Goal: Task Accomplishment & Management: Complete application form

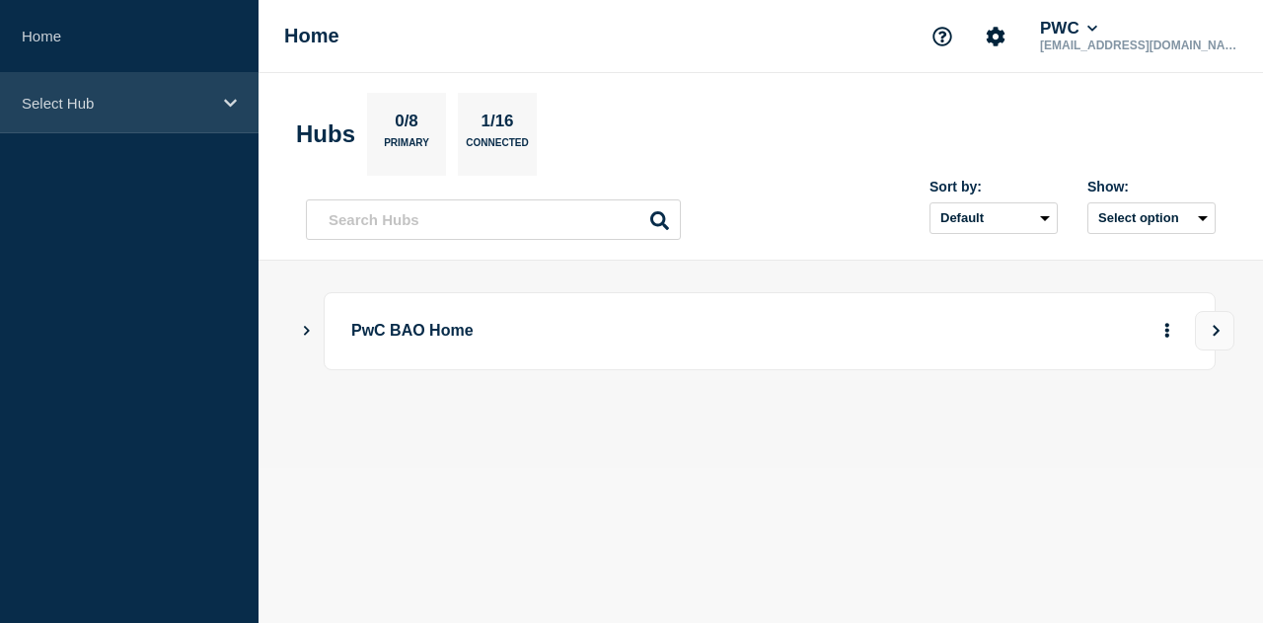
click at [155, 88] on div "Select Hub" at bounding box center [129, 103] width 259 height 60
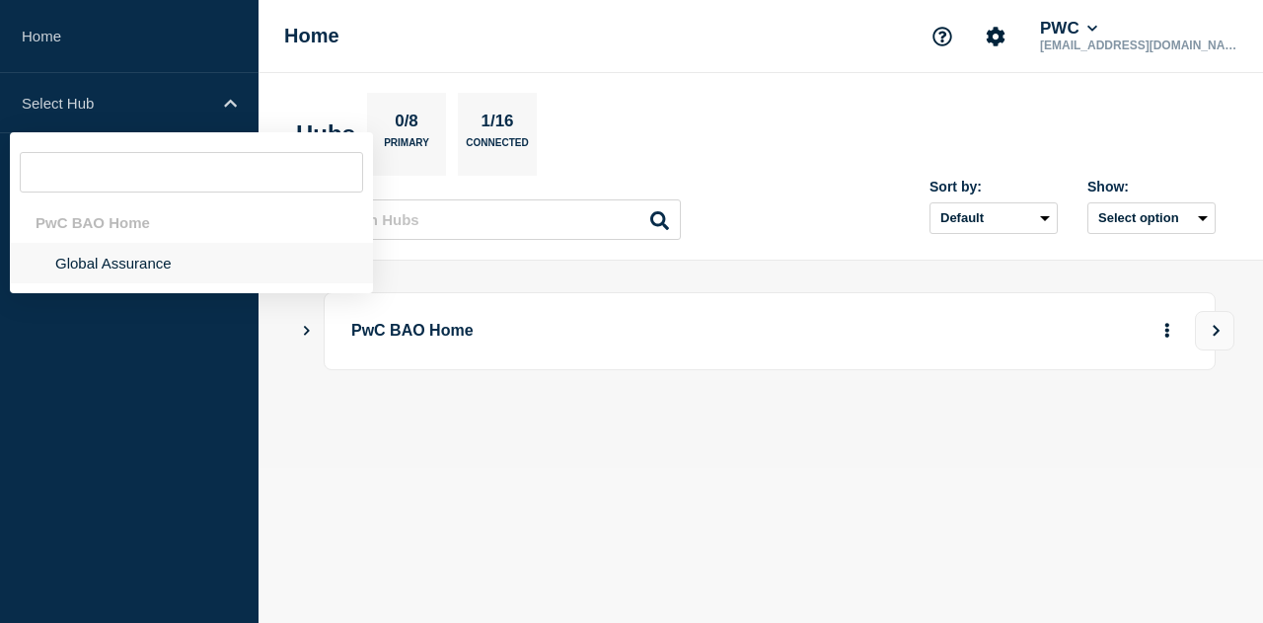
click at [159, 250] on li "Global Assurance" at bounding box center [191, 263] width 363 height 40
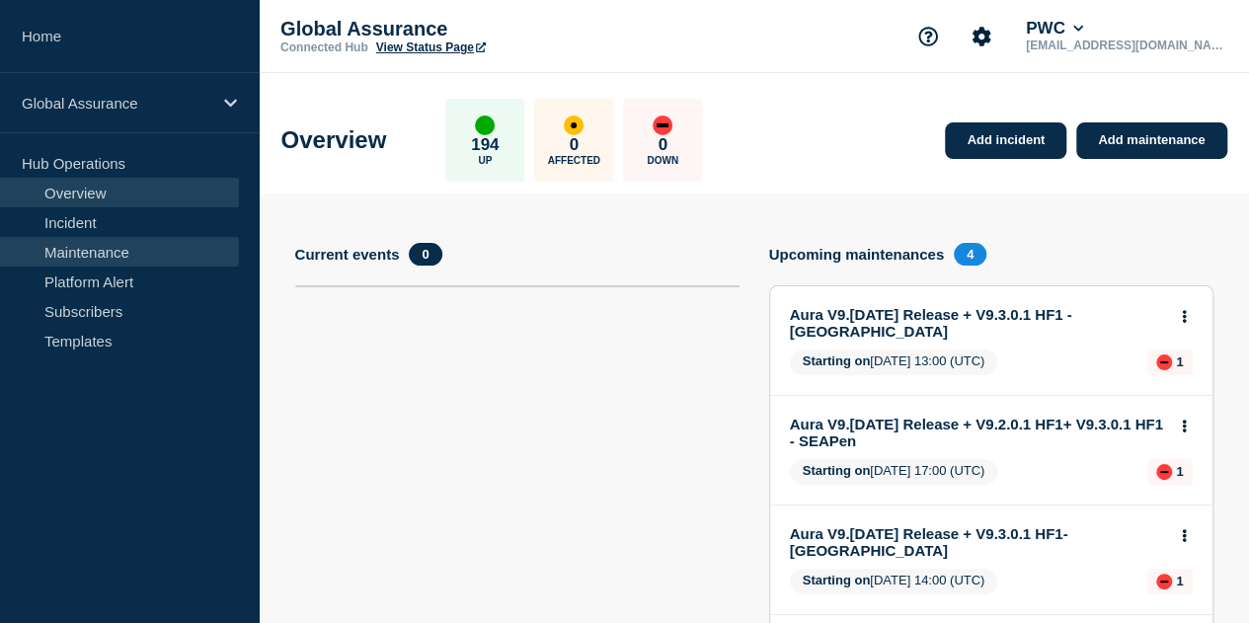
click at [122, 254] on link "Maintenance" at bounding box center [119, 252] width 239 height 30
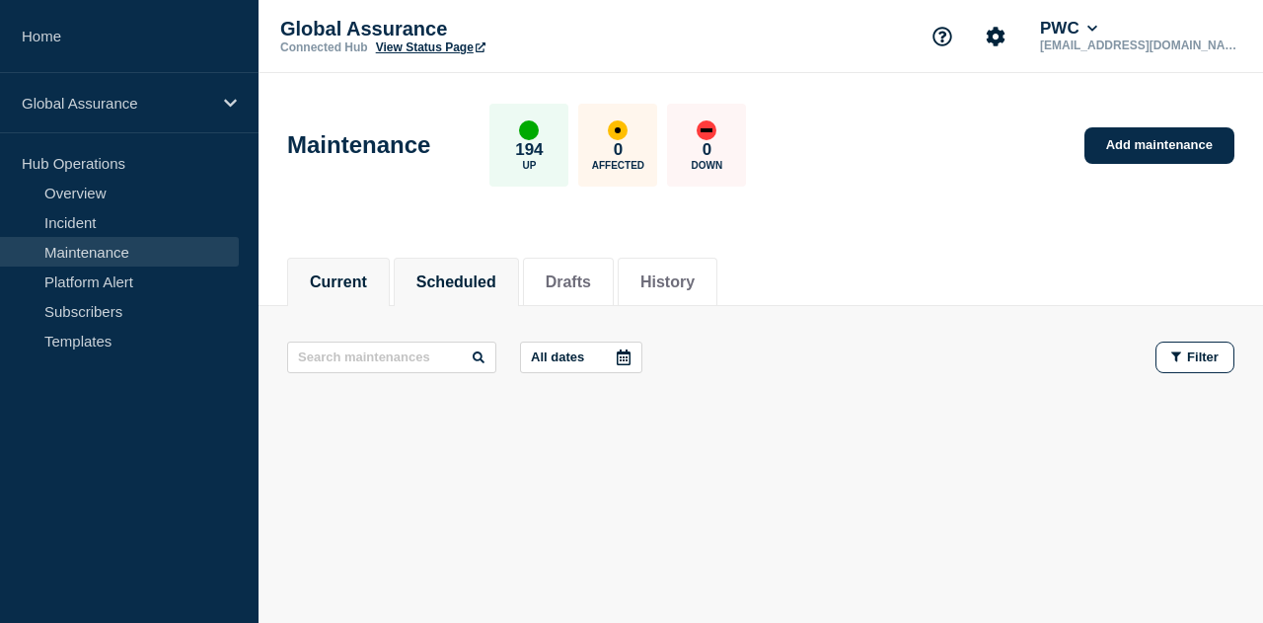
click at [476, 291] on li "Scheduled" at bounding box center [456, 282] width 125 height 48
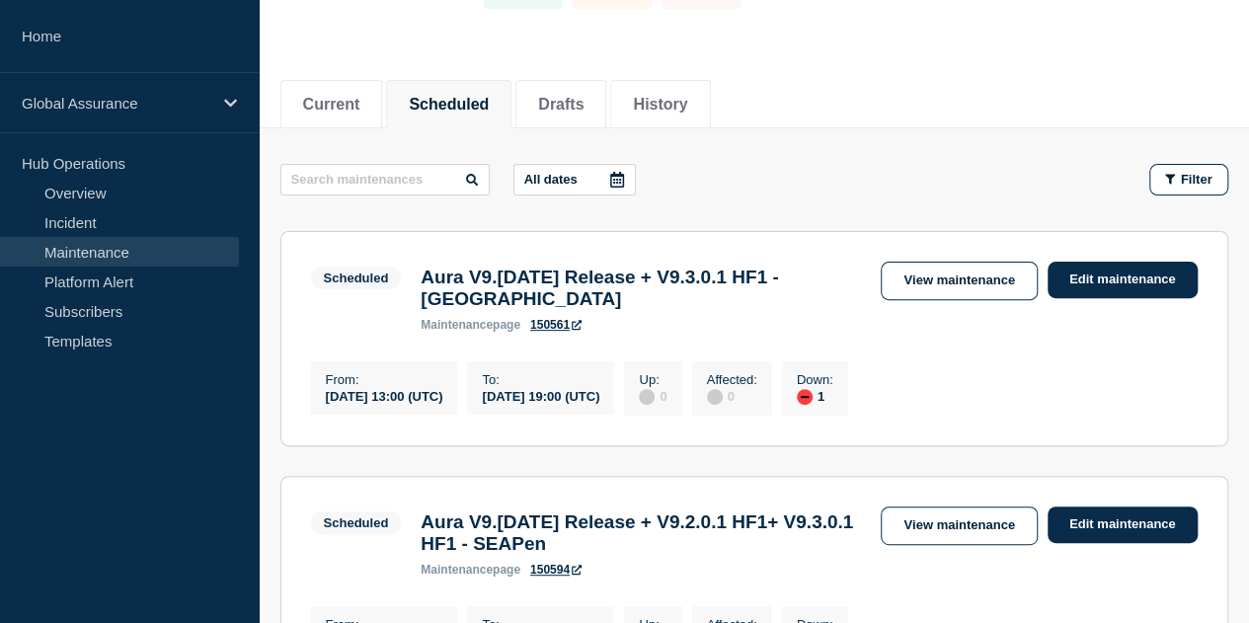
scroll to position [296, 0]
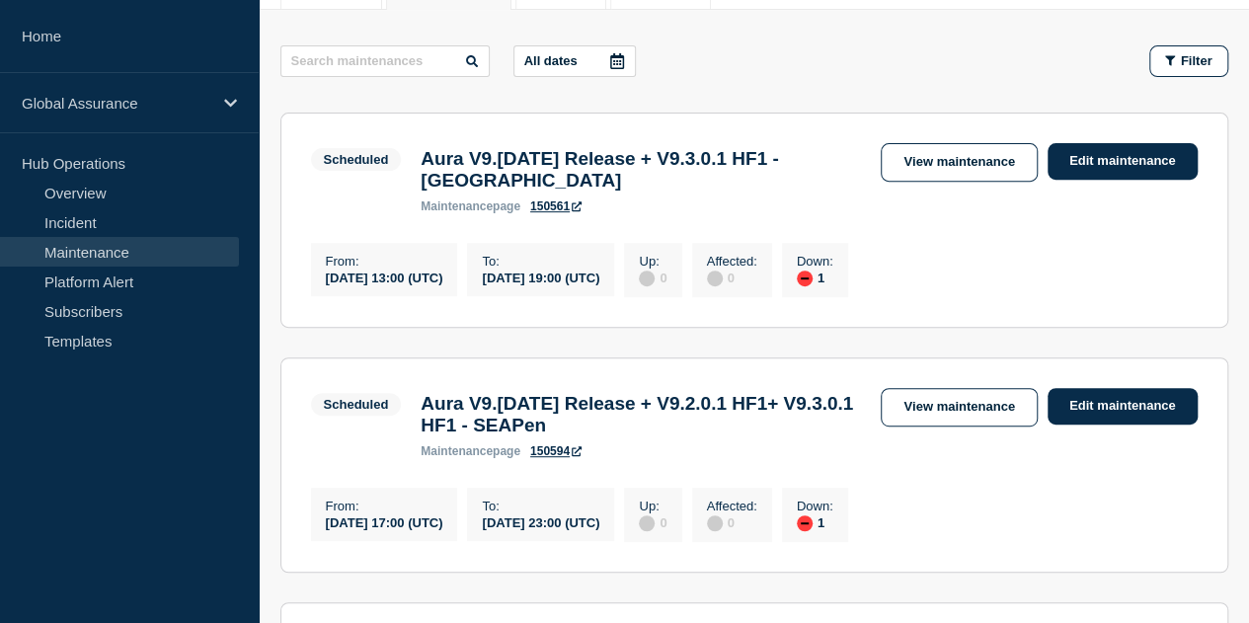
click at [570, 208] on link "150561" at bounding box center [555, 206] width 51 height 14
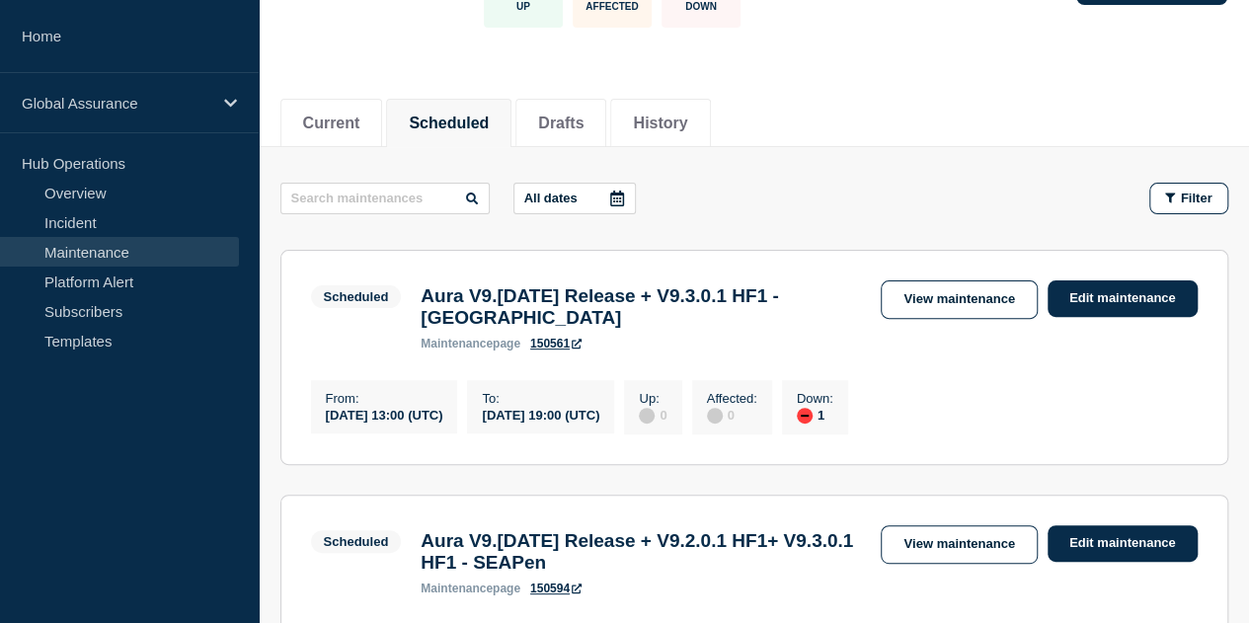
scroll to position [0, 0]
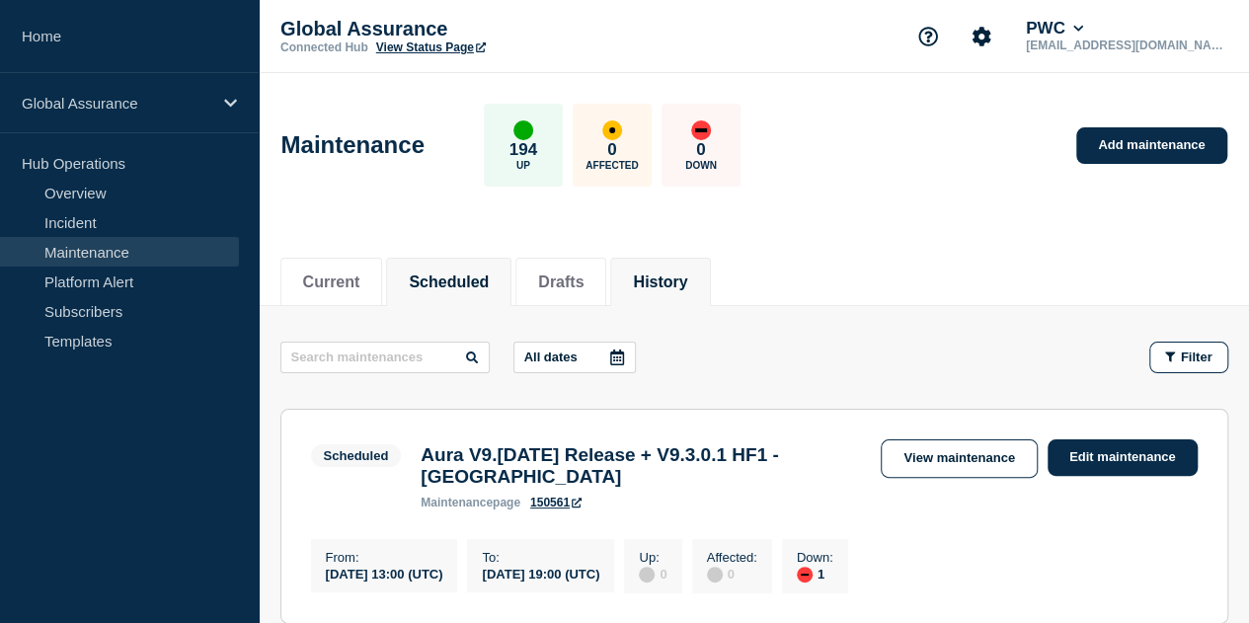
click at [666, 285] on button "History" at bounding box center [660, 282] width 54 height 18
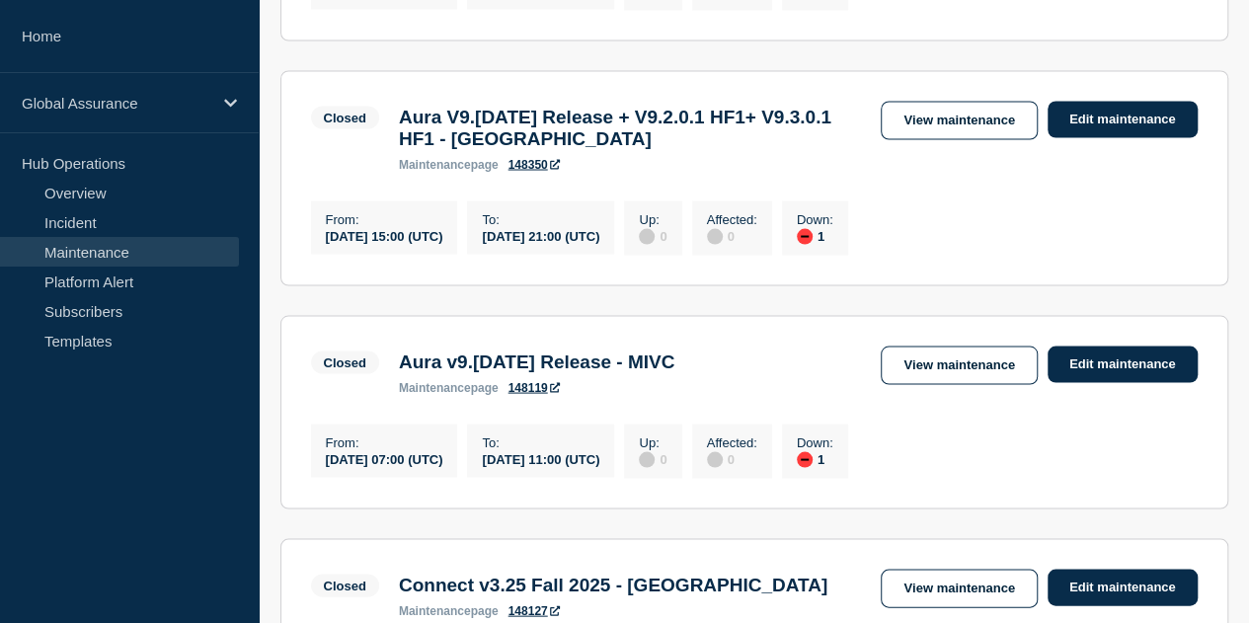
scroll to position [1875, 0]
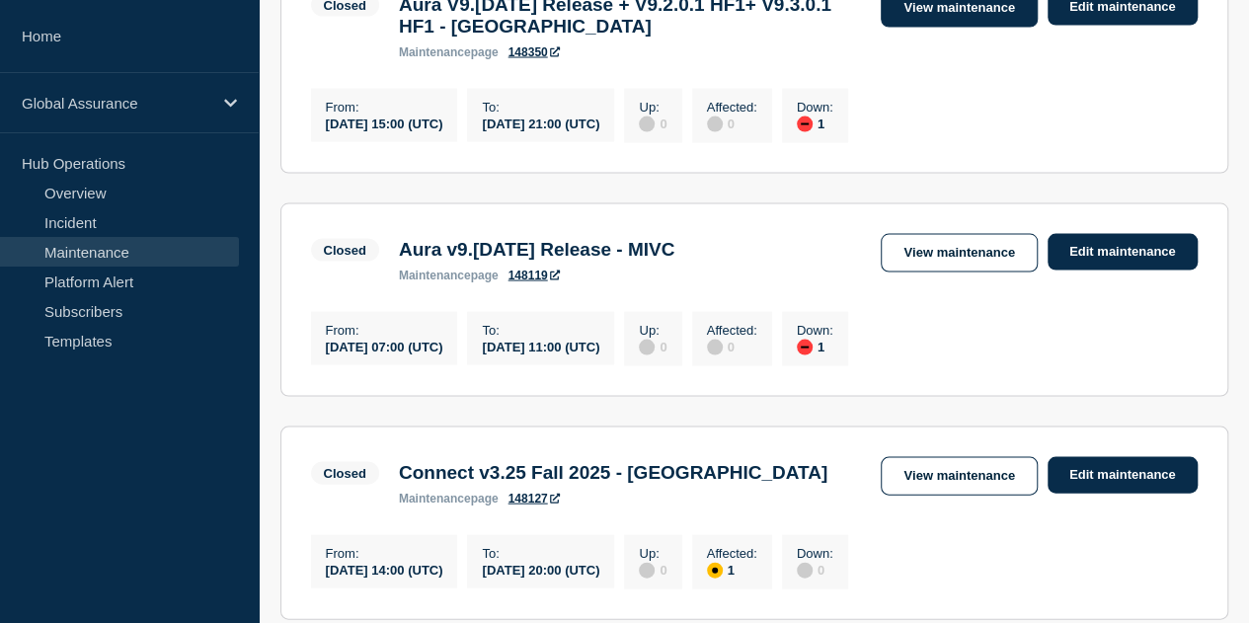
click at [966, 28] on link "View maintenance" at bounding box center [958, 8] width 156 height 38
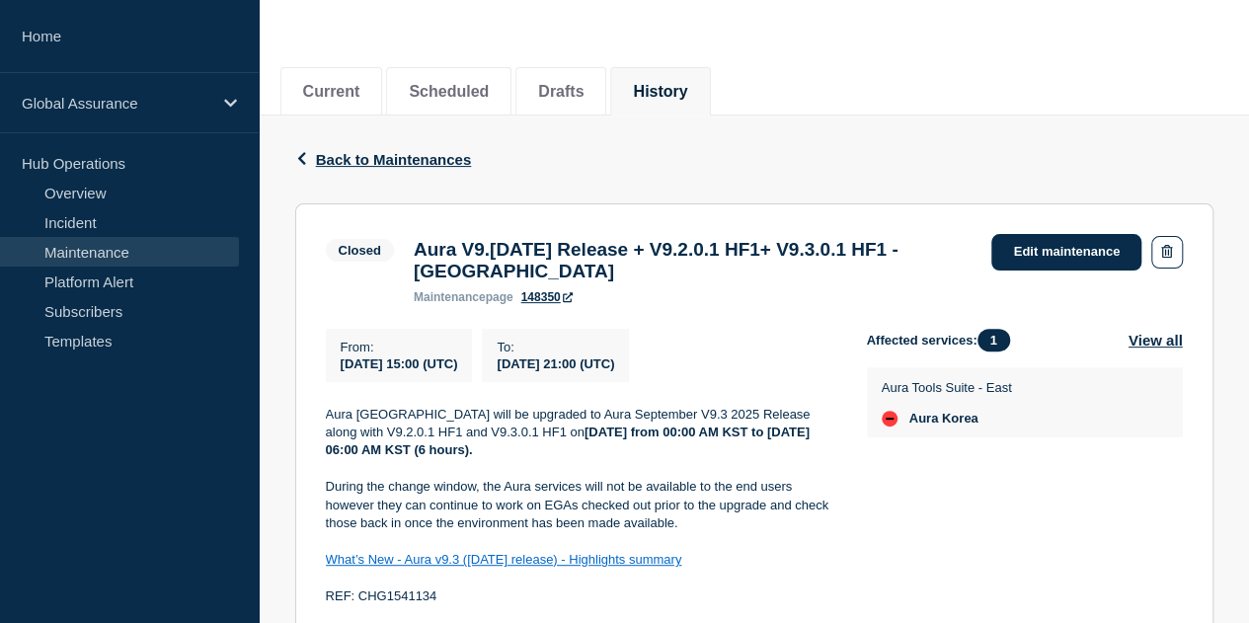
scroll to position [197, 0]
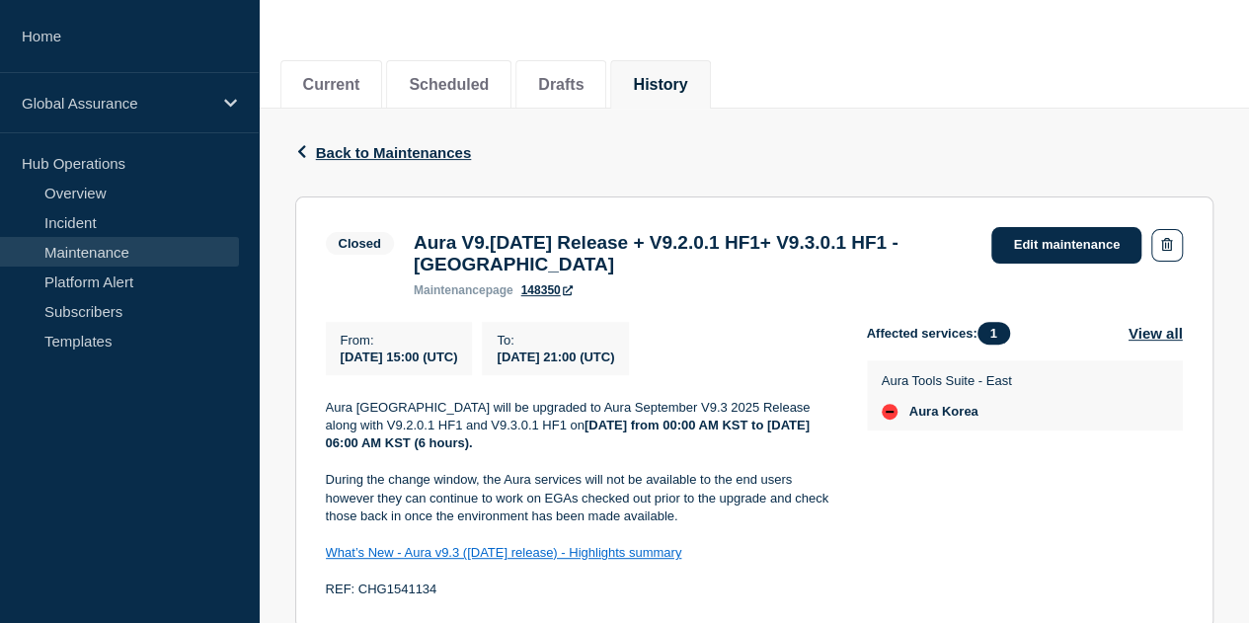
click at [566, 296] on link "148350" at bounding box center [546, 290] width 51 height 14
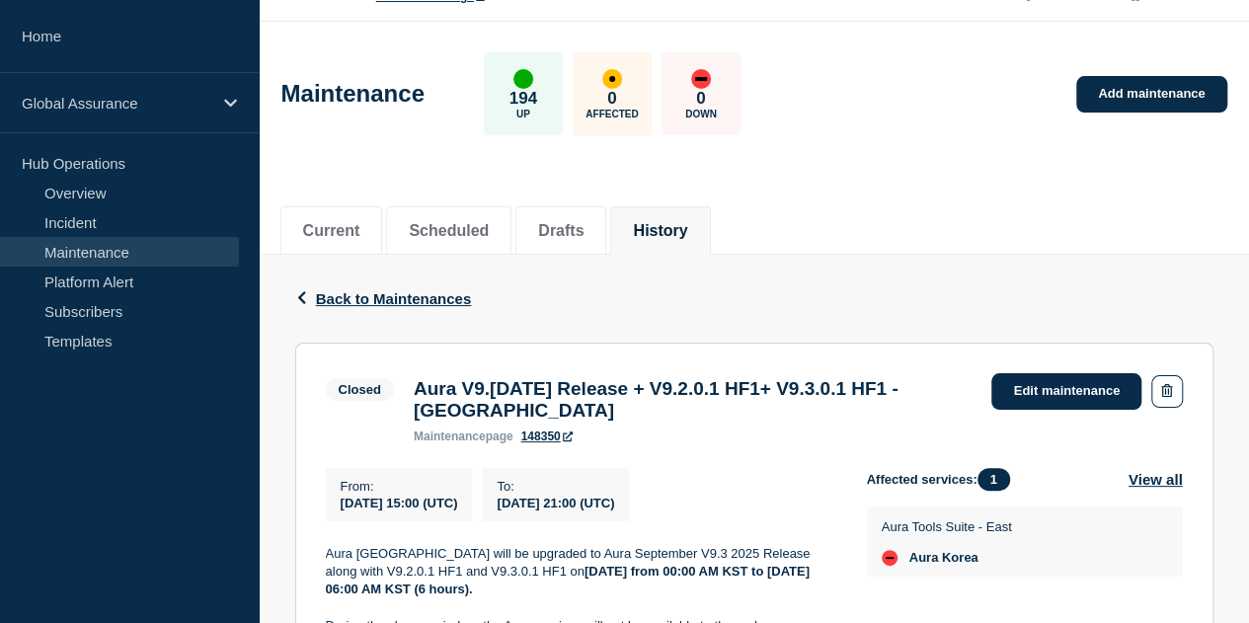
scroll to position [0, 0]
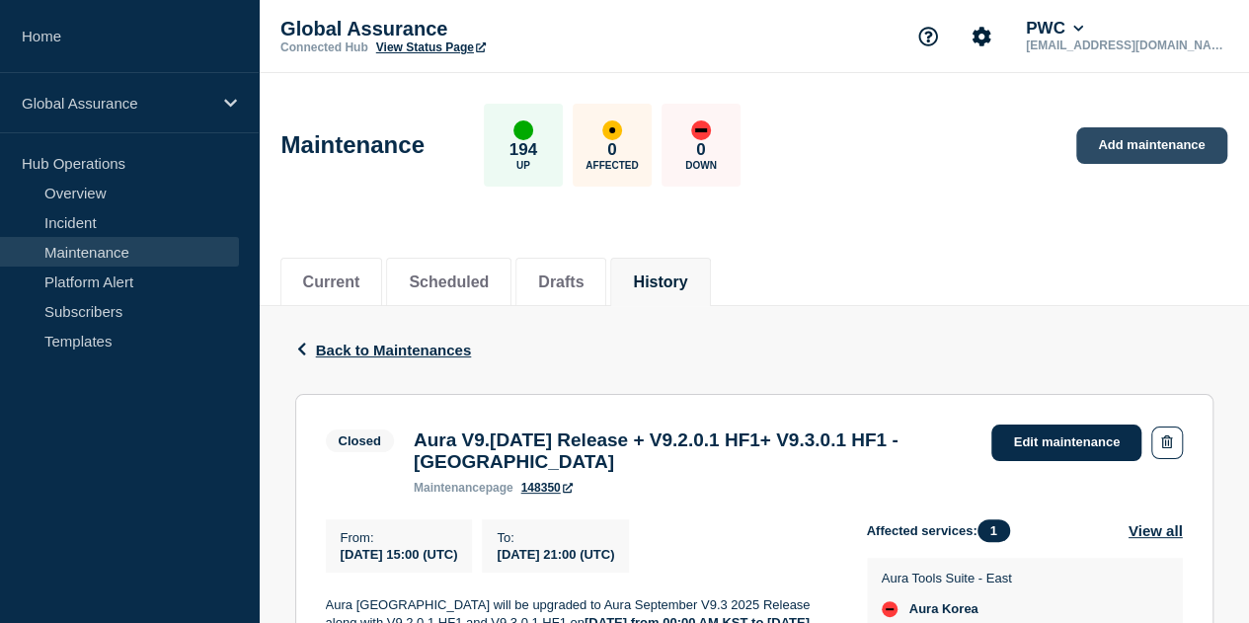
click at [1124, 157] on link "Add maintenance" at bounding box center [1151, 145] width 150 height 37
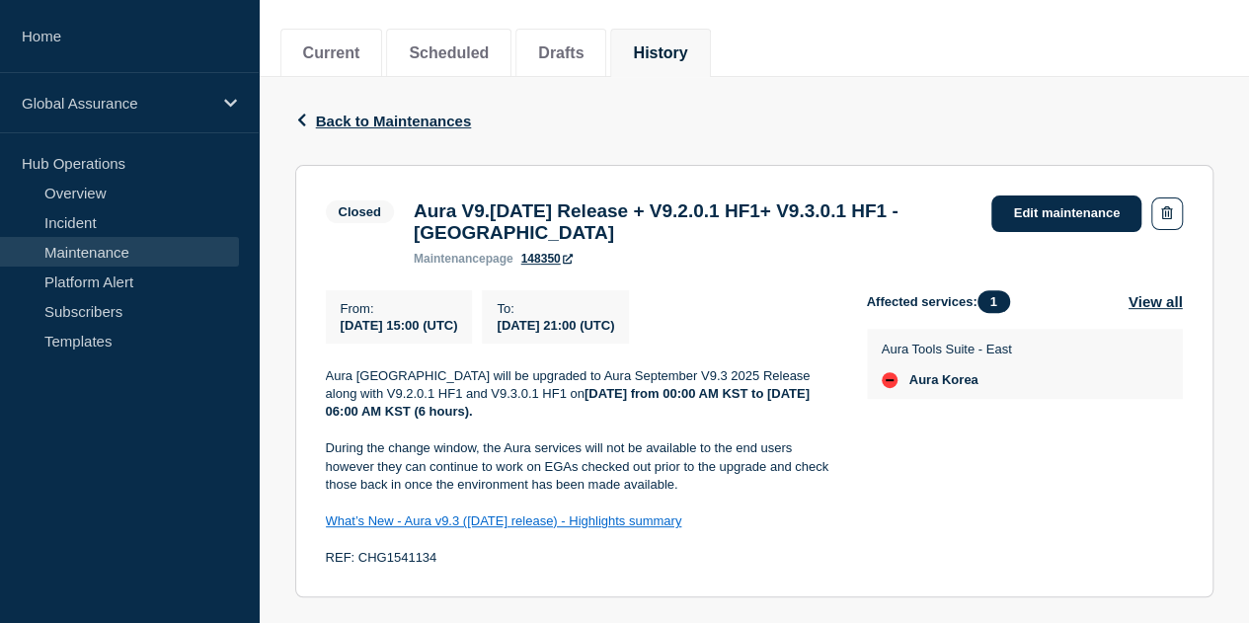
scroll to position [30, 0]
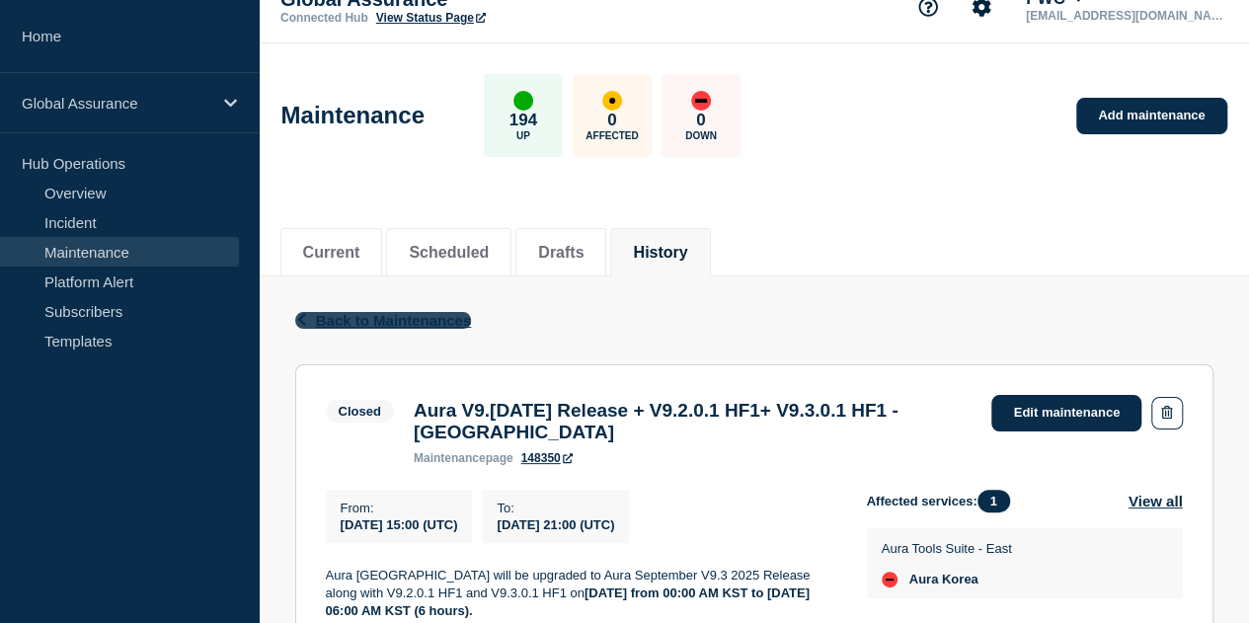
click at [355, 313] on span "Back to Maintenances" at bounding box center [394, 320] width 156 height 17
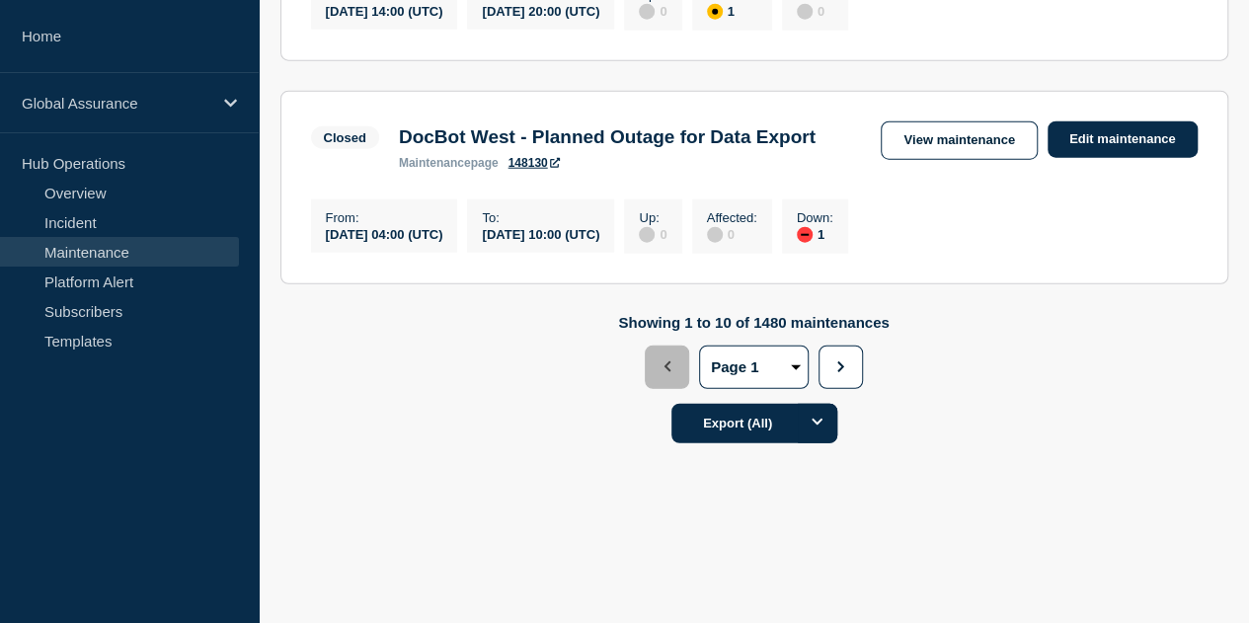
scroll to position [2484, 0]
click at [0, 0] on button "2" at bounding box center [0, 0] width 0 height 0
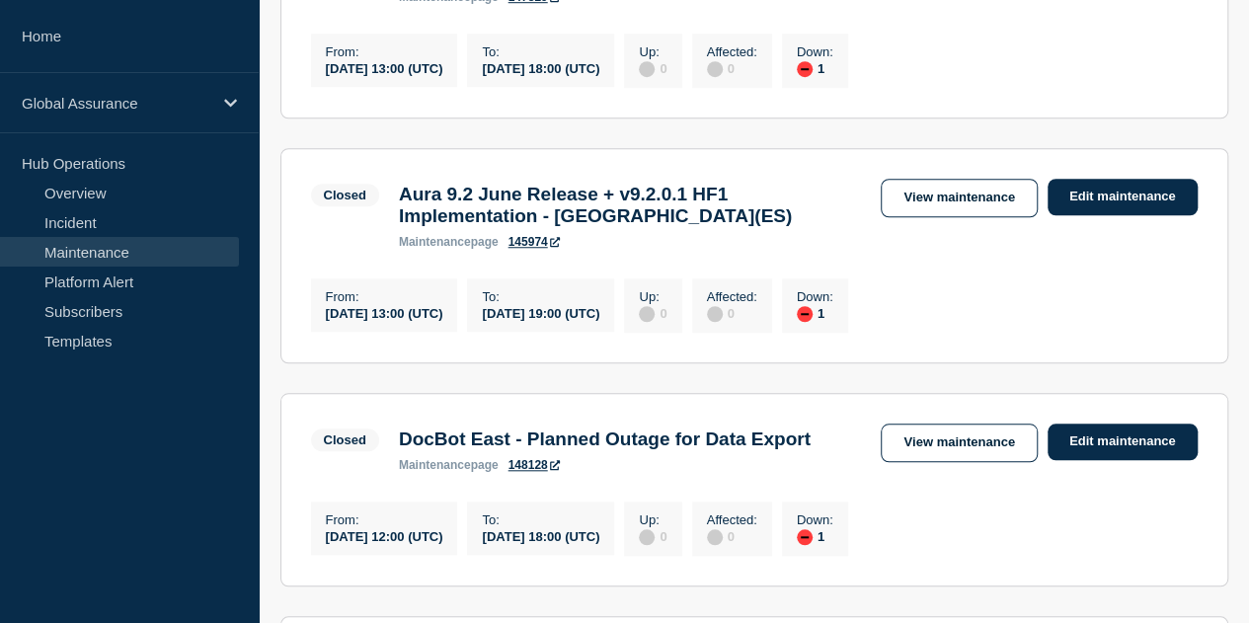
scroll to position [708, 0]
click at [539, 248] on link "145974" at bounding box center [533, 241] width 51 height 14
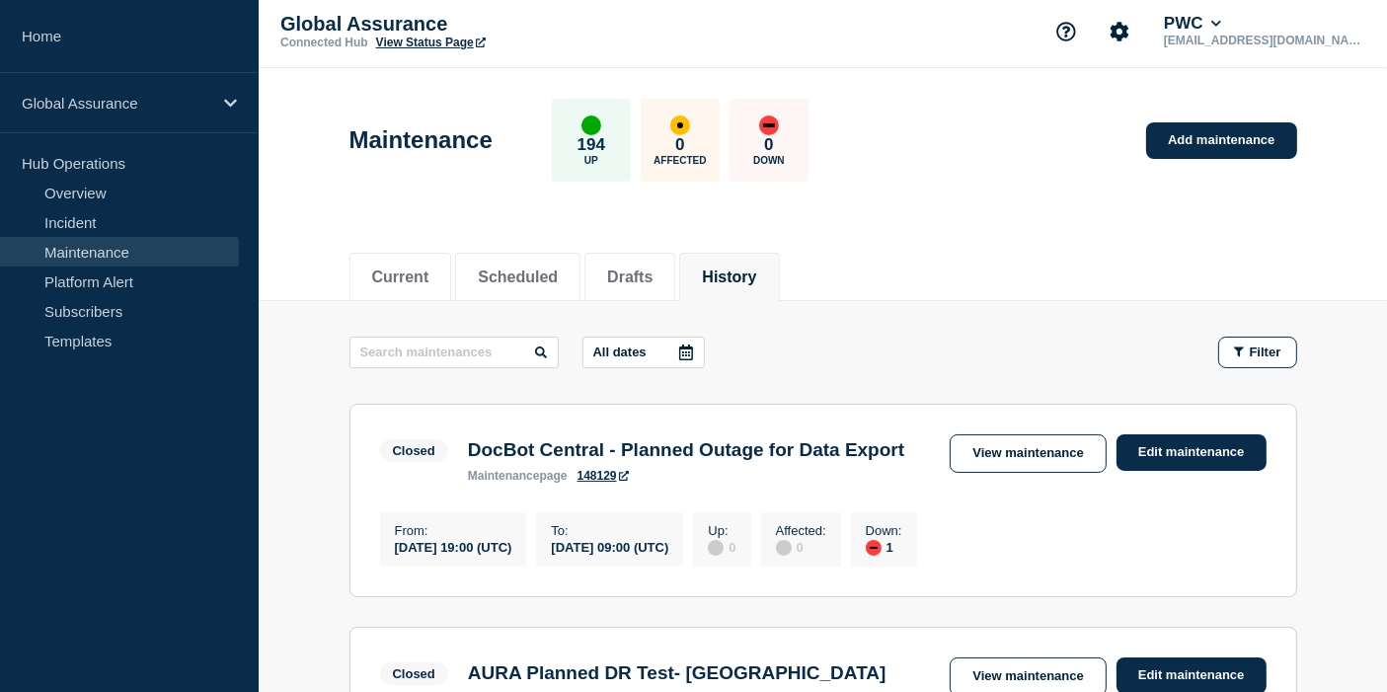
scroll to position [0, 0]
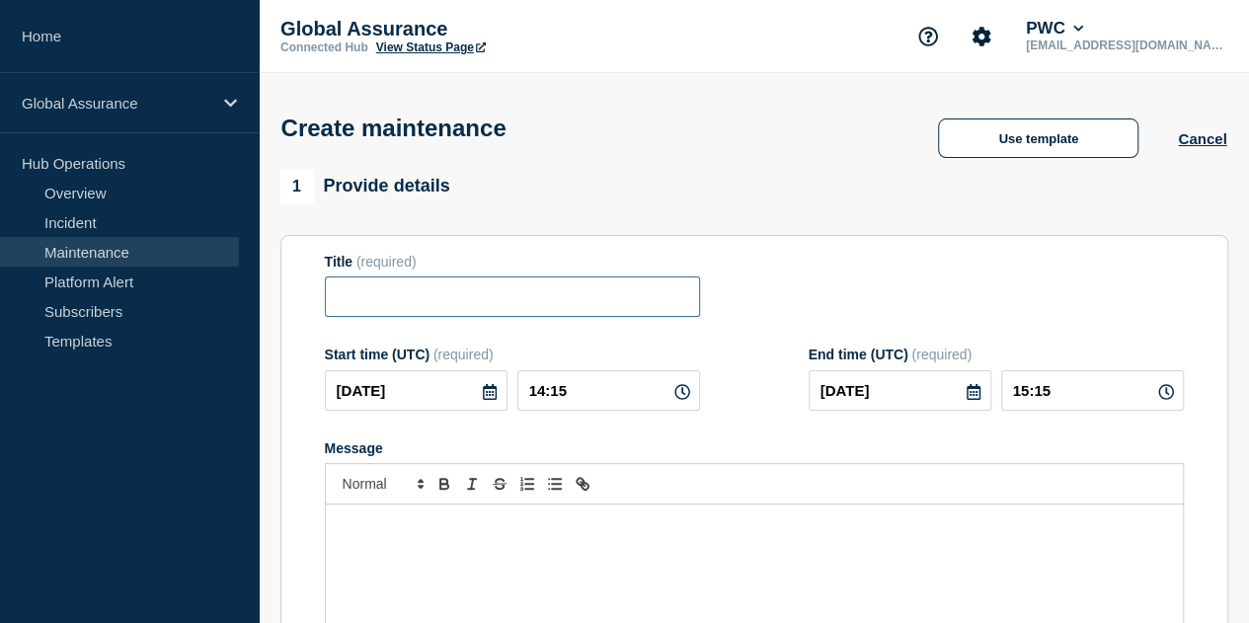
click at [498, 300] on input "Title" at bounding box center [512, 296] width 375 height 40
click at [389, 307] on input "Title" at bounding box center [512, 296] width 375 height 40
paste input "Aura V9.[DATE] Release + V9.3.0.1 HF1 - [GEOGRAPHIC_DATA]"
click at [525, 298] on input "Aura V9.[DATE] Release + V9.3.0.1 HF1 - [GEOGRAPHIC_DATA]" at bounding box center [512, 296] width 375 height 40
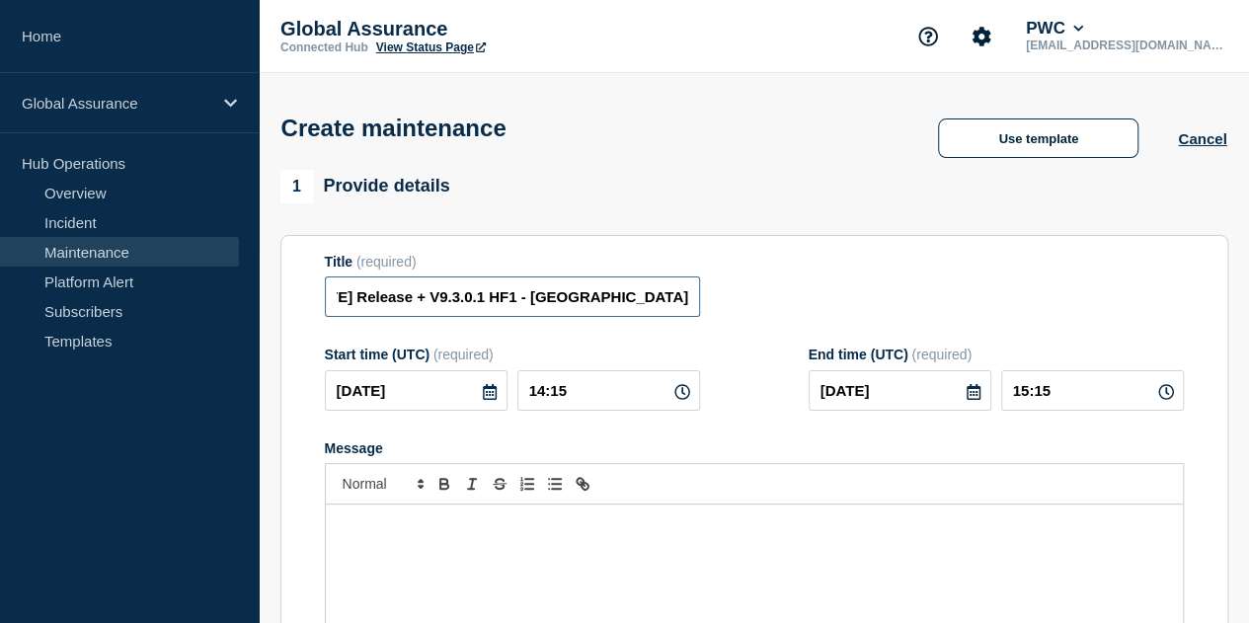
drag, startPoint x: 675, startPoint y: 296, endPoint x: 651, endPoint y: 296, distance: 23.7
click at [624, 302] on input "Aura V9.[DATE] Release + V9.3.0.1 HF1 - [GEOGRAPHIC_DATA]" at bounding box center [512, 296] width 375 height 40
type input "Aura V9.3 Sept + HF v9.3.0.1+ Aura June v9.2 + HF v9.2.0.1 Release - IGI Prod"
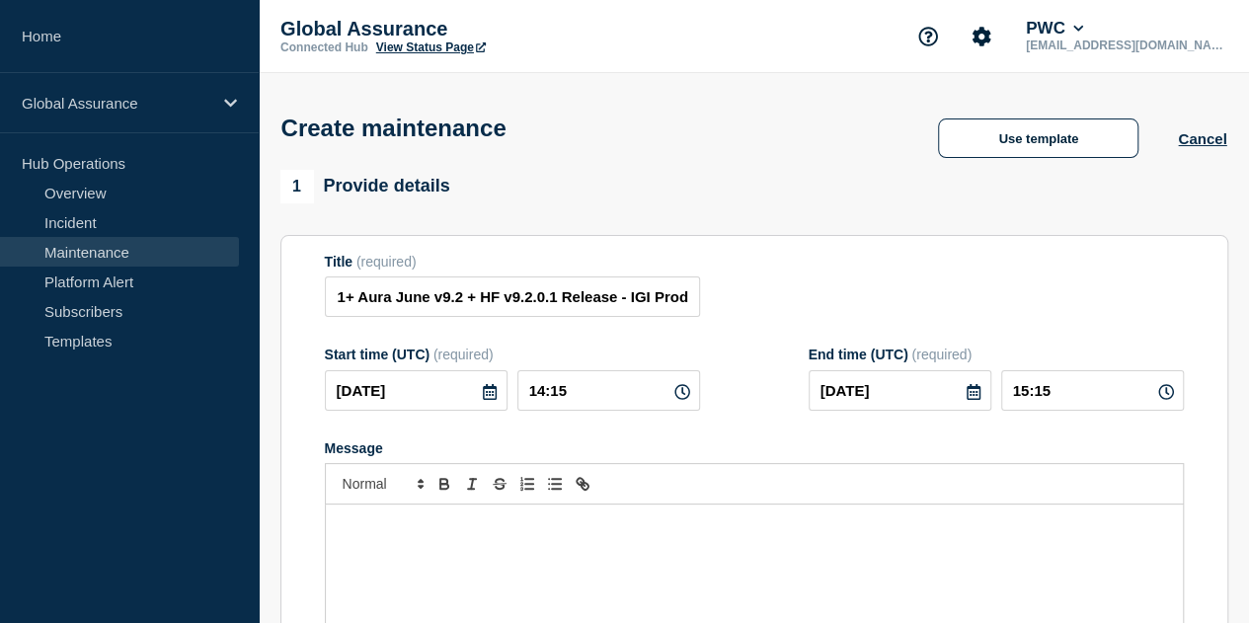
click at [790, 277] on div "Title (required) Aura V9.3 Sept + HF v9.3.0.1+ Aura June v9.2 + HF v9.2.0.1 Rel…" at bounding box center [754, 286] width 859 height 64
click at [478, 534] on p "Message" at bounding box center [754, 525] width 827 height 18
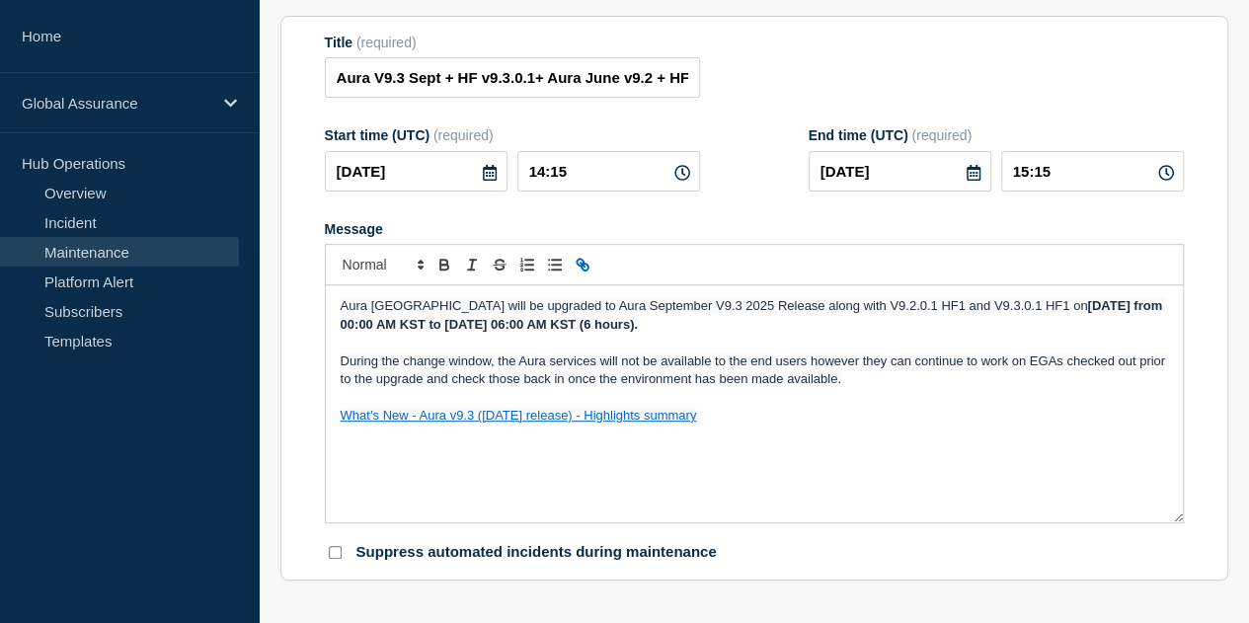
scroll to position [219, 0]
click at [503, 475] on div "Aura [GEOGRAPHIC_DATA] will be upgraded to Aura September V9.3 2025 Release alo…" at bounding box center [754, 403] width 857 height 237
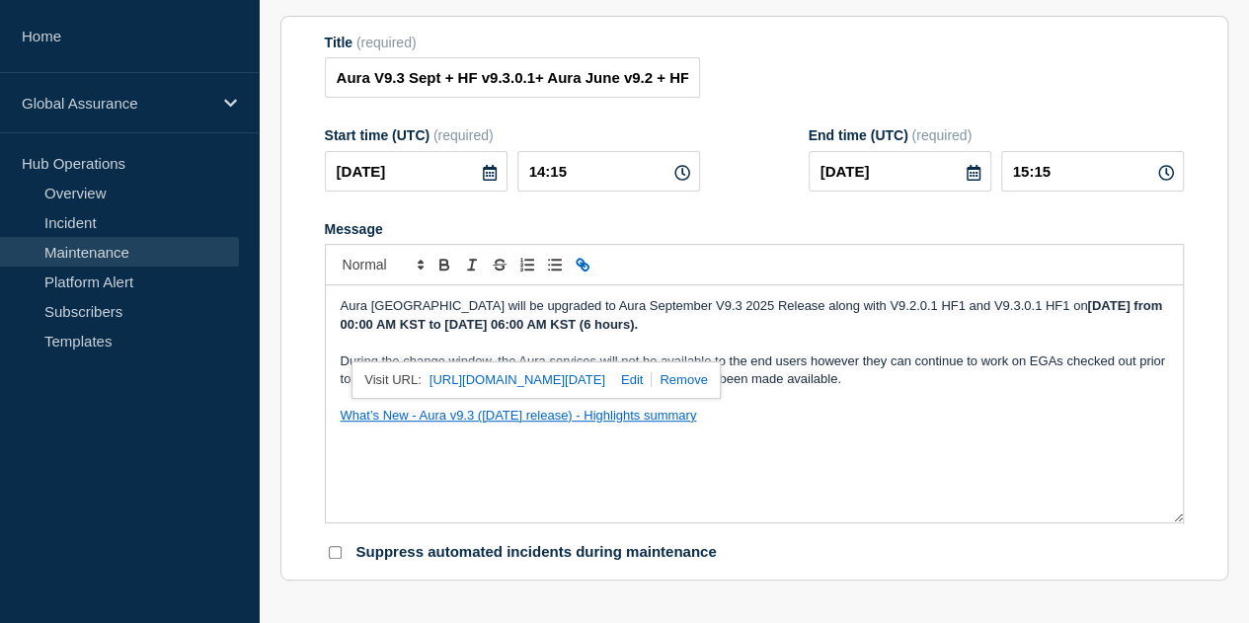
click at [853, 395] on p "Message" at bounding box center [754, 397] width 827 height 18
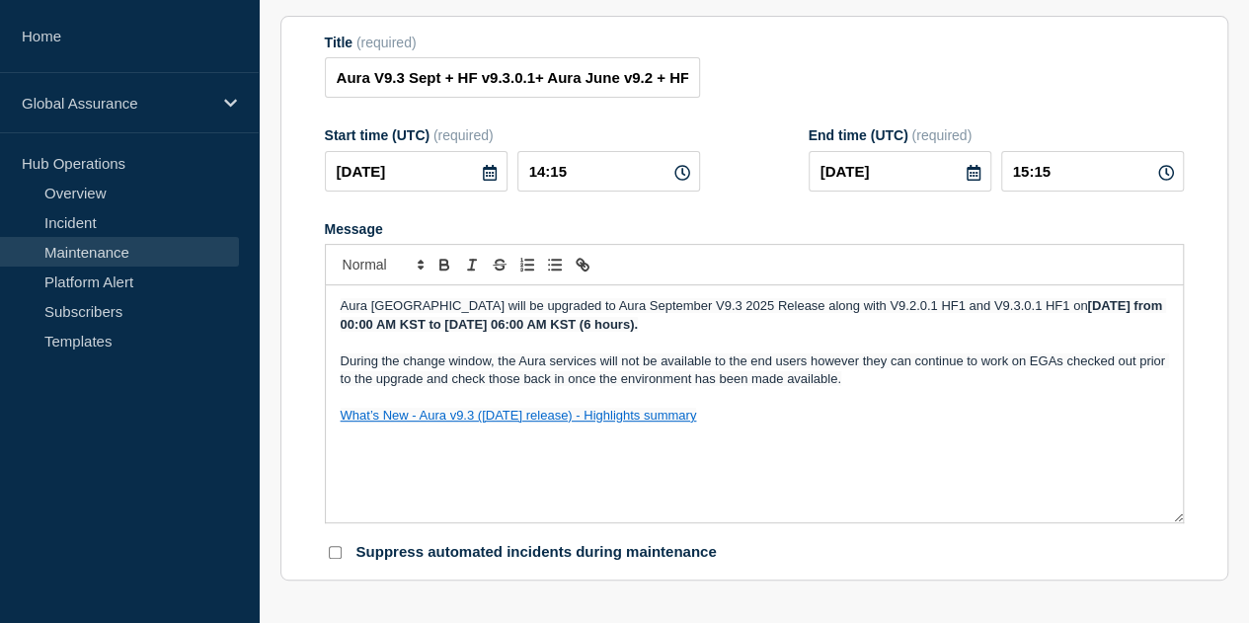
click at [853, 384] on p "During the change window, the Aura services will not be available to the end us…" at bounding box center [754, 370] width 827 height 37
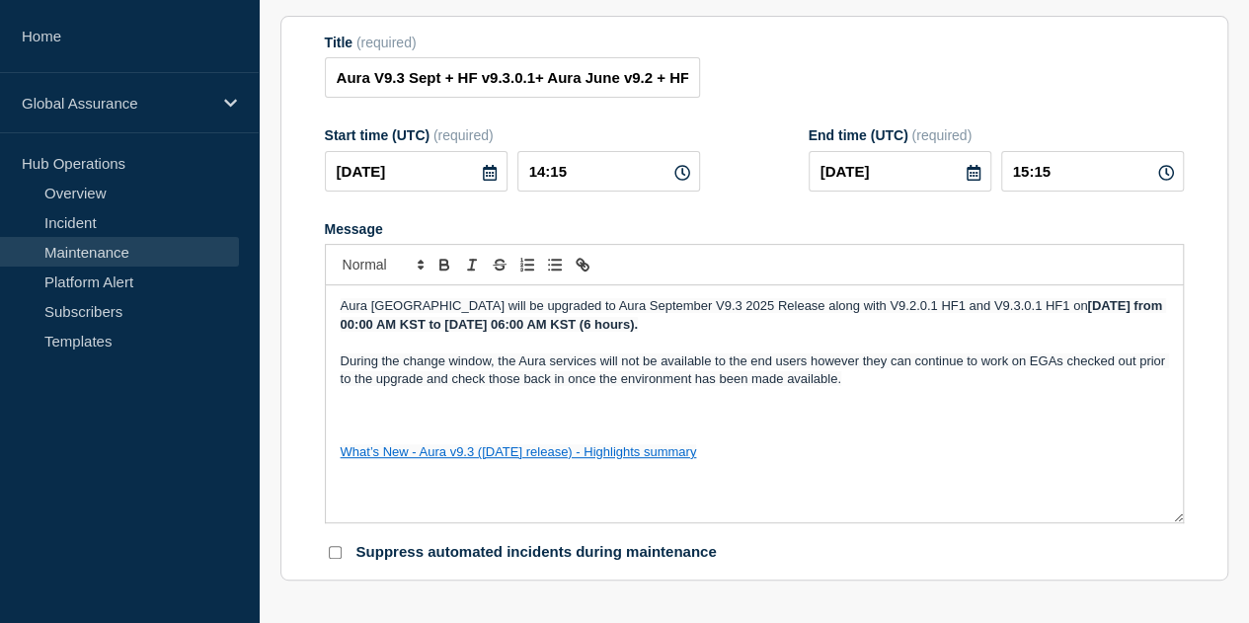
click at [383, 491] on div "Aura [GEOGRAPHIC_DATA] will be upgraded to Aura September V9.3 2025 Release alo…" at bounding box center [754, 403] width 857 height 237
click at [776, 451] on p "What’s New - Aura v9.3 ([DATE] release) - Highlights summary" at bounding box center [754, 452] width 827 height 18
click at [794, 364] on span "During the change window, the Aura services will not be available to the end us…" at bounding box center [755, 369] width 828 height 33
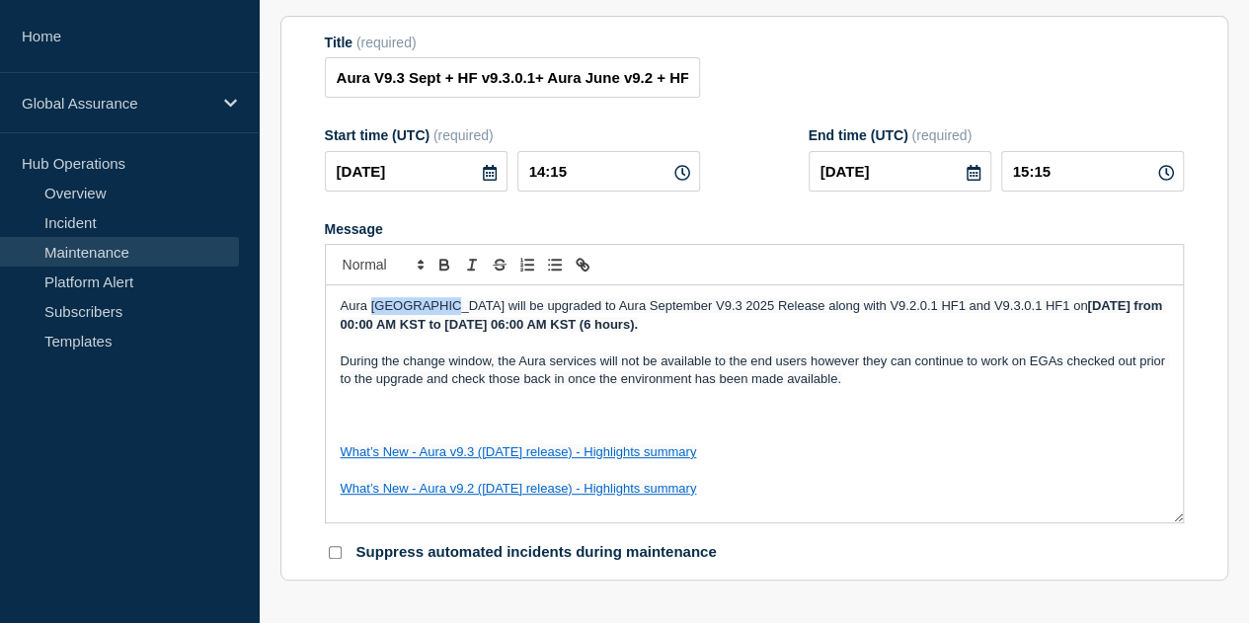
drag, startPoint x: 372, startPoint y: 305, endPoint x: 440, endPoint y: 303, distance: 68.1
click at [440, 303] on span "Aura [GEOGRAPHIC_DATA] will be upgraded to Aura September V9.3 2025 Release alo…" at bounding box center [714, 305] width 747 height 15
click at [770, 308] on span "Aura IGI will be upgraded to Aura September V9.3 2025 Release along with V9.2.0…" at bounding box center [656, 305] width 631 height 15
click at [924, 327] on p "Aura IGI will be upgraded to Aura September V9.3 2025 Release along with June V…" at bounding box center [754, 315] width 827 height 37
click at [1085, 313] on strong "[DATE] from 00:00 AM KST to [DATE] 06:00 AM KST (6 hours)." at bounding box center [739, 314] width 796 height 33
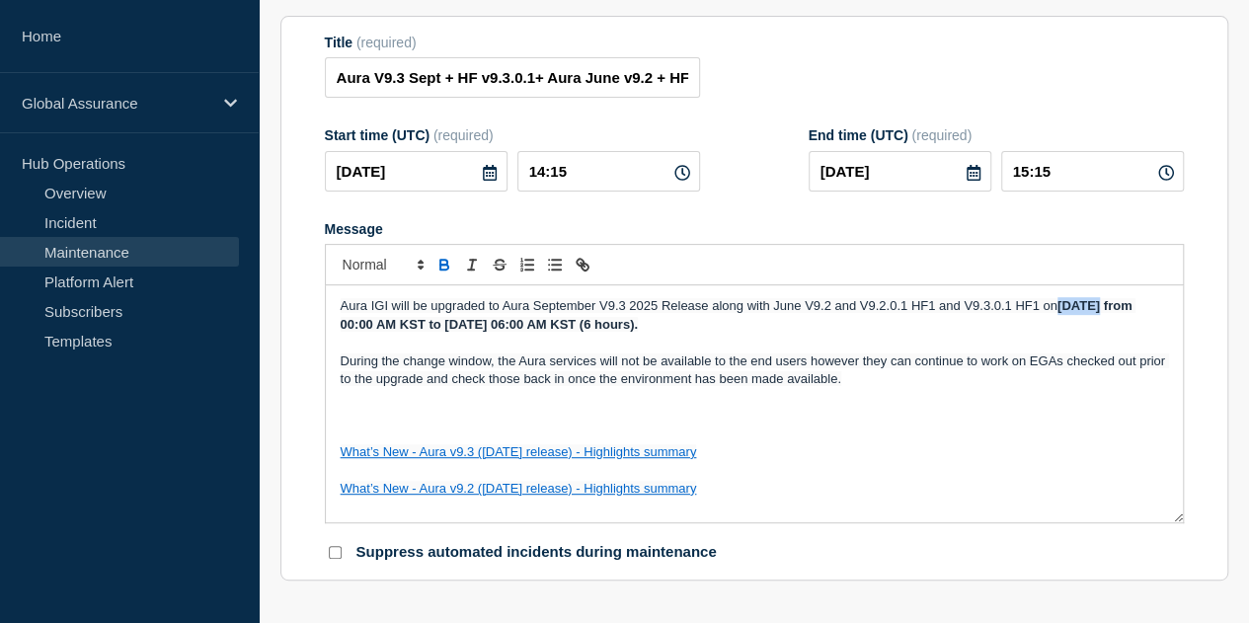
click at [1085, 313] on strong "[DATE] from 00:00 AM KST to [DATE] 06:00 AM KST (6 hours)." at bounding box center [739, 314] width 796 height 33
click at [855, 453] on p "What’s New - Aura v9.3 ([DATE] release) - Highlights summary" at bounding box center [754, 452] width 827 height 18
click at [1137, 299] on div "Aura IGI will be upgraded to Aura September V9.3 2025 Release along with June V…" at bounding box center [754, 403] width 857 height 237
drag, startPoint x: 438, startPoint y: 325, endPoint x: 519, endPoint y: 378, distance: 96.9
click at [430, 331] on strong ", [DATE] from 00:00 AM KST to [DATE] 06:00 AM KST (6 hours)." at bounding box center [755, 314] width 828 height 33
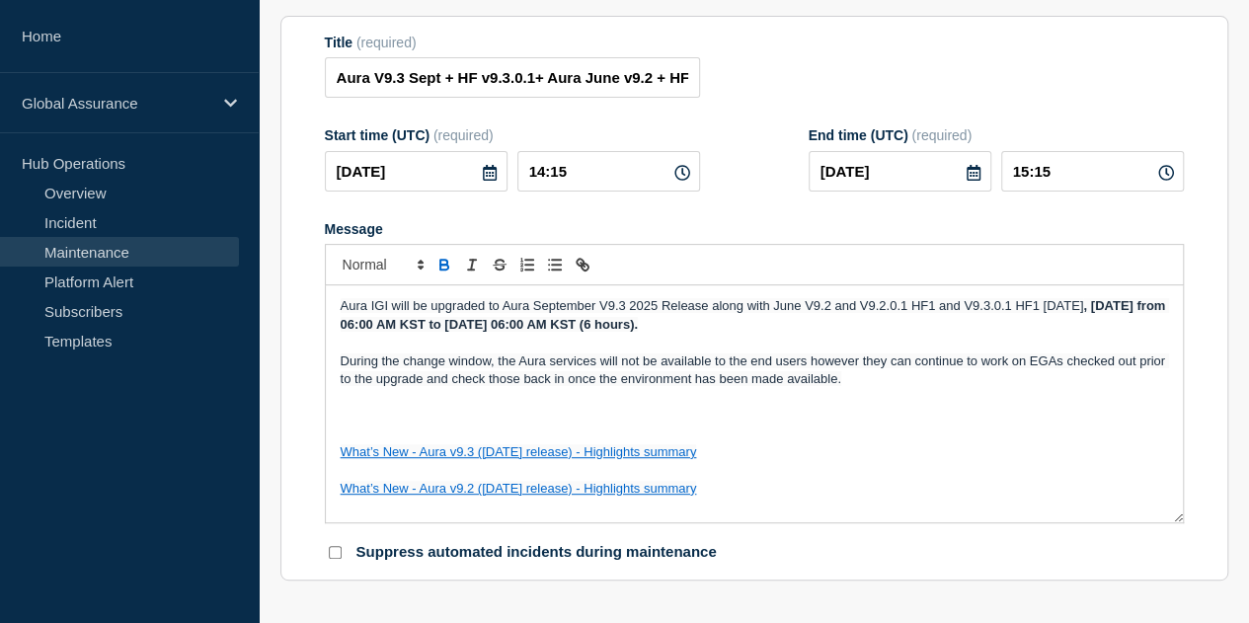
click at [492, 329] on strong ", [DATE] from 06:00 AM KST to [DATE] 06:00 AM KST (6 hours)." at bounding box center [755, 314] width 828 height 33
click at [551, 331] on strong ", [DATE] from 06:00 AM CET to [DATE] 06:00 AM KST (6 hours)." at bounding box center [755, 314] width 828 height 33
click at [520, 323] on strong ", [DATE] from 06:00 AM CET 12:00 AM CET." at bounding box center [755, 314] width 828 height 33
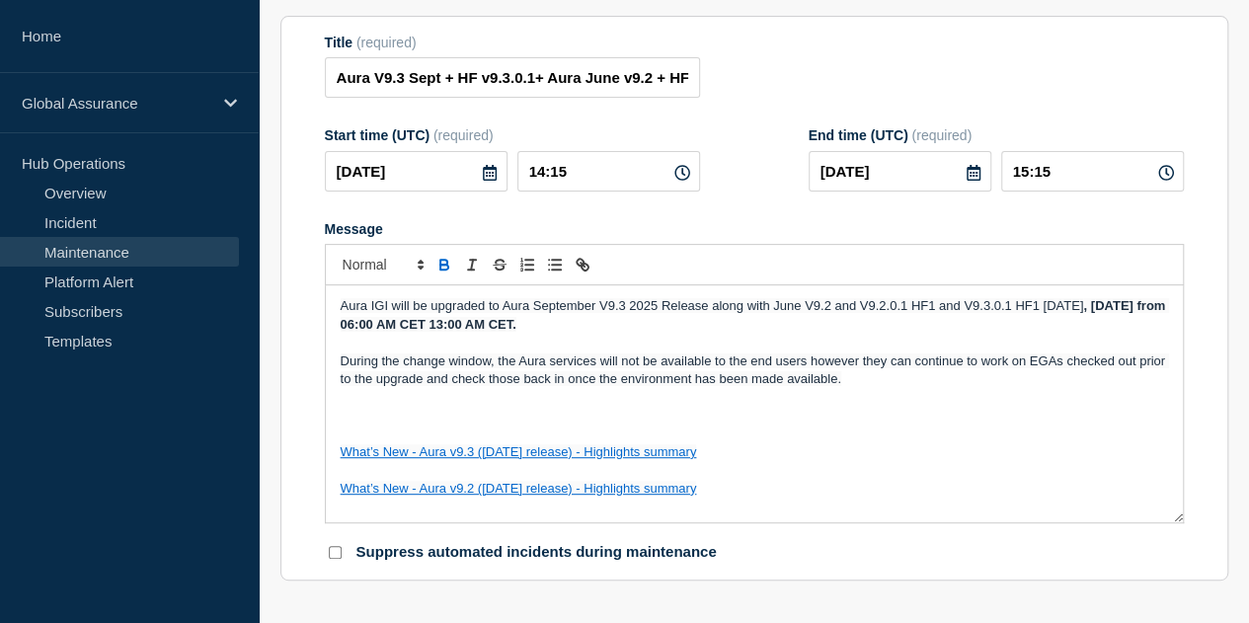
click at [609, 324] on p "Aura IGI will be upgraded to Aura September V9.3 2025 Release along with June V…" at bounding box center [754, 315] width 827 height 37
click at [873, 381] on p "During the change window, the Aura services will not be available to the end us…" at bounding box center [754, 370] width 827 height 37
click at [756, 438] on p "Message" at bounding box center [754, 433] width 827 height 18
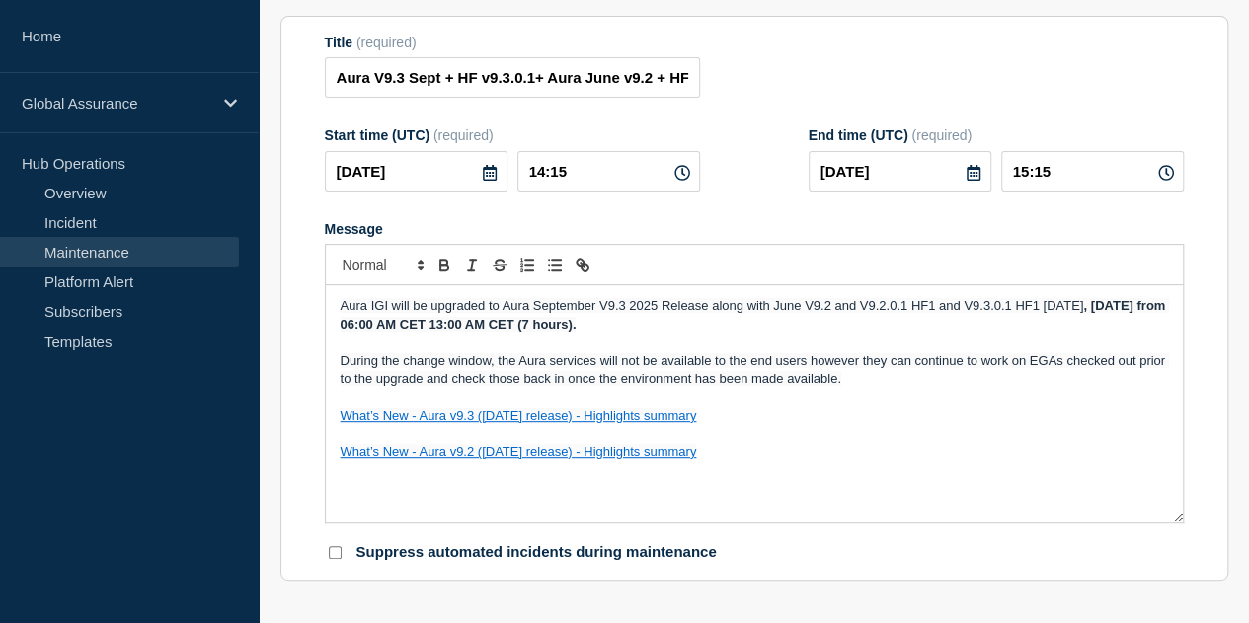
click at [683, 331] on p "Aura IGI will be upgraded to Aura September V9.3 2025 Release along with June V…" at bounding box center [754, 315] width 827 height 37
click at [483, 179] on icon at bounding box center [490, 173] width 14 height 16
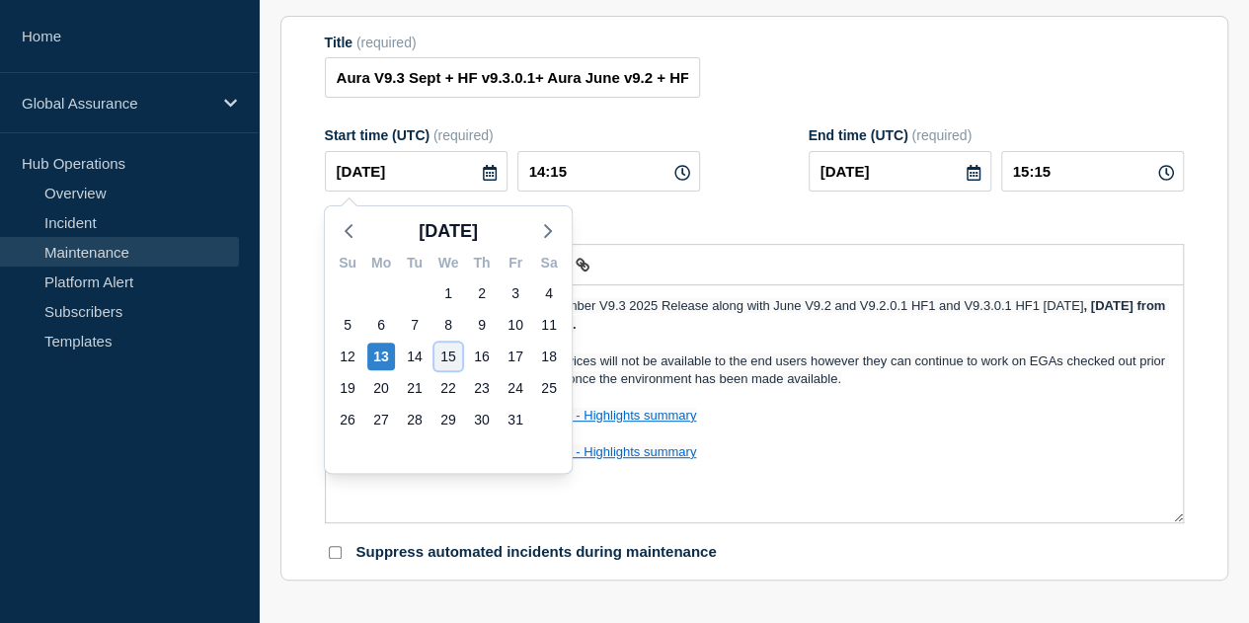
click at [448, 358] on div "15" at bounding box center [448, 356] width 28 height 28
type input "[DATE]"
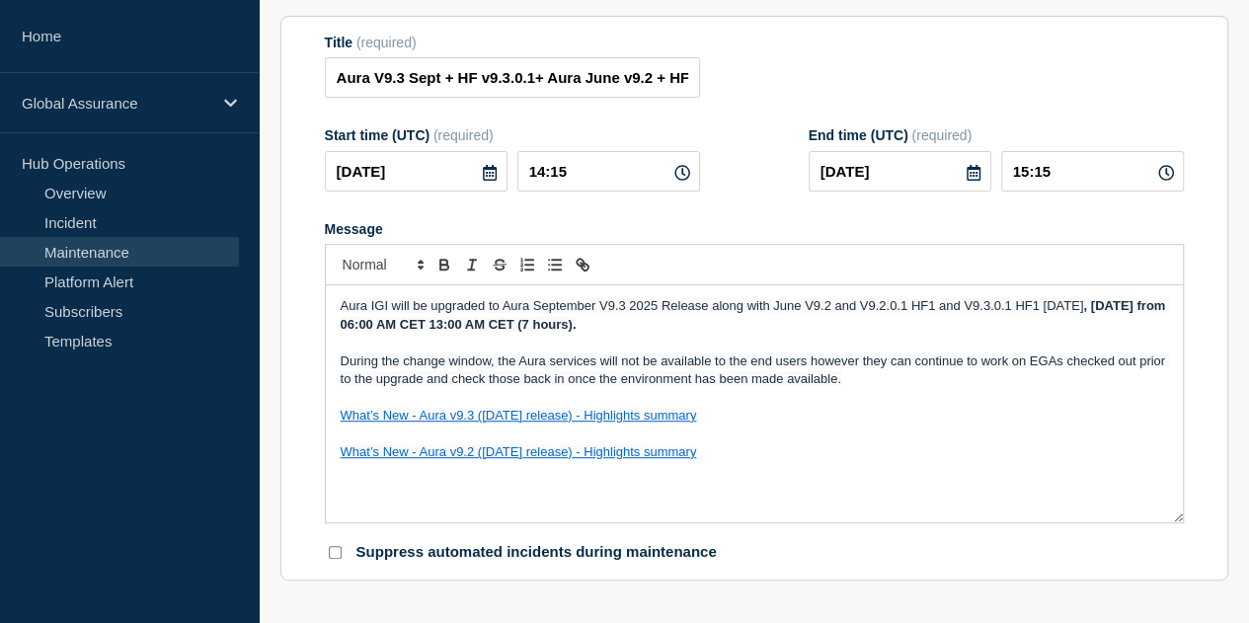
click at [483, 172] on icon at bounding box center [490, 173] width 14 height 16
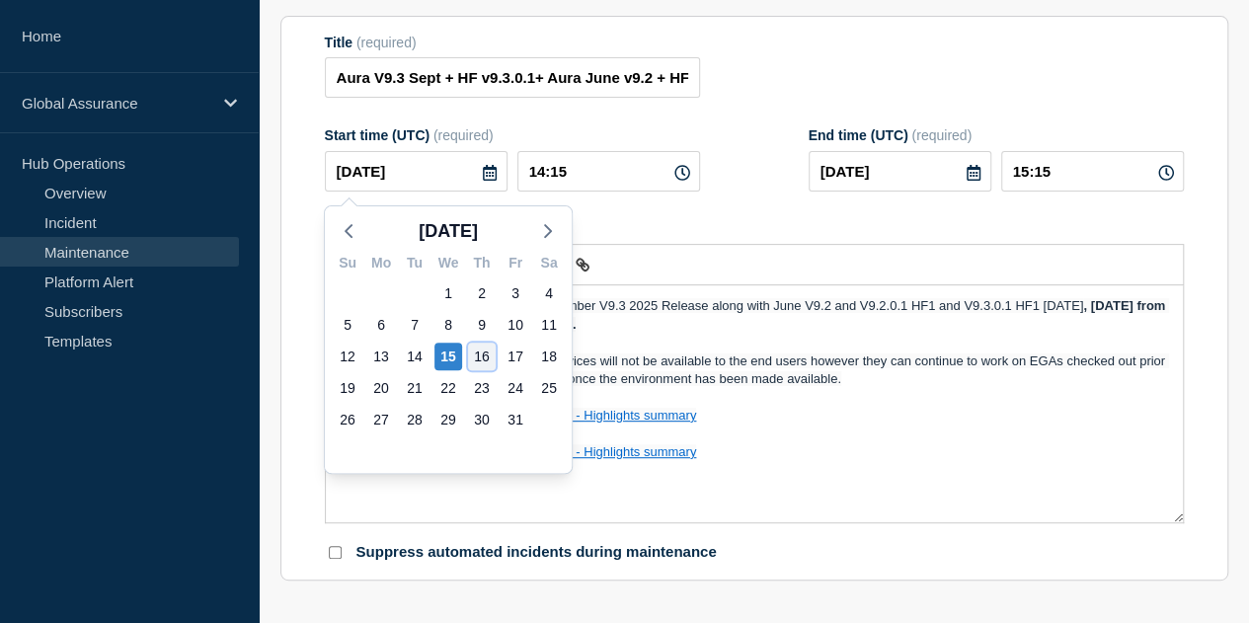
click at [480, 354] on div "16" at bounding box center [482, 356] width 28 height 28
type input "[DATE]"
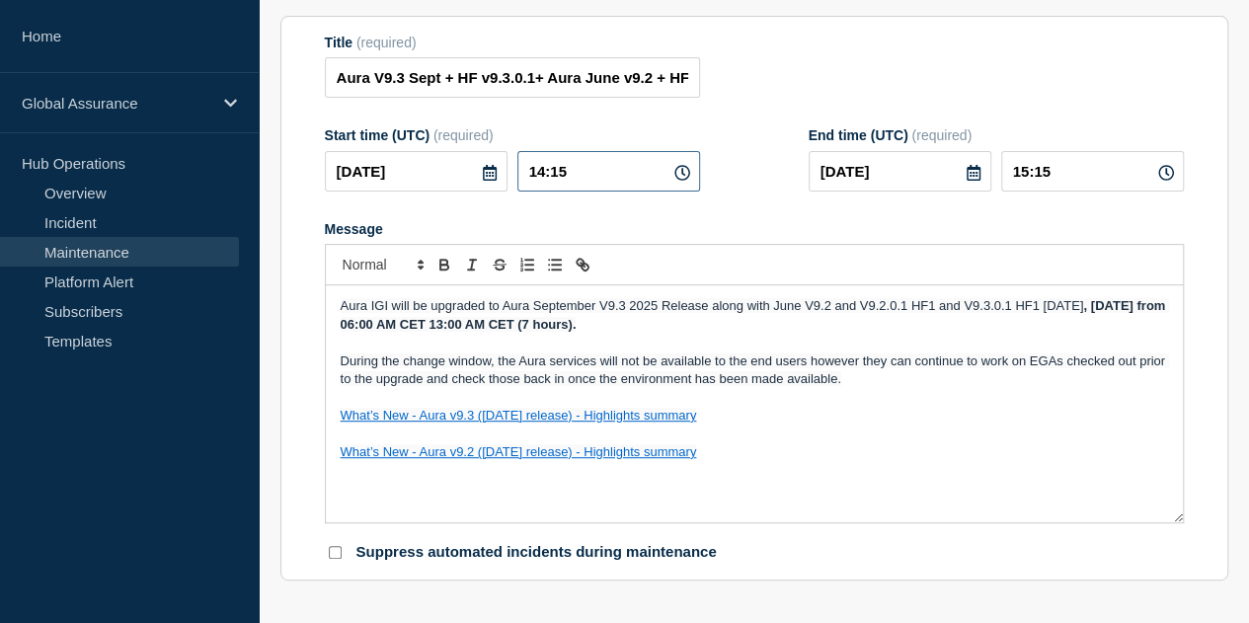
drag, startPoint x: 555, startPoint y: 171, endPoint x: 539, endPoint y: 173, distance: 15.9
click at [539, 173] on input "14:15" at bounding box center [608, 171] width 183 height 40
type input "04:15"
type input "05:15"
type input "04:00"
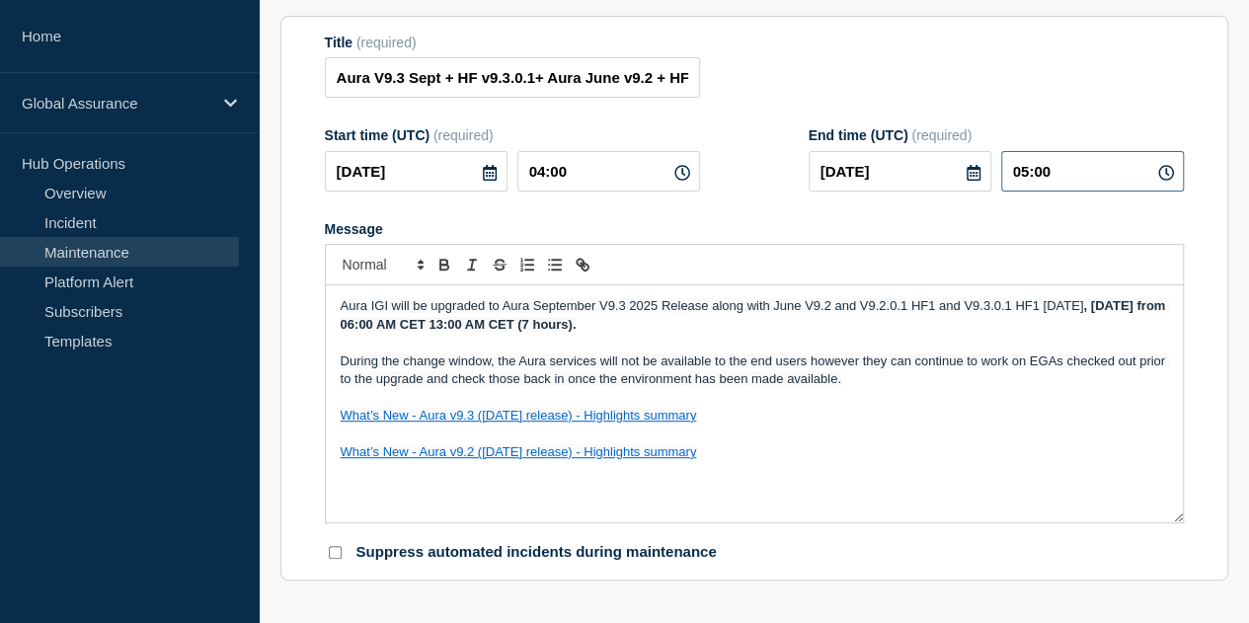
drag, startPoint x: 1038, startPoint y: 174, endPoint x: 1022, endPoint y: 177, distance: 17.0
click at [1022, 177] on input "05:00" at bounding box center [1092, 171] width 183 height 40
type input "11:00"
click at [979, 442] on p "Message" at bounding box center [754, 433] width 827 height 18
click at [869, 222] on form "Title (required) Aura V9.3 Sept + HF v9.3.0.1+ Aura June v9.2 + HF v9.2.0.1 Rel…" at bounding box center [754, 299] width 859 height 528
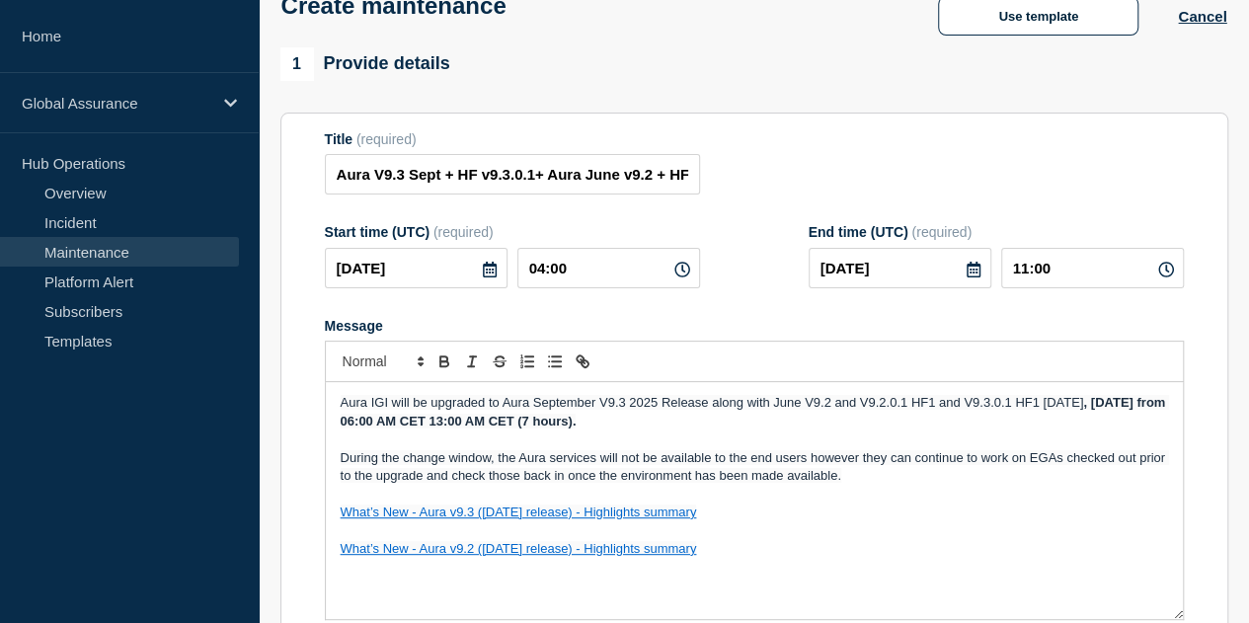
scroll to position [120, 0]
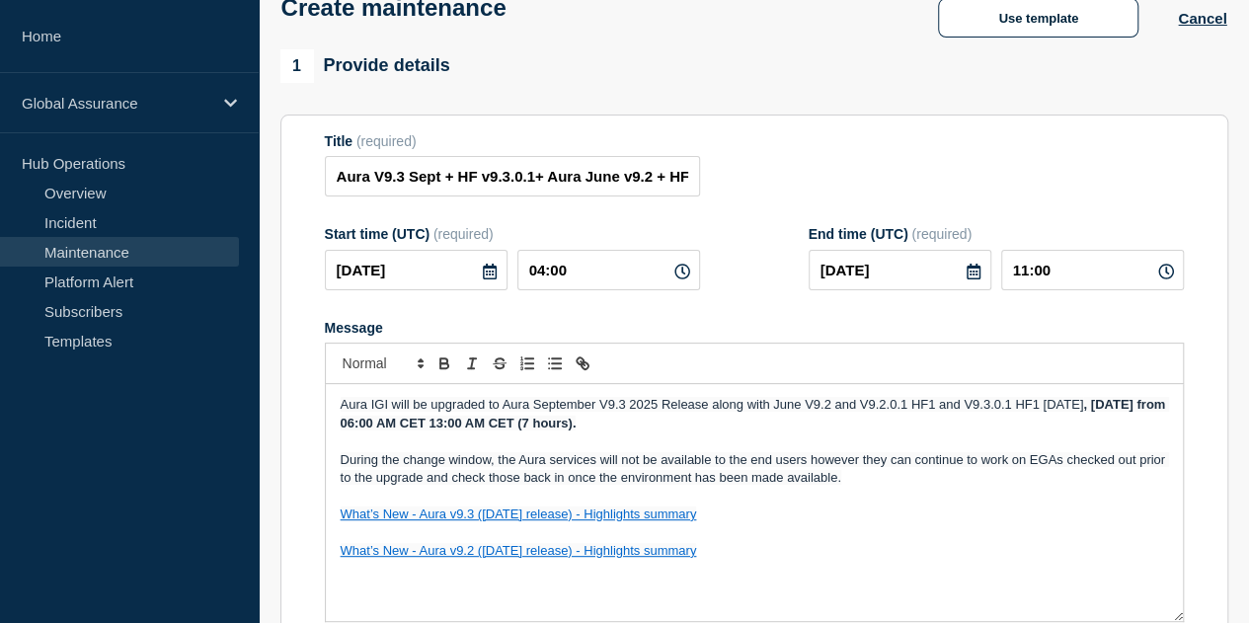
click at [386, 410] on span "Aura IGI will be upgraded to Aura September V9.3 2025 Release along with June V…" at bounding box center [712, 404] width 743 height 15
click at [393, 410] on span "Aura IGI will be upgraded to Aura September V9.3 2025 Release along with June V…" at bounding box center [712, 404] width 743 height 15
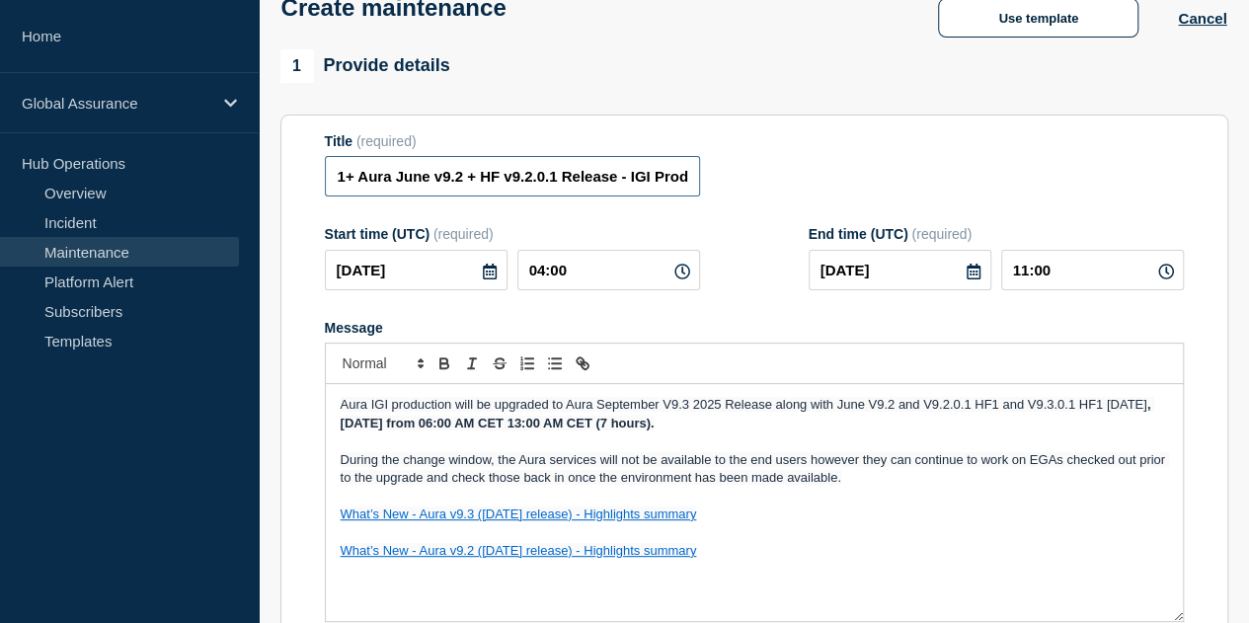
drag, startPoint x: 400, startPoint y: 175, endPoint x: 737, endPoint y: 185, distance: 337.7
click at [737, 185] on div "Title (required) Aura V9.3 Sept + HF v9.3.0.1+ Aura June v9.2 + HF v9.2.0.1 Rel…" at bounding box center [754, 165] width 859 height 64
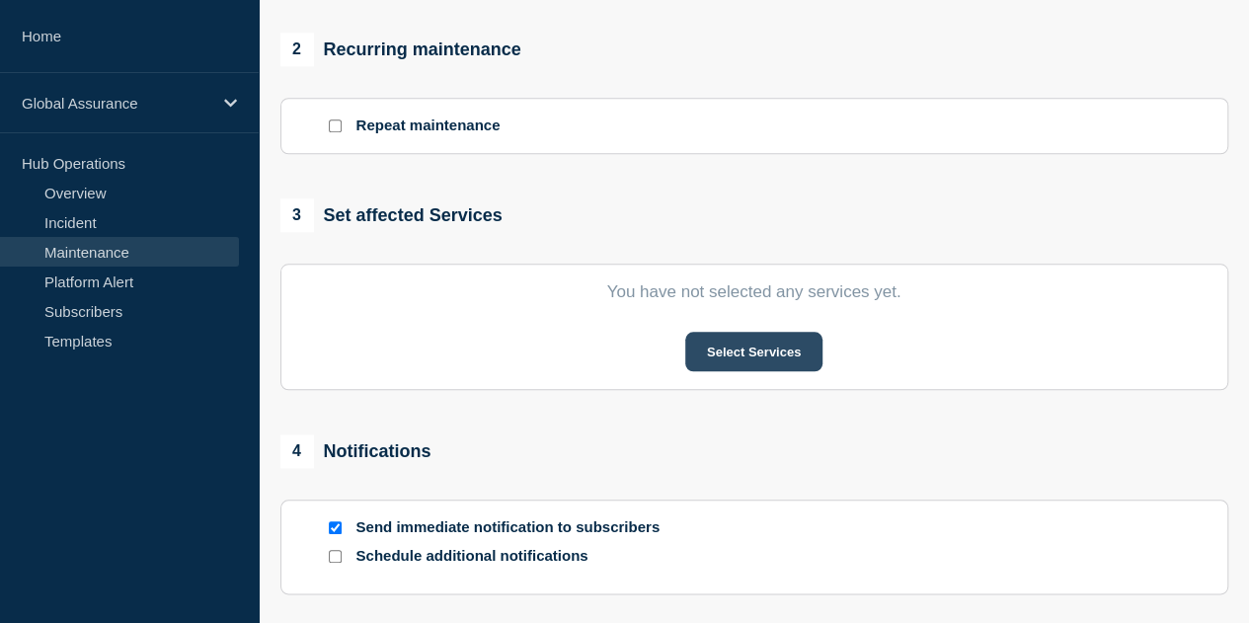
scroll to position [0, 0]
click at [762, 356] on button "Select Services" at bounding box center [753, 351] width 137 height 39
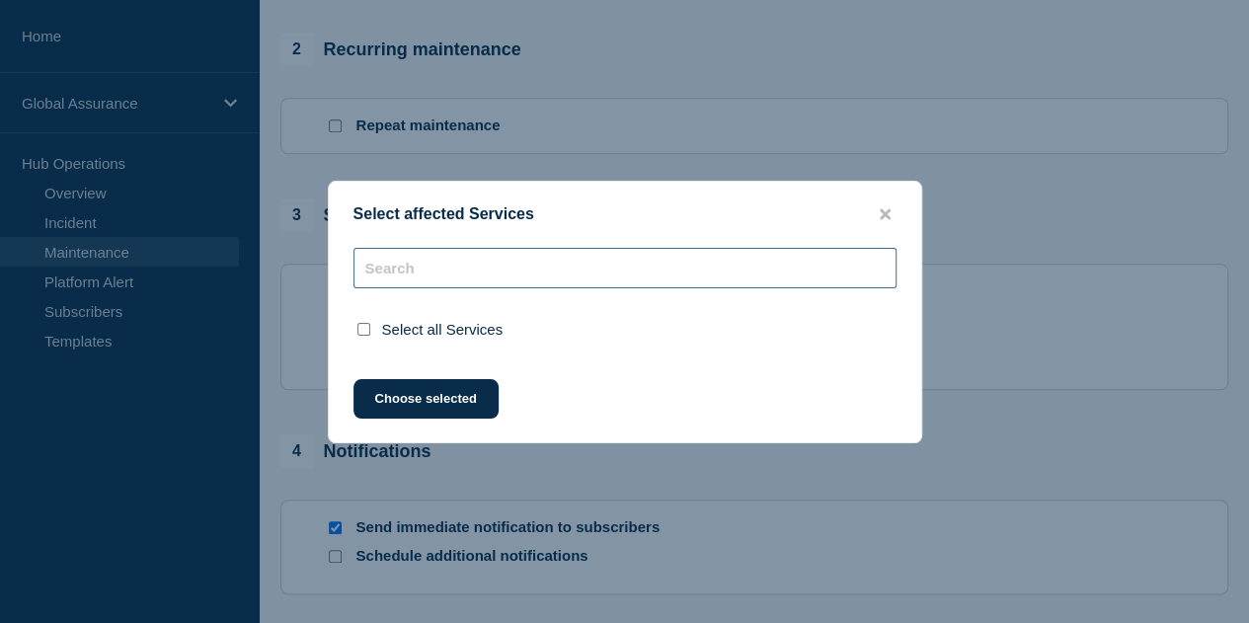
click at [464, 261] on input "text" at bounding box center [624, 268] width 543 height 40
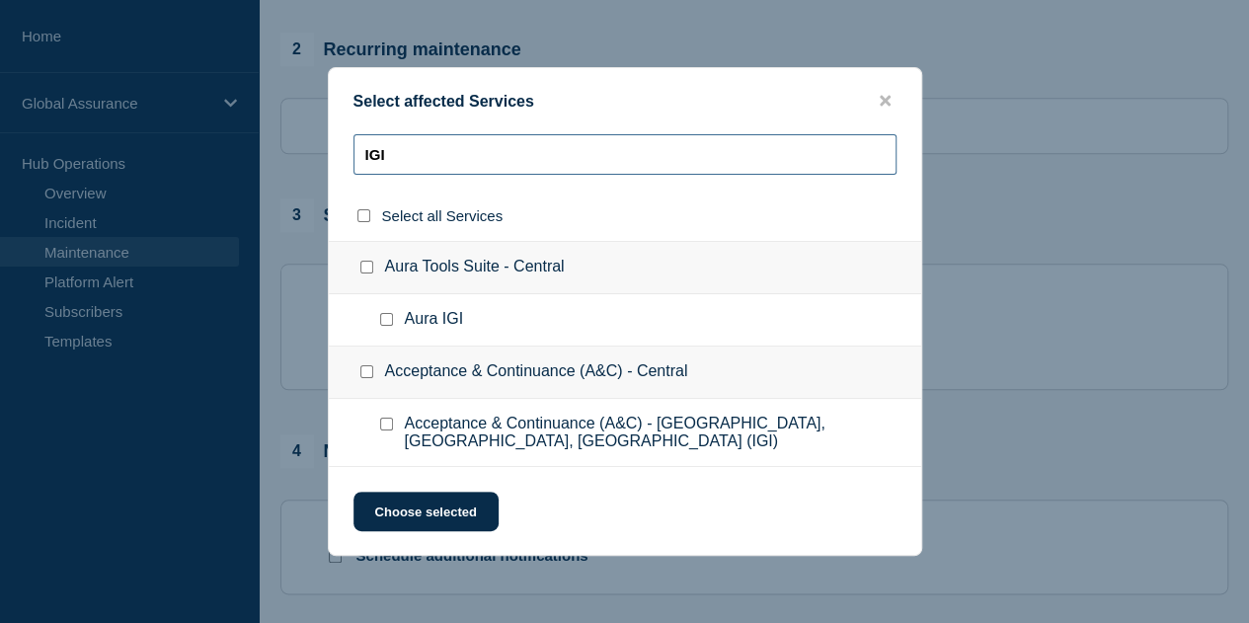
type input "IGI"
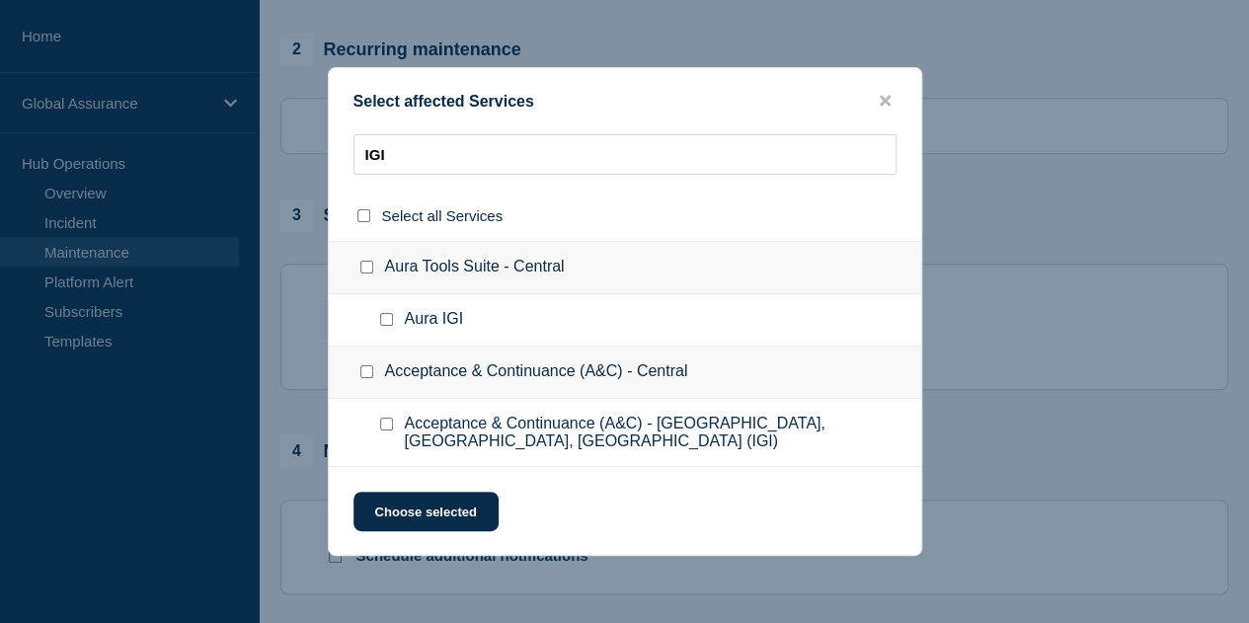
click at [390, 317] on input "Aura IGI checkbox" at bounding box center [386, 319] width 13 height 13
checkbox input "true"
click at [416, 517] on button "Choose selected" at bounding box center [425, 511] width 145 height 39
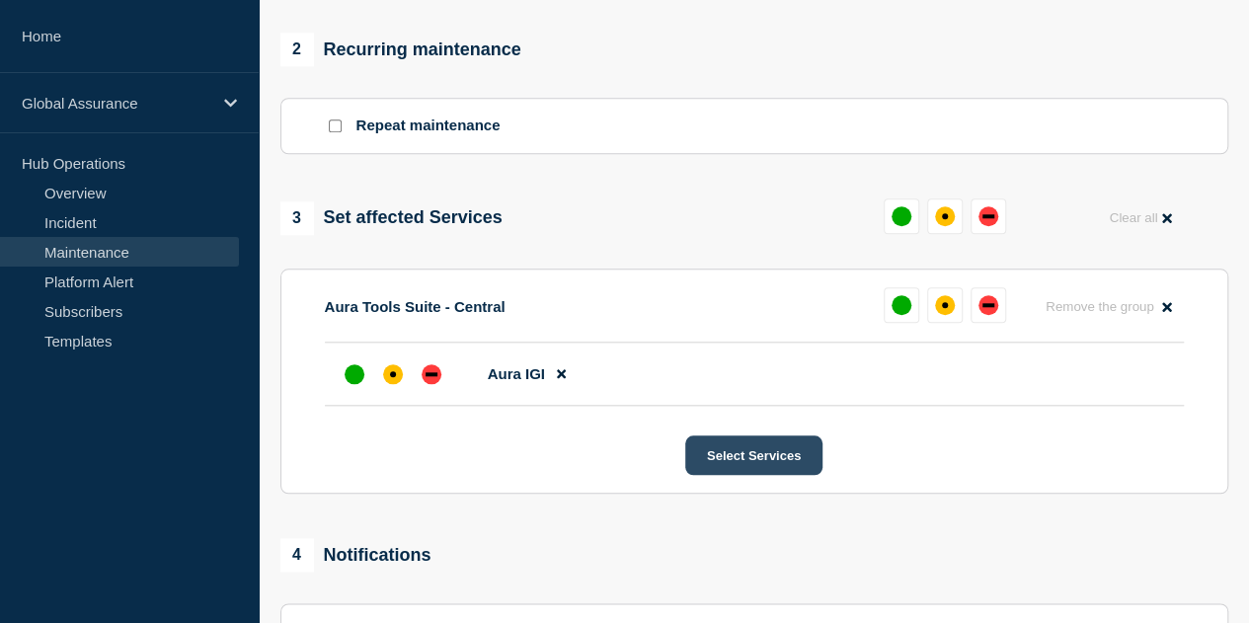
click at [764, 458] on button "Select Services" at bounding box center [753, 454] width 137 height 39
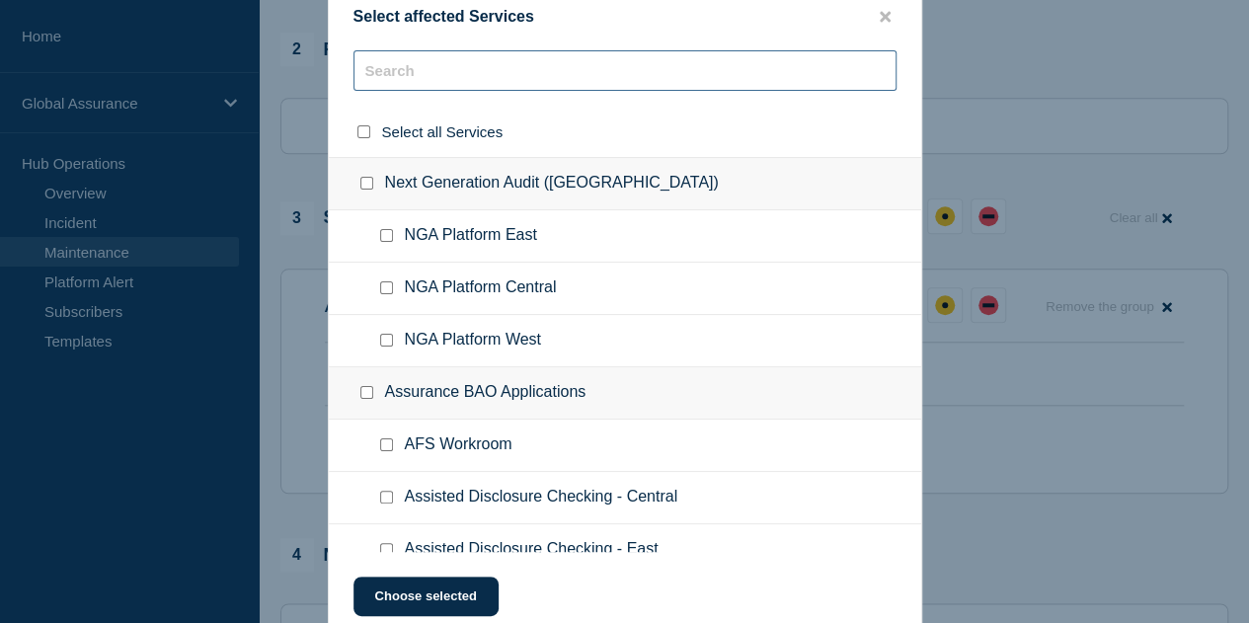
click at [528, 72] on input "text" at bounding box center [624, 70] width 543 height 40
type input "ig"
checkbox input "true"
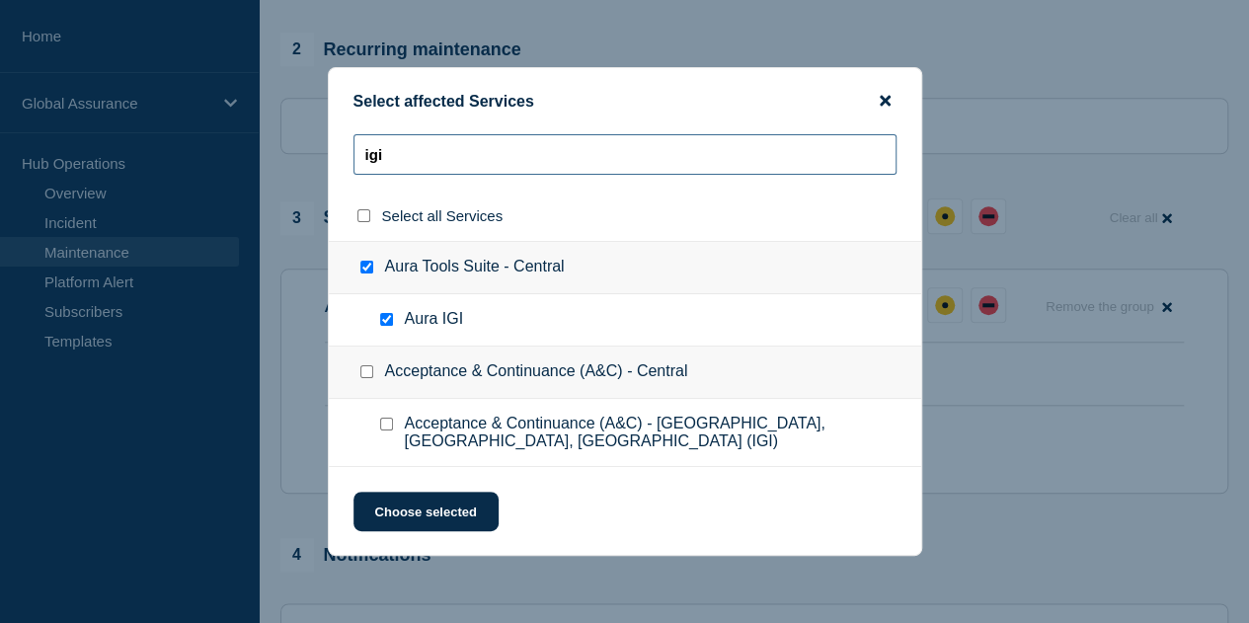
type input "igi"
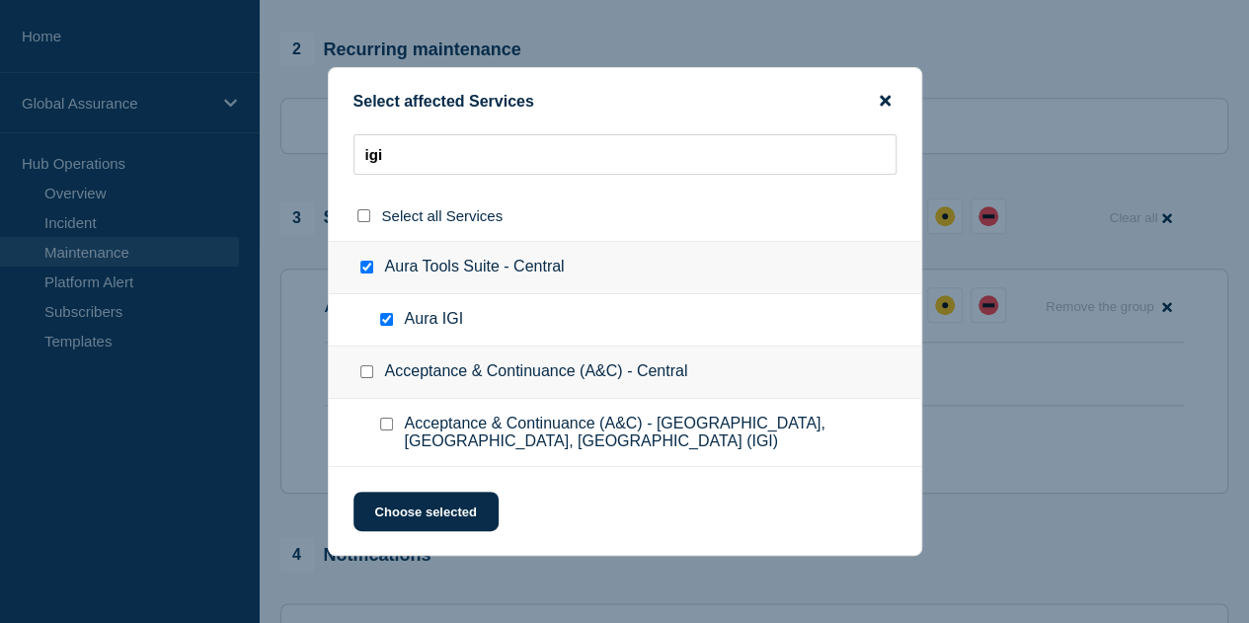
click at [886, 96] on icon "close button" at bounding box center [884, 101] width 11 height 11
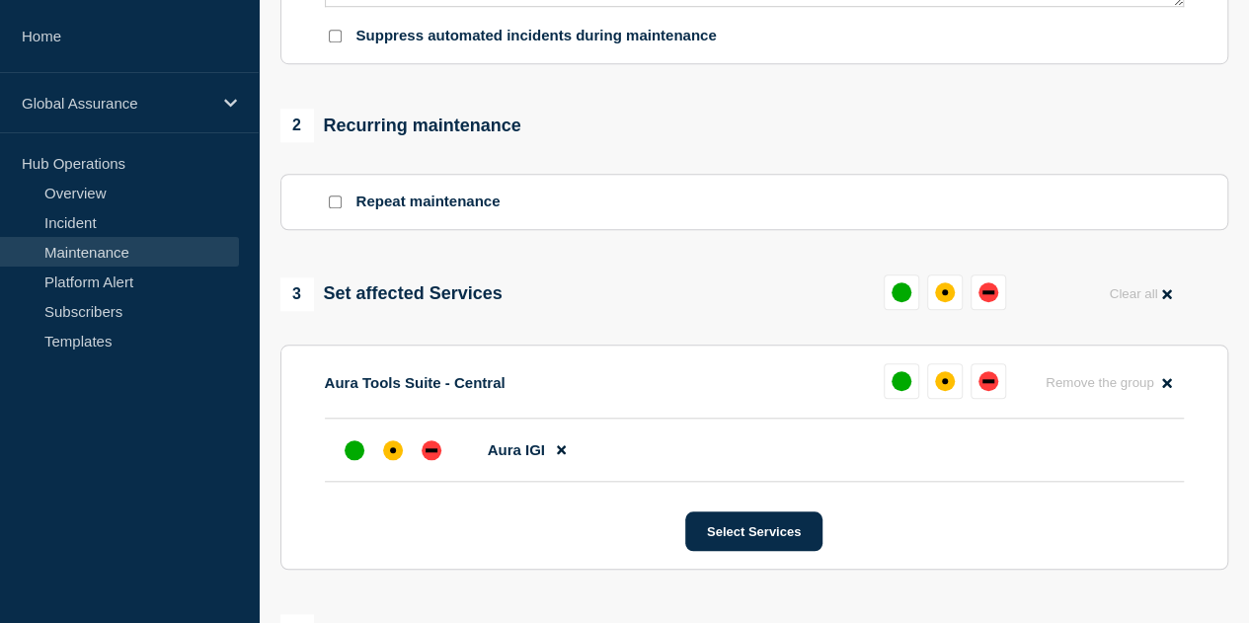
scroll to position [805, 0]
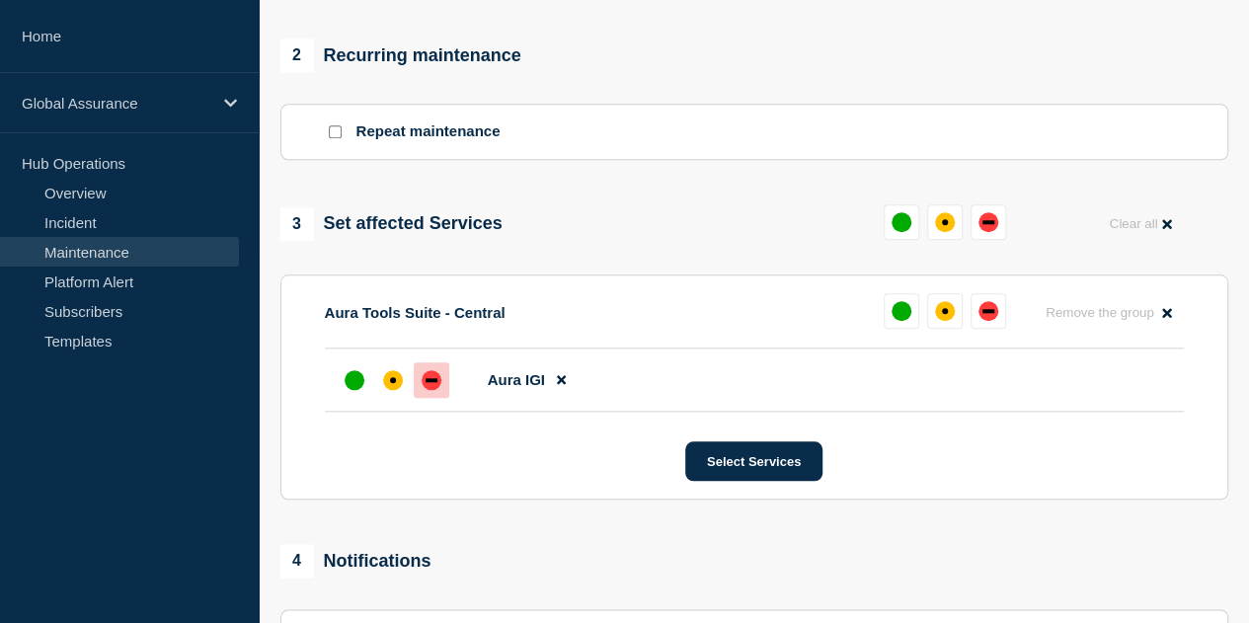
click at [435, 387] on div "down" at bounding box center [431, 380] width 20 height 20
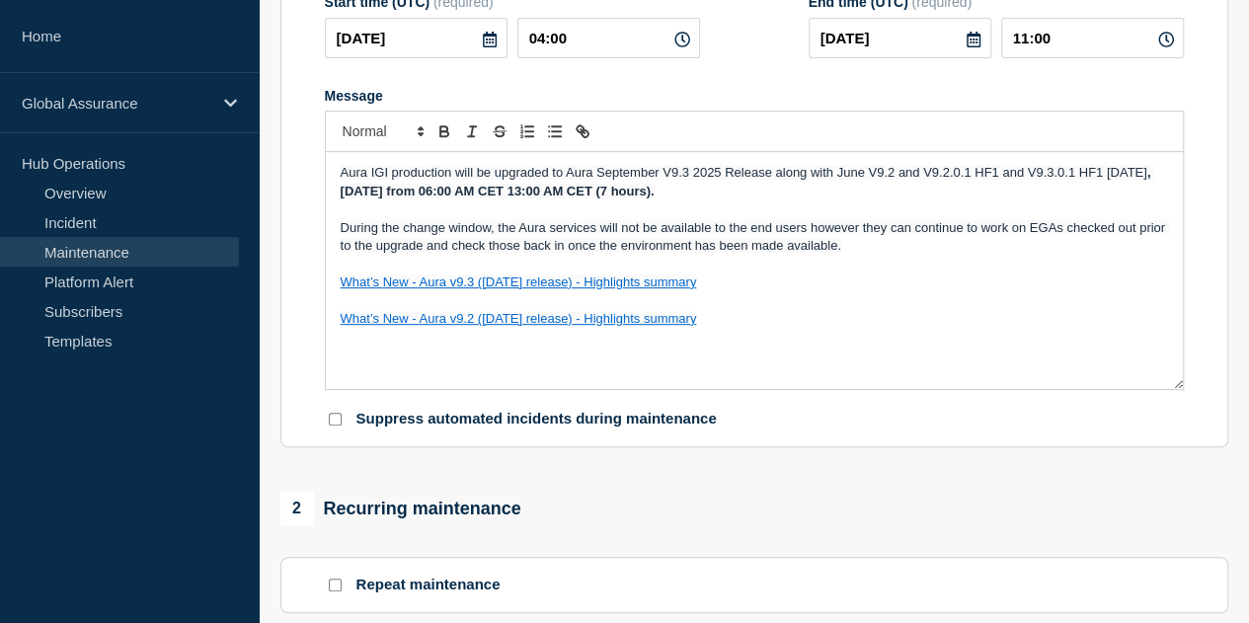
scroll to position [213, 0]
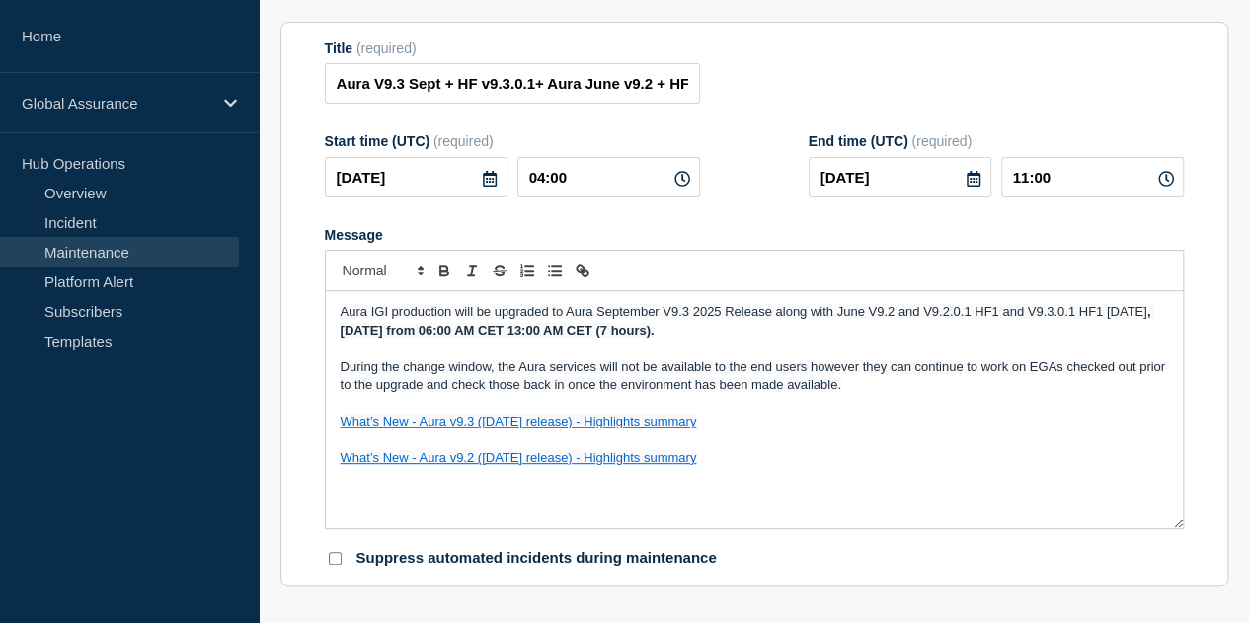
drag, startPoint x: 412, startPoint y: 335, endPoint x: 363, endPoint y: 334, distance: 48.4
click at [361, 333] on p "Aura IGI production will be upgraded to Aura September V9.3 2025 Release along …" at bounding box center [754, 321] width 827 height 37
click at [368, 336] on strong "hursday, [DATE] from 06:00 AM CET 13:00 AM CET (7 hours)." at bounding box center [550, 330] width 370 height 15
drag, startPoint x: 482, startPoint y: 329, endPoint x: 392, endPoint y: 308, distance: 92.2
click at [359, 335] on p "Aura IGI production will be upgraded to Aura September V9.3 2025 Release along …" at bounding box center [754, 321] width 827 height 37
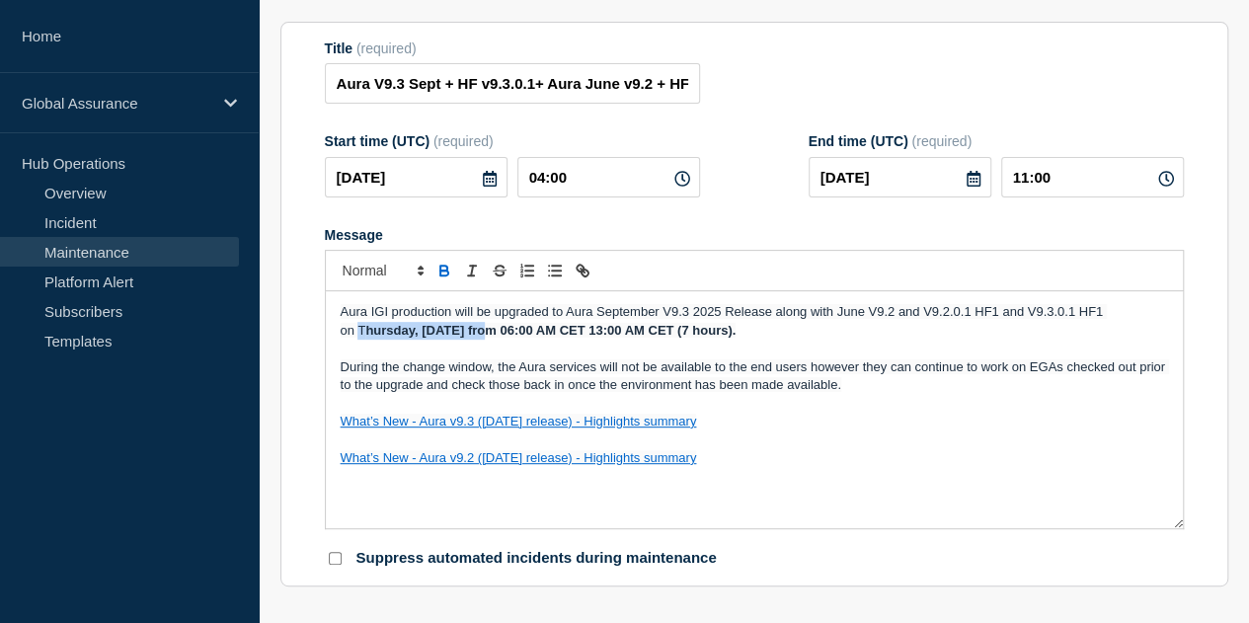
click at [449, 271] on icon "Toggle bold text" at bounding box center [444, 271] width 18 height 18
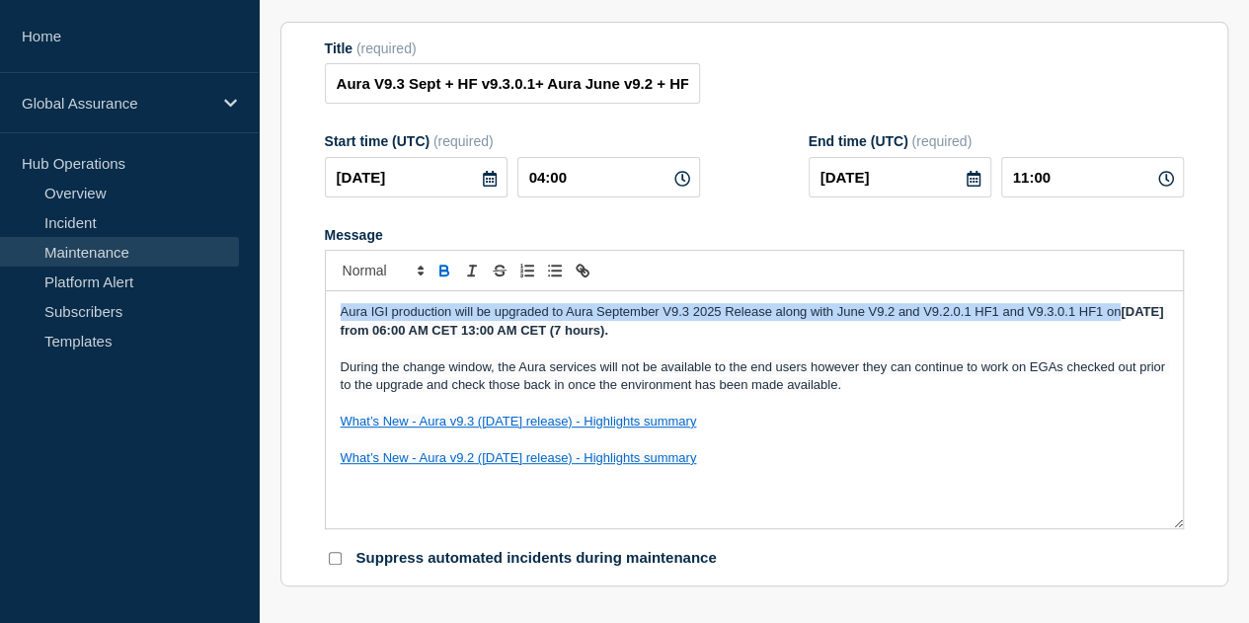
click at [470, 340] on p "Aura IGI production will be upgraded to Aura September V9.3 2025 Release along …" at bounding box center [754, 321] width 827 height 37
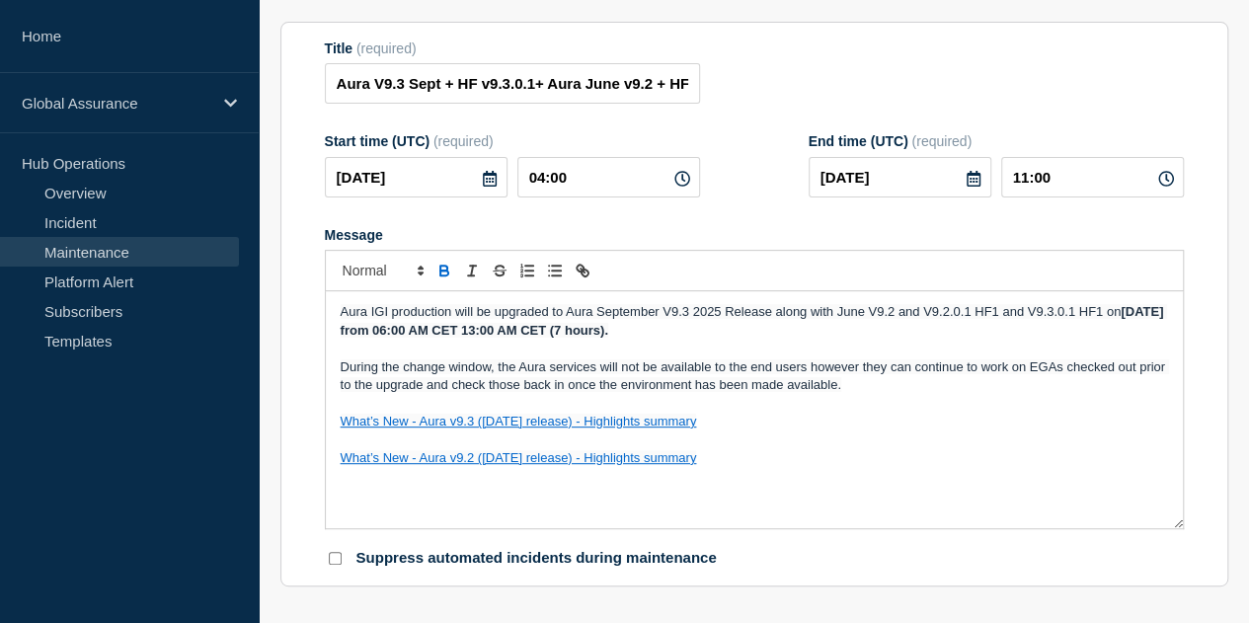
click at [864, 386] on p "During the change window, the Aura services will not be available to the end us…" at bounding box center [754, 376] width 827 height 37
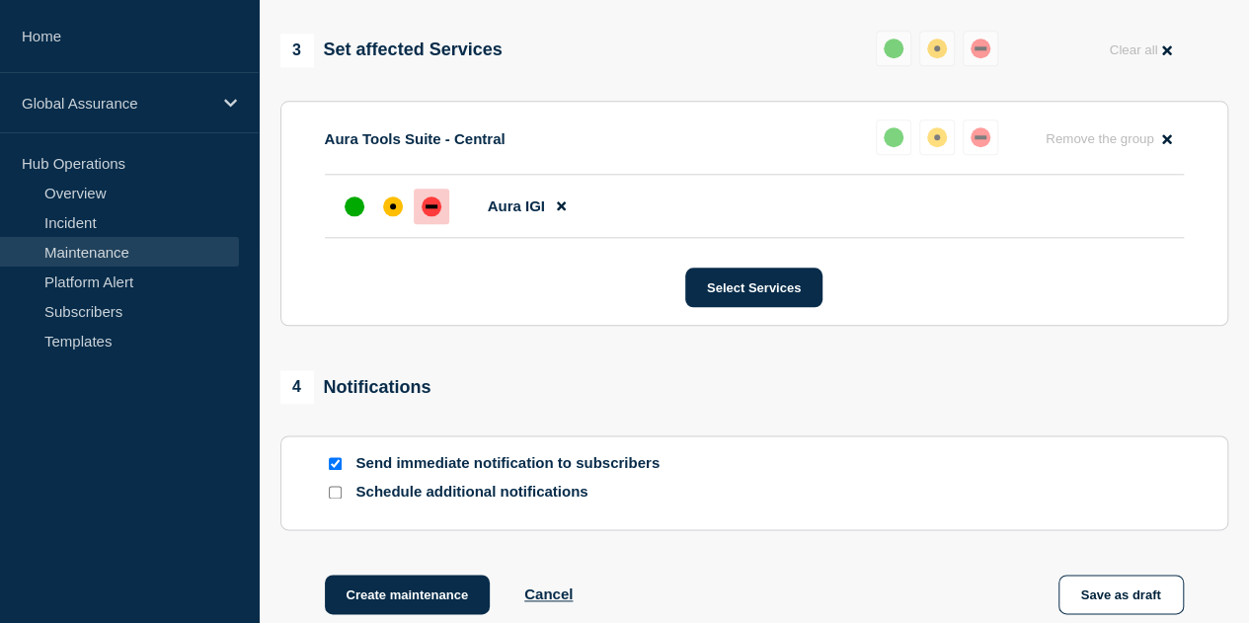
scroll to position [1200, 0]
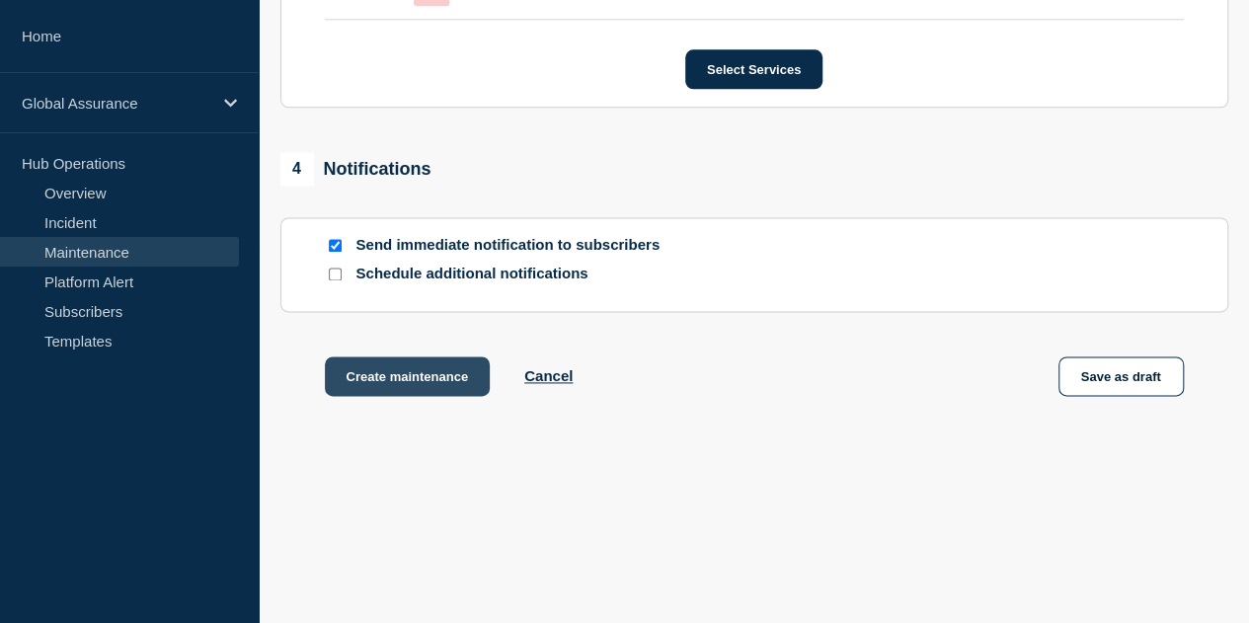
click at [389, 372] on button "Create maintenance" at bounding box center [408, 375] width 166 height 39
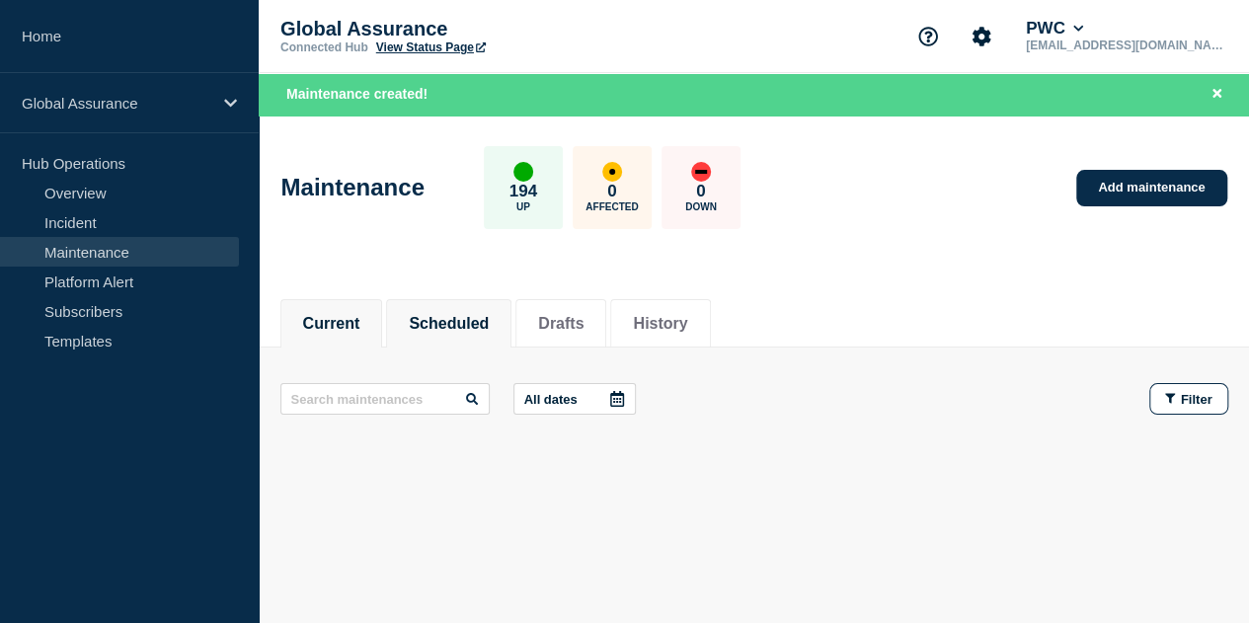
click at [465, 337] on li "Scheduled" at bounding box center [448, 323] width 125 height 48
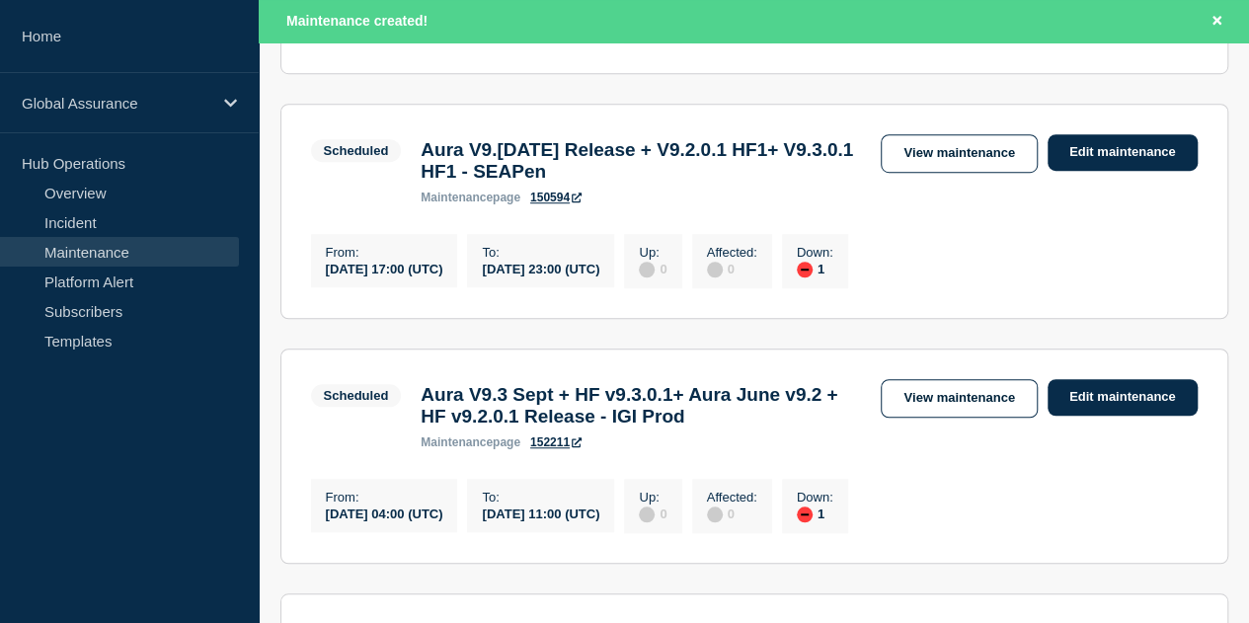
scroll to position [592, 0]
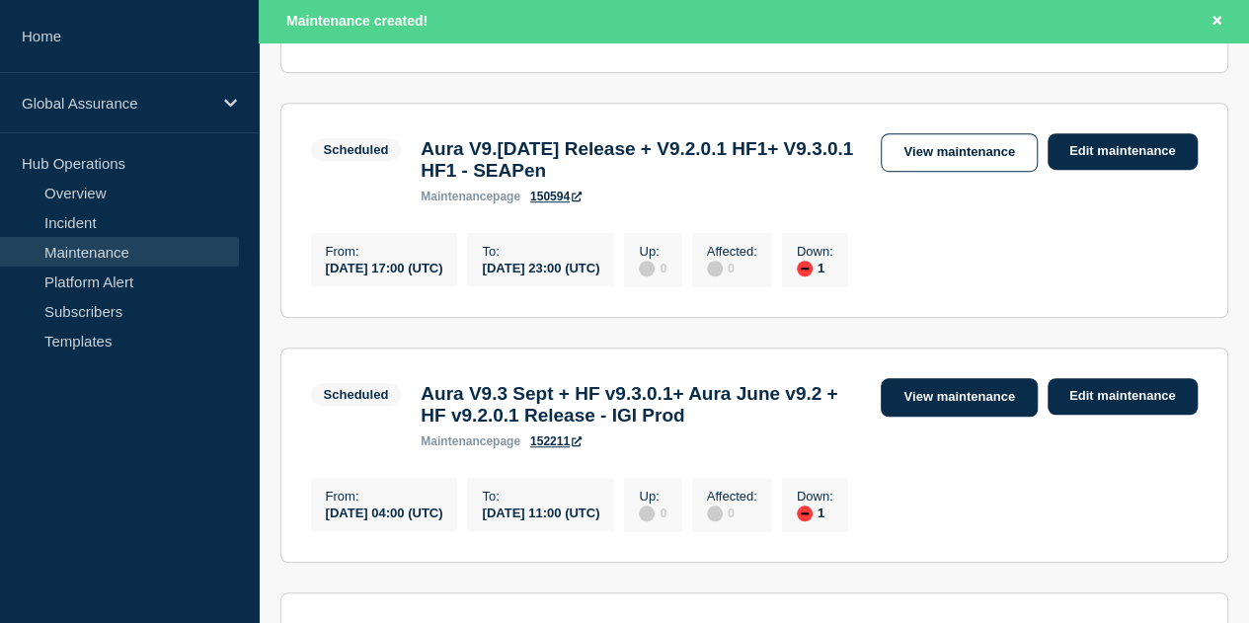
click at [948, 417] on link "View maintenance" at bounding box center [958, 397] width 156 height 38
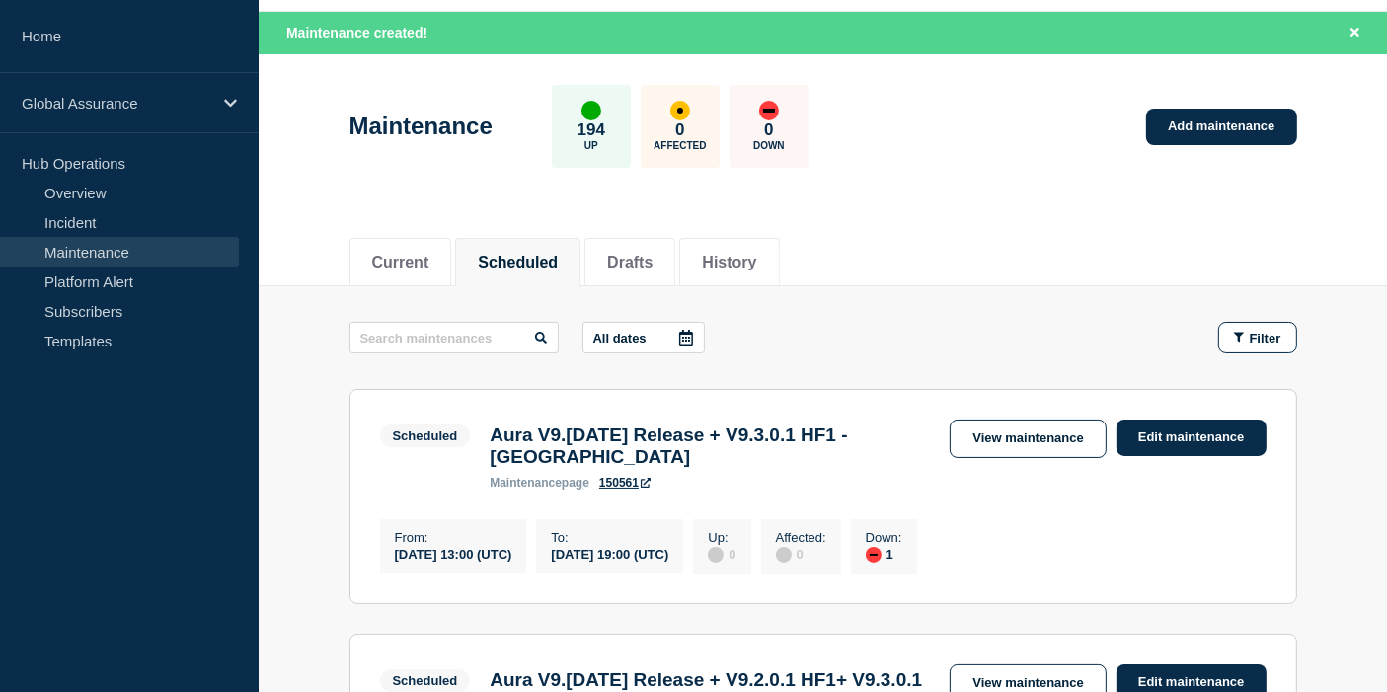
scroll to position [0, 0]
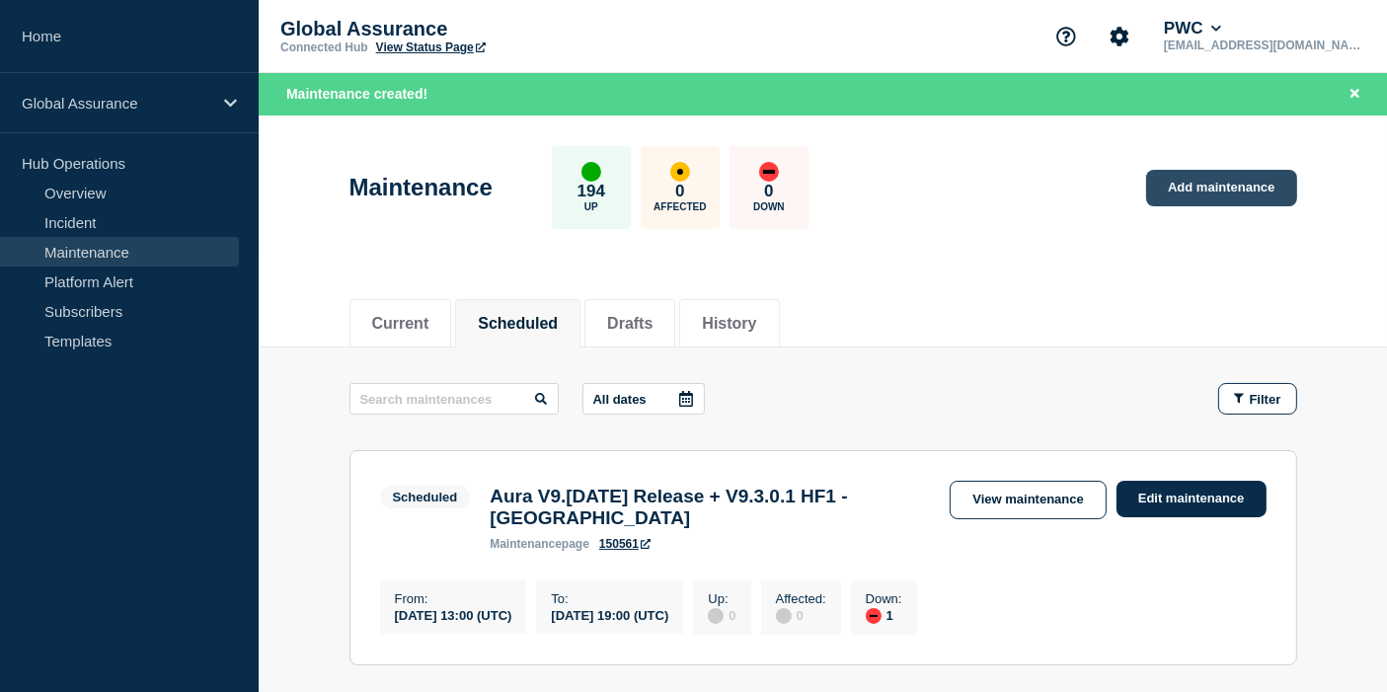
click at [1199, 190] on link "Add maintenance" at bounding box center [1221, 188] width 150 height 37
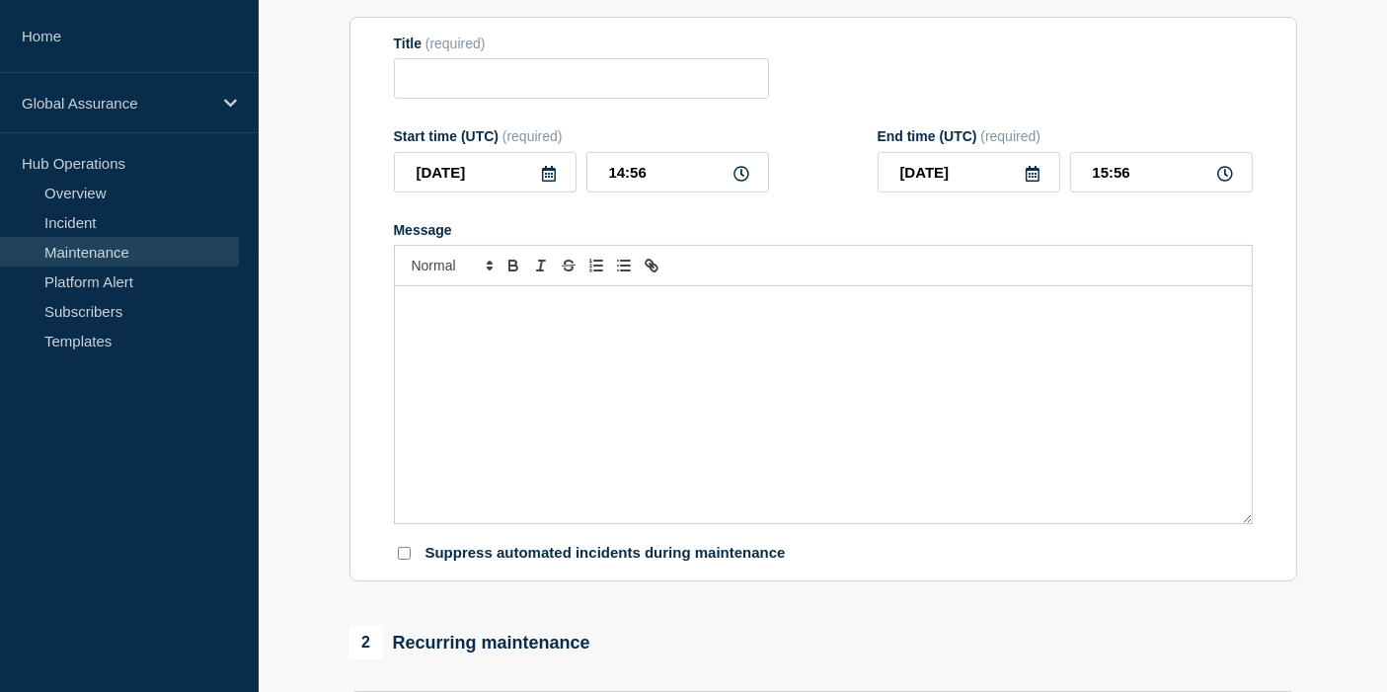
scroll to position [219, 0]
click at [431, 86] on input "Title" at bounding box center [581, 77] width 375 height 40
paste input "Aura V9.[DATE] Release + V9.2.0.1 HF1+ V9.3.0.1 HF1 - [GEOGRAPHIC_DATA]"
type input "Aura V9.[DATE] Release + V9.2.0.1 HF1+ V9.3.0.1 HF1 - [GEOGRAPHIC_DATA]"
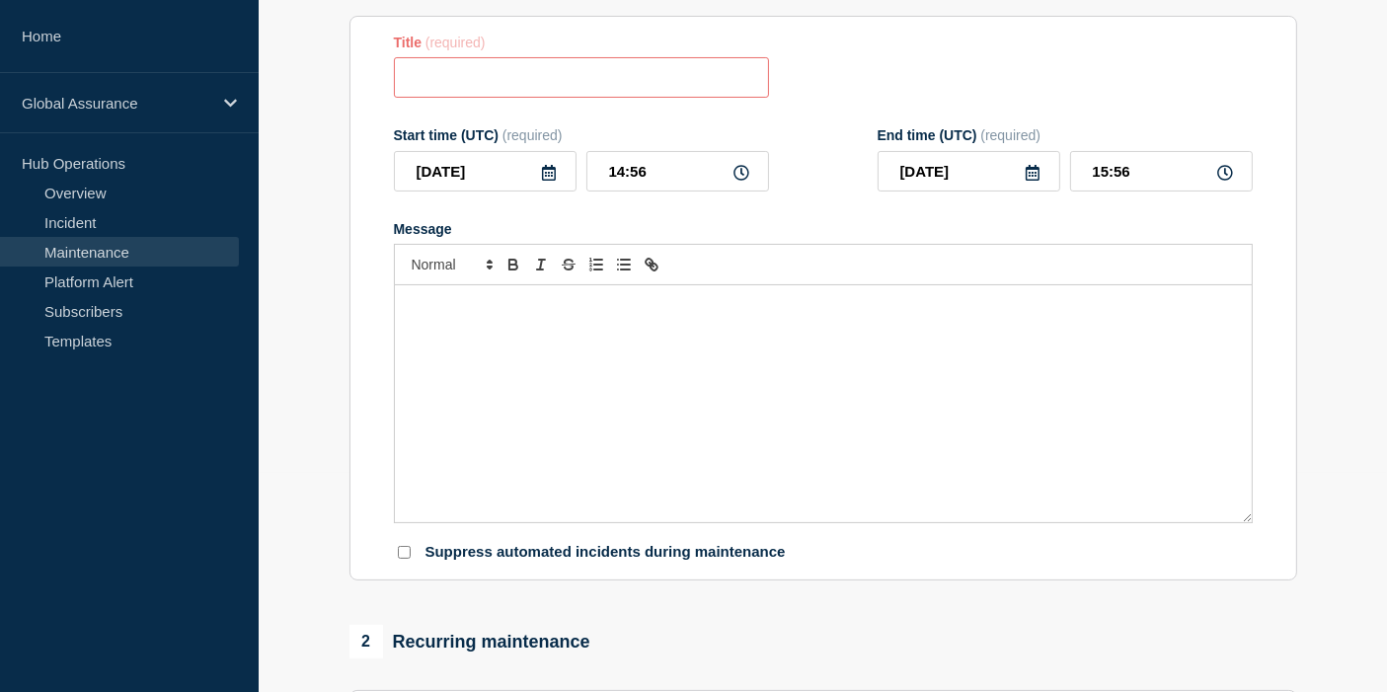
click at [618, 87] on input "Title" at bounding box center [581, 77] width 375 height 40
paste input "Aura V9.[DATE] Release + V9.2.0.1 HF1+ V9.3.0.1 HF1 - [GEOGRAPHIC_DATA]"
drag, startPoint x: 751, startPoint y: 79, endPoint x: 657, endPoint y: 79, distance: 93.8
click at [657, 79] on input "Aura V9.[DATE] Release + V9.2.0.1 HF1+ V9.3.0.1 HF1 - [GEOGRAPHIC_DATA]" at bounding box center [581, 77] width 375 height 40
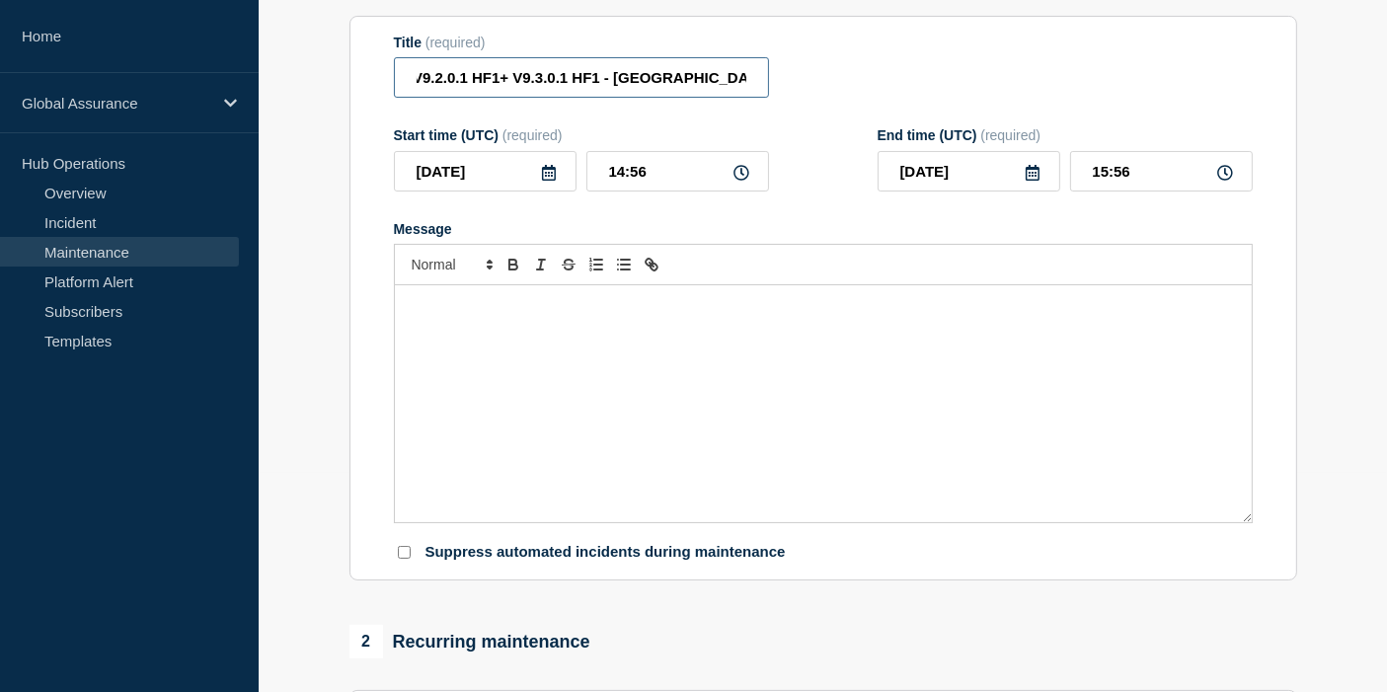
scroll to position [0, 0]
drag, startPoint x: 601, startPoint y: 78, endPoint x: 665, endPoint y: 80, distance: 64.2
click at [665, 80] on input "Aura V9.[DATE] Release + V9.2.0.1 HF1+ V9.3.0.1 HF1 - [GEOGRAPHIC_DATA] (PT) Pr…" at bounding box center [581, 77] width 375 height 40
type input "Aura V9.[DATE] Release + HF v9.3.0.1- [GEOGRAPHIC_DATA] (PT) Prod"
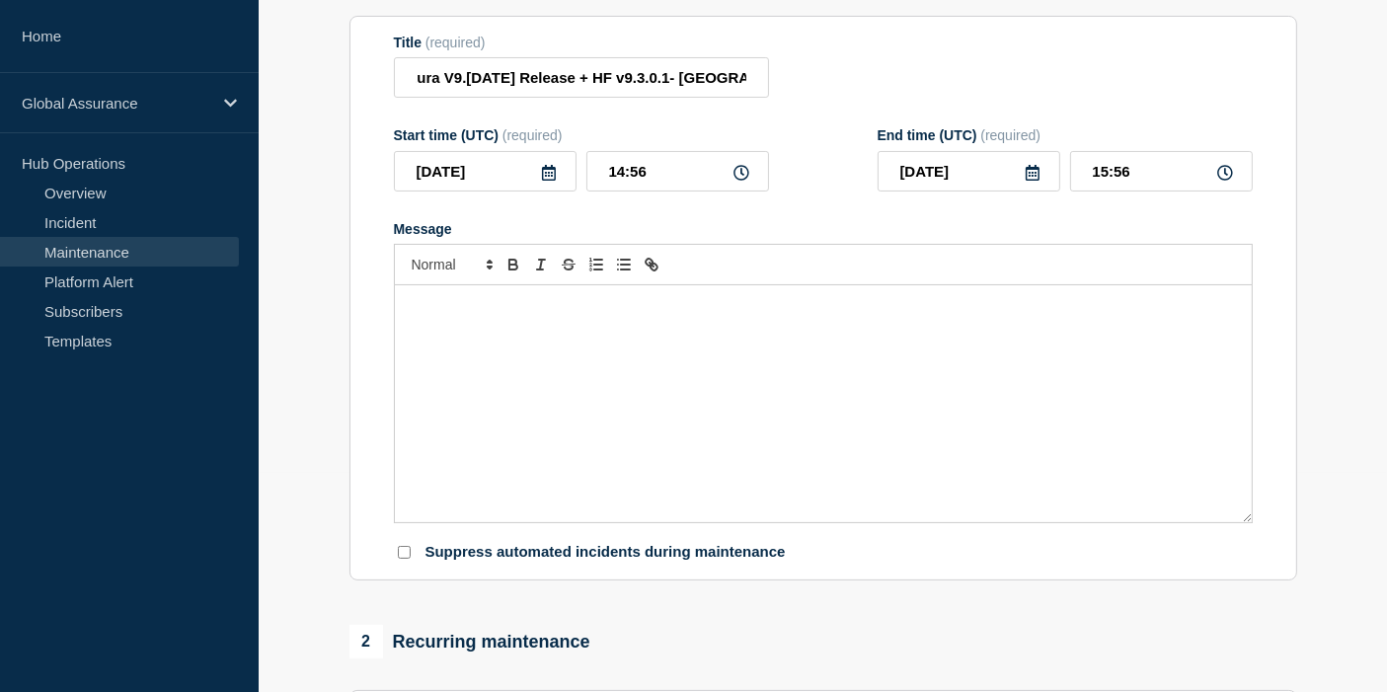
scroll to position [0, 0]
click at [648, 345] on div "Message" at bounding box center [823, 403] width 857 height 237
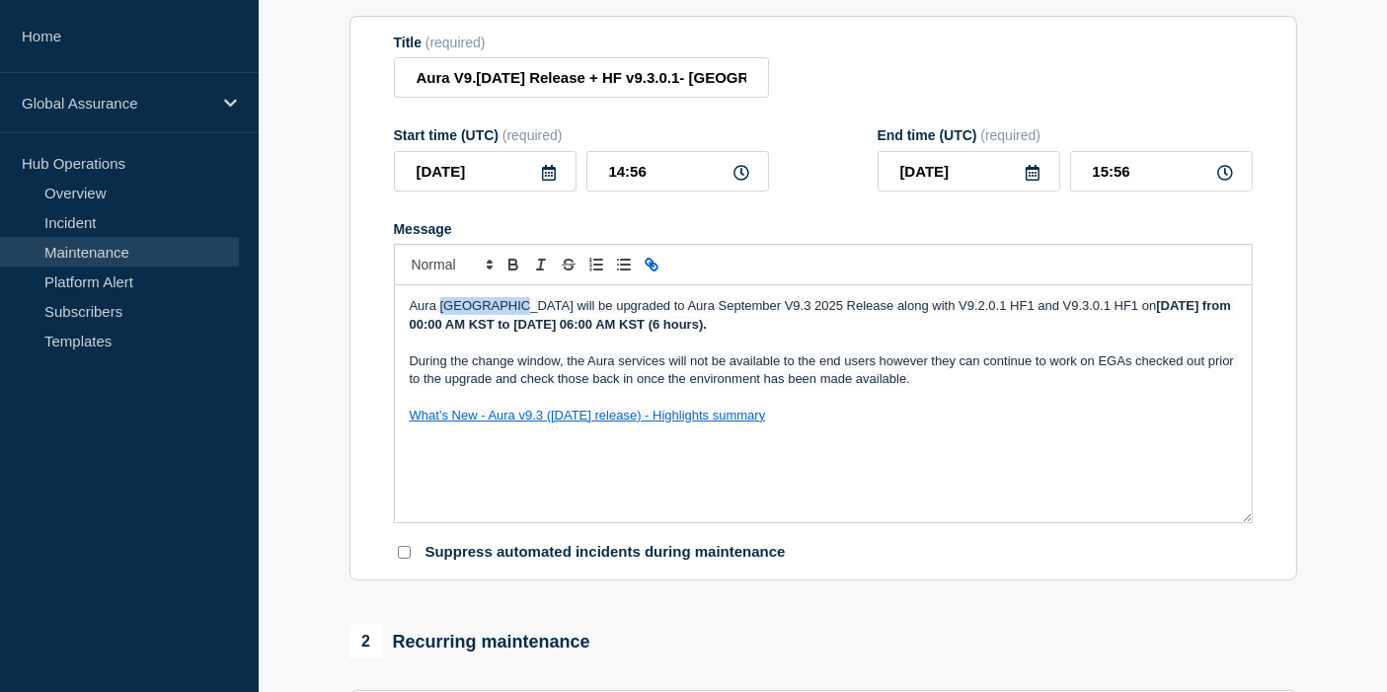
drag, startPoint x: 510, startPoint y: 304, endPoint x: 442, endPoint y: 306, distance: 68.1
click at [442, 306] on span "Aura [GEOGRAPHIC_DATA] will be upgraded to Aura September V9.3 2025 Release alo…" at bounding box center [783, 305] width 747 height 15
click at [939, 328] on p "Aura Portugal (PT) will be upgraded to Aura September V9.3 2025 Release along w…" at bounding box center [823, 315] width 827 height 37
drag, startPoint x: 904, startPoint y: 309, endPoint x: 999, endPoint y: 311, distance: 94.8
click at [1000, 311] on span "Aura Portugal (PT) will be upgraded to Aura September V9.3 2025 Release along w…" at bounding box center [755, 305] width 690 height 15
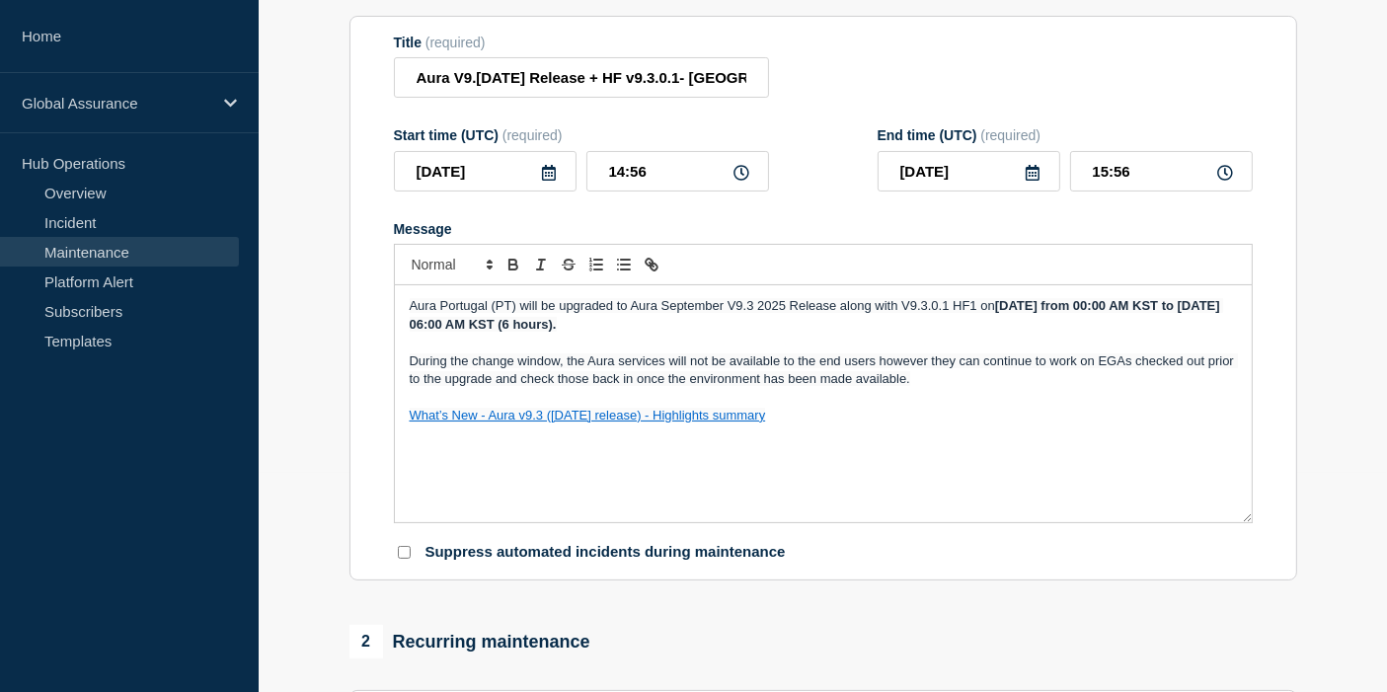
click at [971, 303] on span "Aura Portugal (PT) will be upgraded to Aura September V9.3 2025 Release along w…" at bounding box center [702, 305] width 585 height 15
click at [1026, 312] on strong "[DATE] from 00:00 AM KST to [DATE] 06:00 AM KST (6 hours)." at bounding box center [813, 314] width 807 height 33
click at [1026, 309] on strong "[DATE] from 00:00 AM KST to [DATE] 06:00 AM KST (6 hours)." at bounding box center [813, 314] width 807 height 33
click at [1077, 311] on strong ", [DATE] from 00:00 AM KST to [DATE] 06:00 AM KST (6 hours)." at bounding box center [807, 314] width 795 height 33
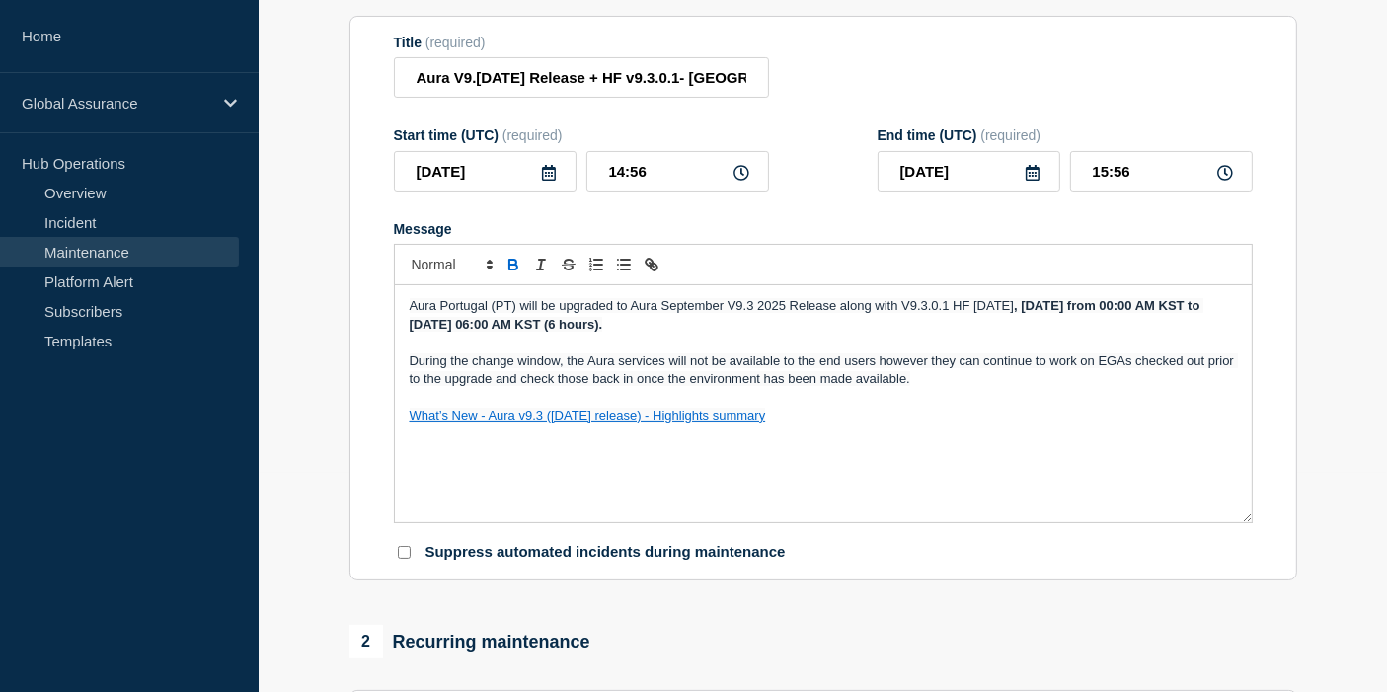
click at [1190, 309] on strong ", [DATE] from 00:00 AM KST to [DATE] 06:00 AM KST (6 hours)." at bounding box center [807, 314] width 795 height 33
drag, startPoint x: 437, startPoint y: 324, endPoint x: 409, endPoint y: 326, distance: 28.7
click at [410, 326] on strong ", [DATE] from 08:00 AM KST to [DATE] 06:00 AM KST (6 hours)." at bounding box center [807, 314] width 795 height 33
drag, startPoint x: 581, startPoint y: 331, endPoint x: 407, endPoint y: 326, distance: 174.8
click at [407, 326] on div "Aura Portugal (PT) will be upgraded to Aura September V9.3 2025 Release along w…" at bounding box center [823, 403] width 857 height 237
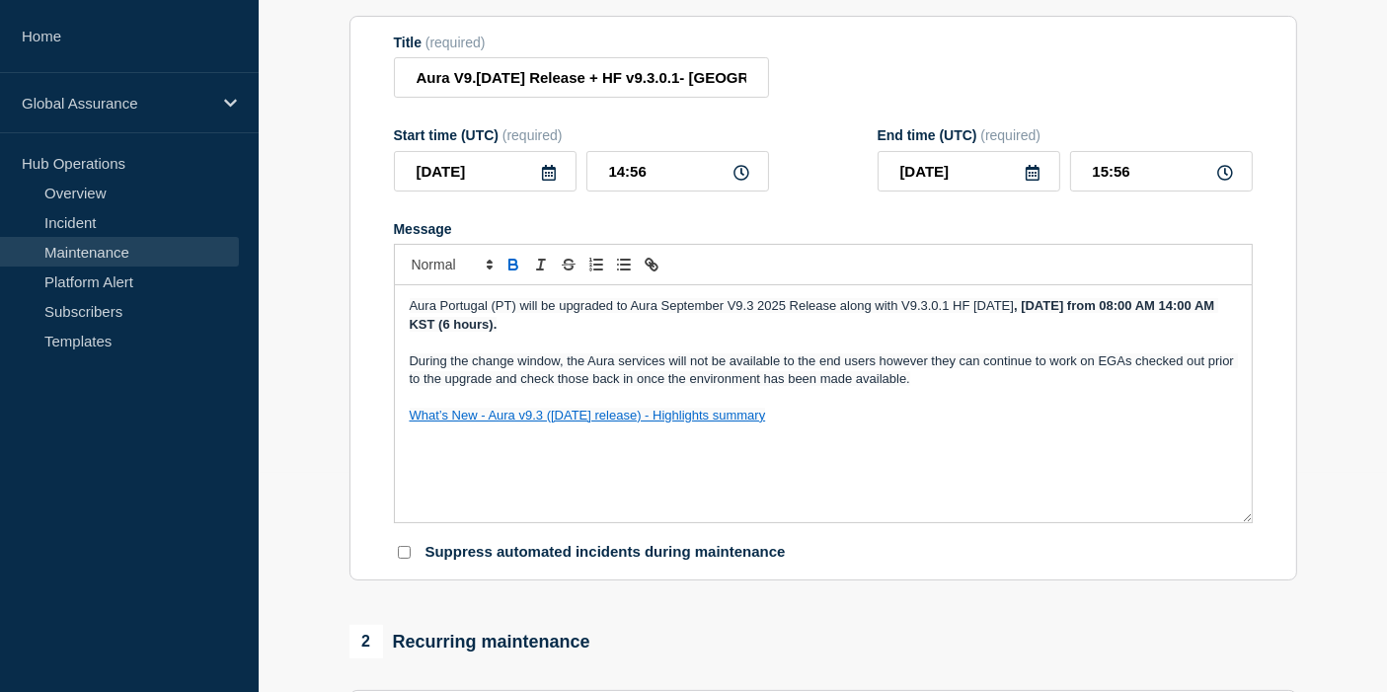
click at [485, 328] on strong ", [DATE] from 08:00 AM 14:00 AM KST (6 hours)." at bounding box center [814, 314] width 808 height 33
click at [462, 326] on strong ", [DATE] from 08:00 AM 14:00 AM CET (6 hours)." at bounding box center [814, 314] width 808 height 33
click at [1239, 311] on div "Aura Portugal (PT) will be upgraded to Aura September V9.3 2025 Release along w…" at bounding box center [823, 403] width 857 height 237
click at [878, 500] on div "Aura Portugal (PT) will be upgraded to Aura September V9.3 2025 Release along w…" at bounding box center [823, 403] width 857 height 237
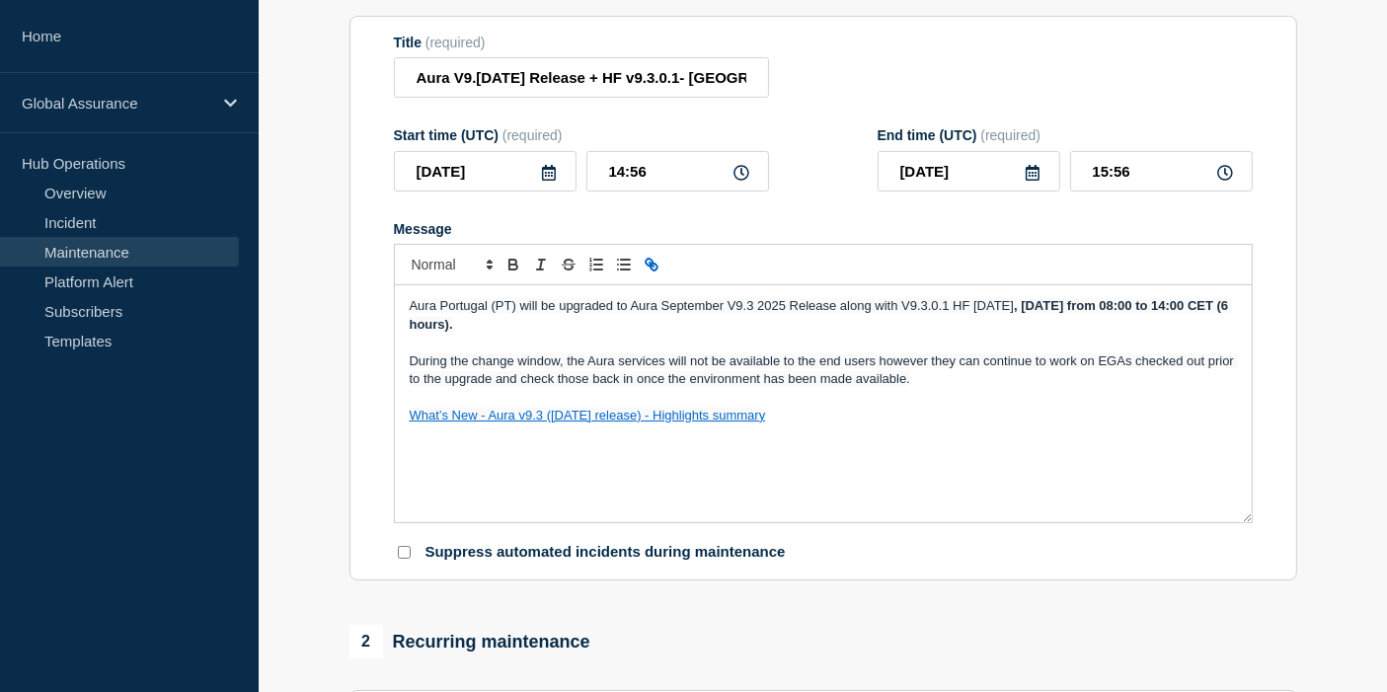
click at [822, 505] on div "Aura Portugal (PT) will be upgraded to Aura September V9.3 2025 Release along w…" at bounding box center [823, 403] width 857 height 237
click at [605, 482] on div "Aura Portugal (PT) will be upgraded to Aura September V9.3 2025 Release along w…" at bounding box center [823, 403] width 857 height 237
click at [1020, 424] on p "What’s New - Aura v9.3 ([DATE] release) - Highlights summary" at bounding box center [823, 416] width 827 height 18
drag, startPoint x: 1246, startPoint y: 523, endPoint x: 1234, endPoint y: 466, distance: 58.5
click at [1234, 466] on div "Aura Portugal (PT) will be upgraded to Aura September V9.3 2025 Release along w…" at bounding box center [823, 403] width 857 height 237
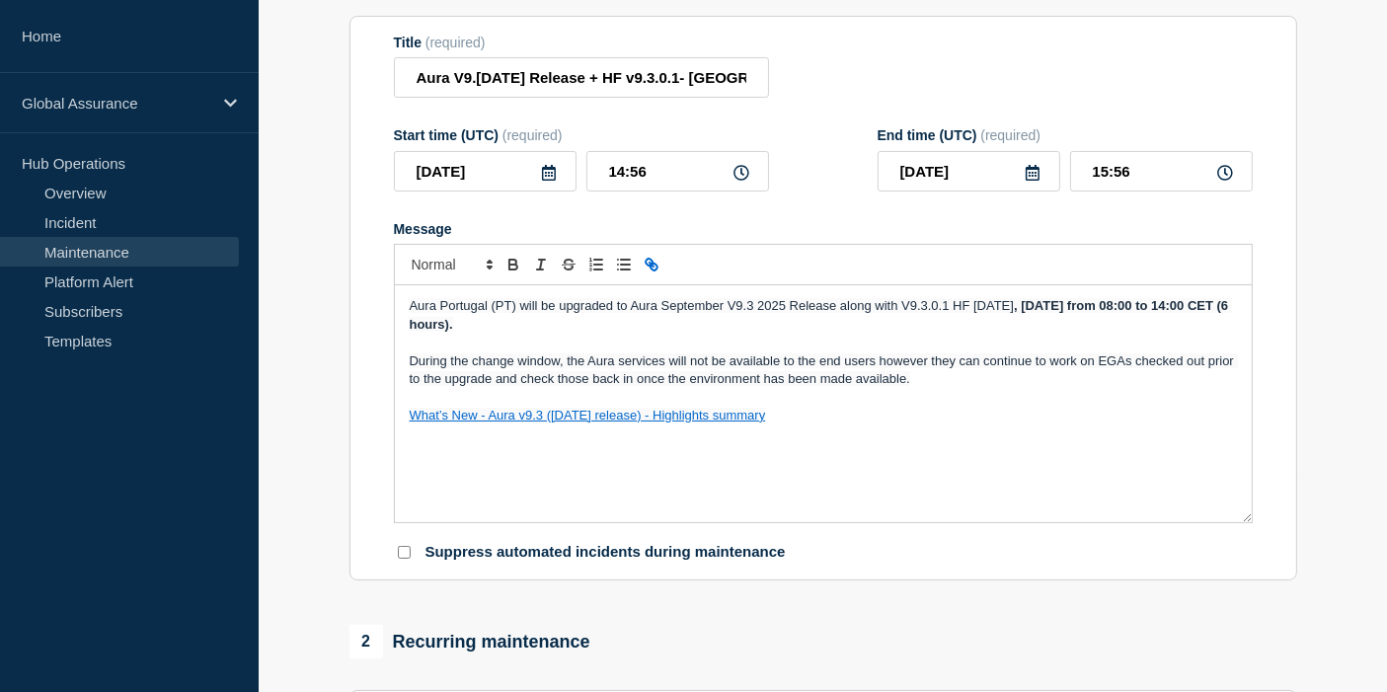
drag, startPoint x: 1246, startPoint y: 525, endPoint x: 1260, endPoint y: 505, distance: 24.7
click at [1250, 494] on div "Aura Portugal (PT) will be upgraded to Aura September V9.3 2025 Release along w…" at bounding box center [823, 403] width 857 height 237
click at [1247, 521] on div "Aura Portugal (PT) will be upgraded to Aura September V9.3 2025 Release along w…" at bounding box center [823, 403] width 857 height 237
click at [1246, 523] on div "Aura Portugal (PT) will be upgraded to Aura September V9.3 2025 Release along w…" at bounding box center [823, 404] width 859 height 238
click at [1240, 521] on div "Aura Portugal (PT) will be upgraded to Aura September V9.3 2025 Release along w…" at bounding box center [823, 403] width 857 height 237
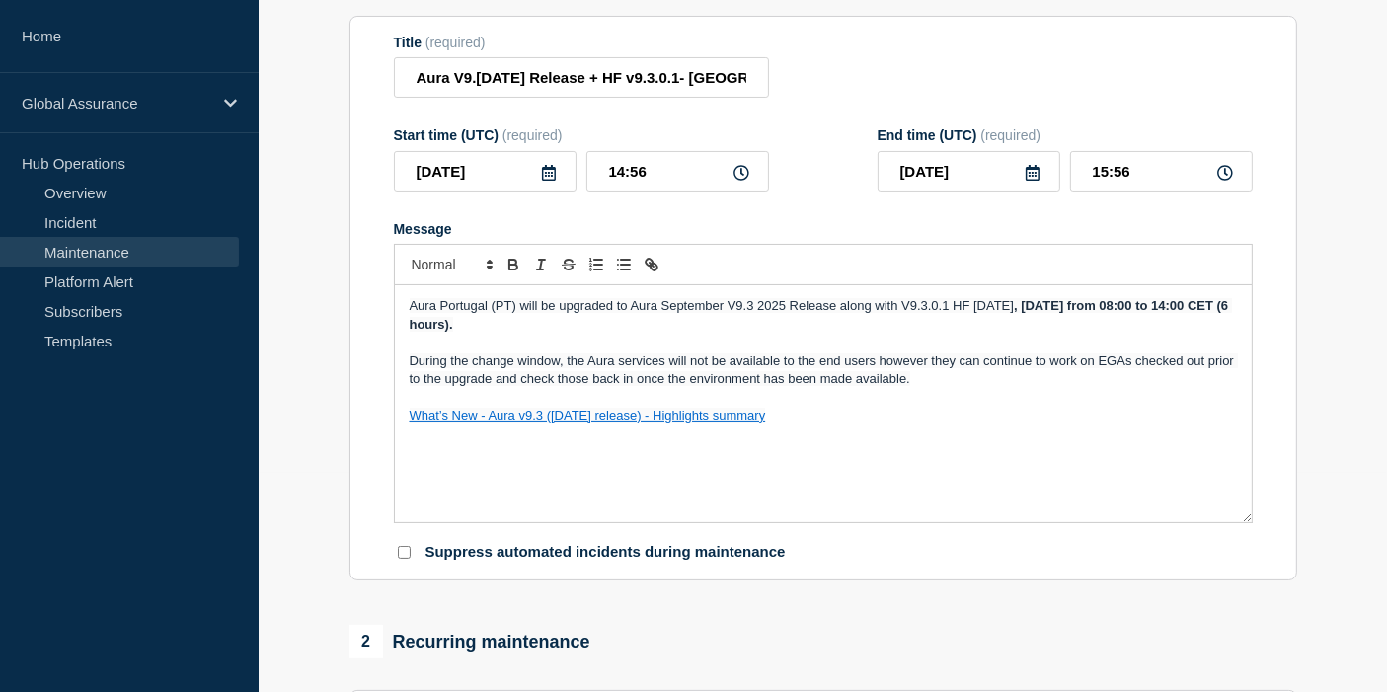
click at [1240, 521] on div "Aura Portugal (PT) will be upgraded to Aura September V9.3 2025 Release along w…" at bounding box center [823, 403] width 857 height 237
drag, startPoint x: 1240, startPoint y: 521, endPoint x: 1230, endPoint y: 444, distance: 77.6
click at [1230, 444] on div "Aura Portugal (PT) will be upgraded to Aura September V9.3 2025 Release along w…" at bounding box center [823, 403] width 857 height 237
click at [1009, 399] on p "Message" at bounding box center [823, 397] width 827 height 18
click at [784, 308] on span "Aura Portugal (PT) will be upgraded to Aura September V9.3 2025 Release along w…" at bounding box center [712, 305] width 605 height 15
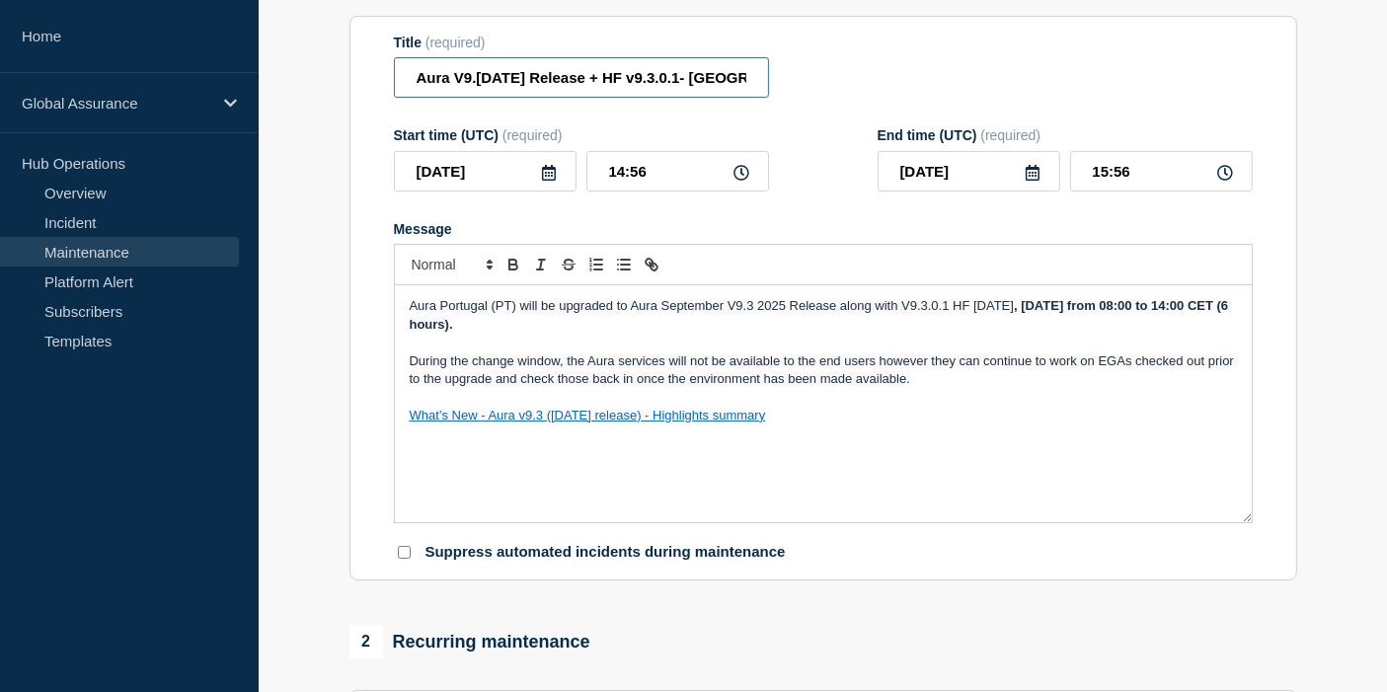
scroll to position [0, 149]
drag, startPoint x: 538, startPoint y: 77, endPoint x: 804, endPoint y: 97, distance: 267.2
click at [804, 97] on div "Title (required) Aura V9.[DATE] Release + HF v9.3.0.1- [GEOGRAPHIC_DATA] (PT) P…" at bounding box center [823, 67] width 859 height 64
click at [879, 74] on div "Title (required) Aura V9.[DATE] Release + HF v9.3.0.1- [GEOGRAPHIC_DATA] (PT) P…" at bounding box center [823, 67] width 859 height 64
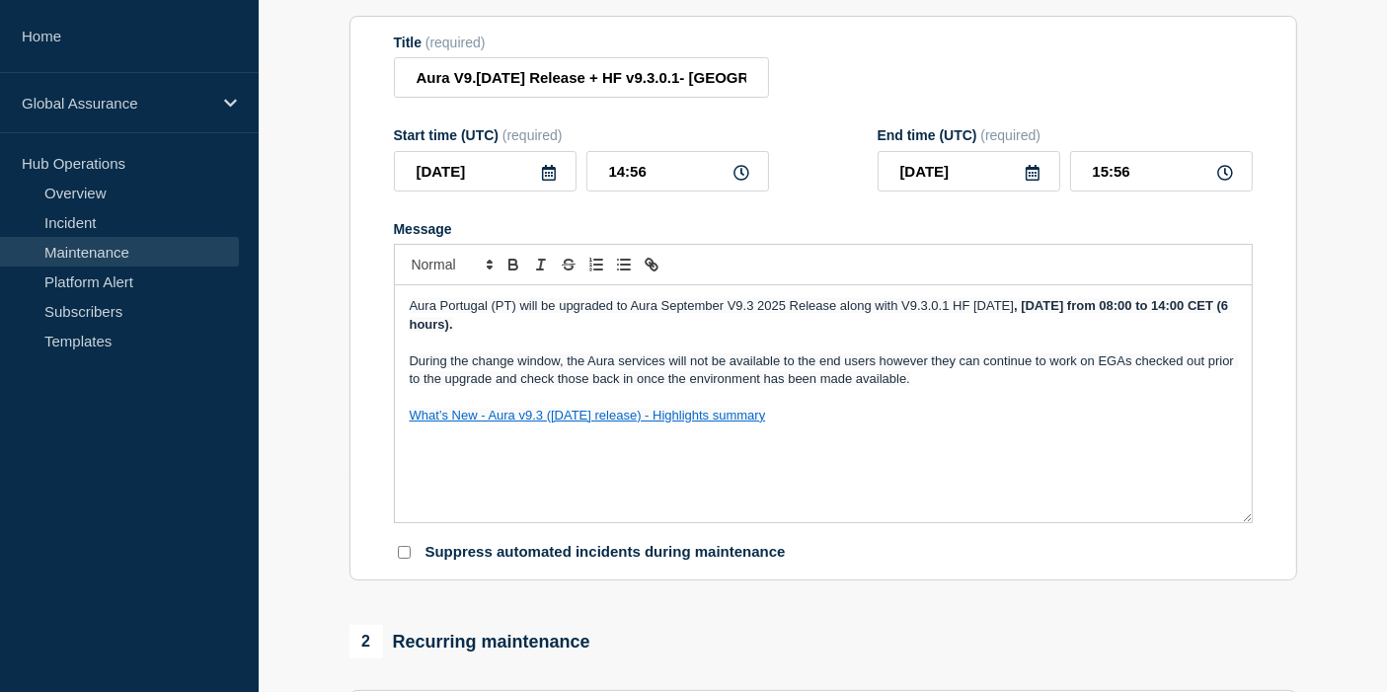
click at [546, 180] on icon at bounding box center [549, 173] width 14 height 16
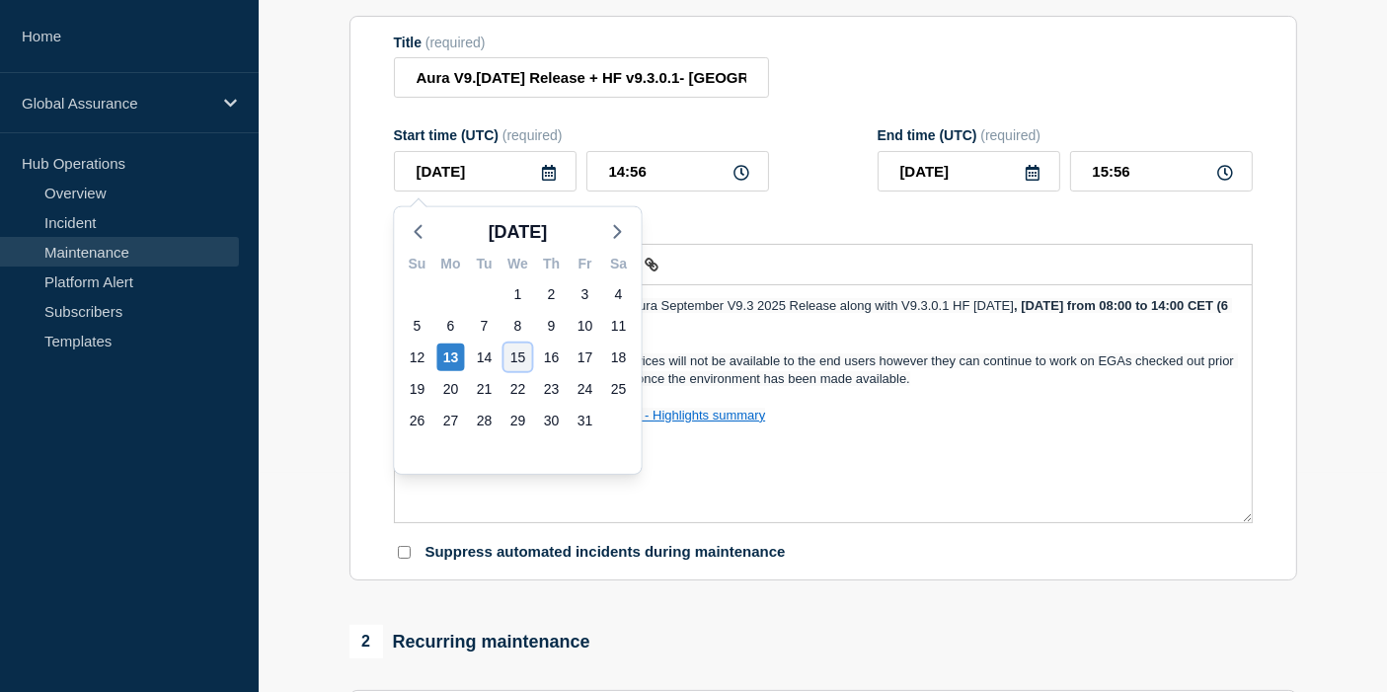
click at [525, 357] on div "15" at bounding box center [518, 357] width 28 height 28
type input "[DATE]"
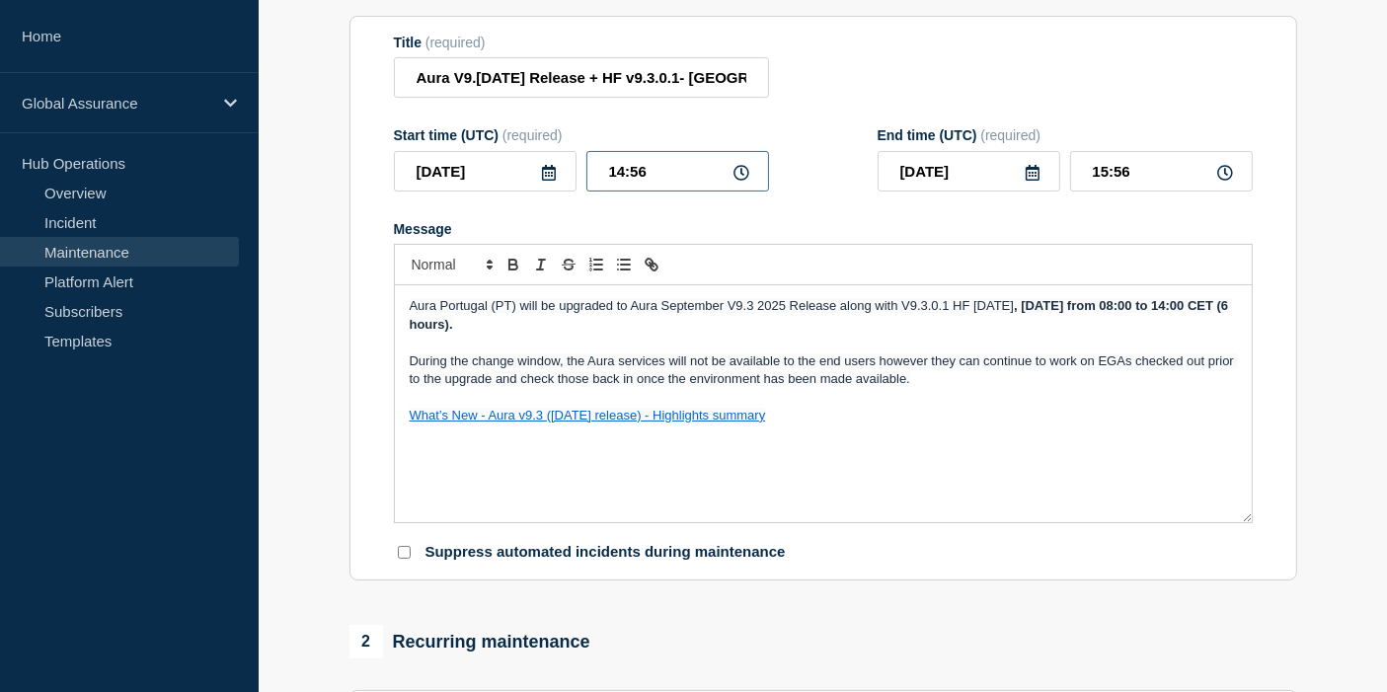
drag, startPoint x: 622, startPoint y: 173, endPoint x: 603, endPoint y: 175, distance: 18.9
click at [603, 175] on input "14:56" at bounding box center [677, 171] width 183 height 40
type input "06:56"
type input "07:56"
type input "06:00"
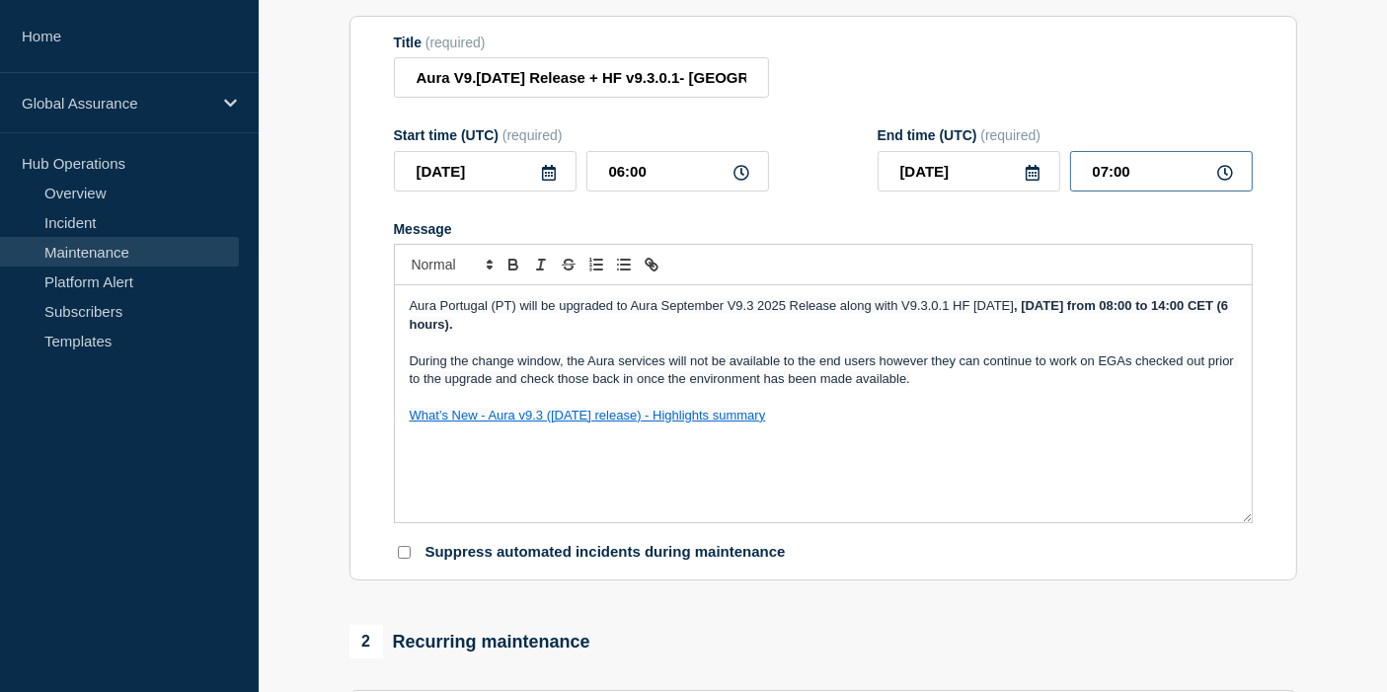
click at [1103, 172] on input "07:00" at bounding box center [1161, 171] width 183 height 40
type input "12:00"
click at [1181, 225] on div "Message" at bounding box center [823, 229] width 859 height 16
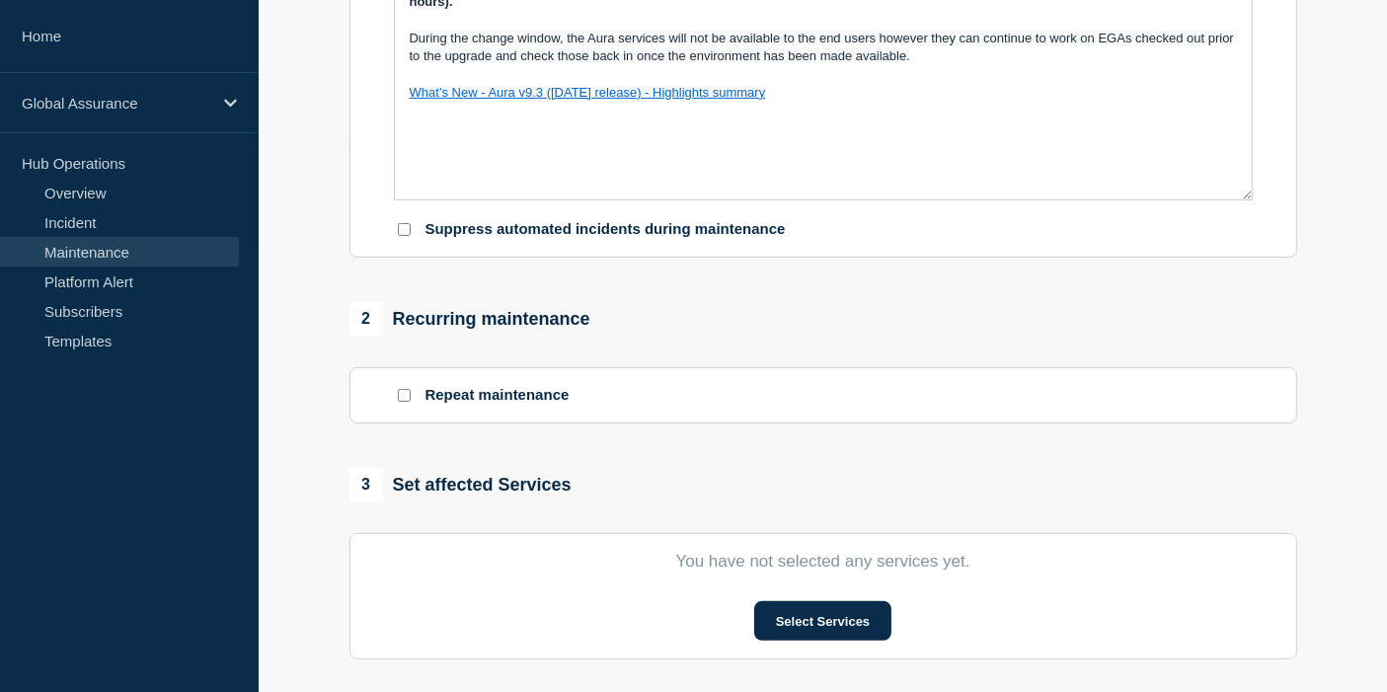
scroll to position [657, 0]
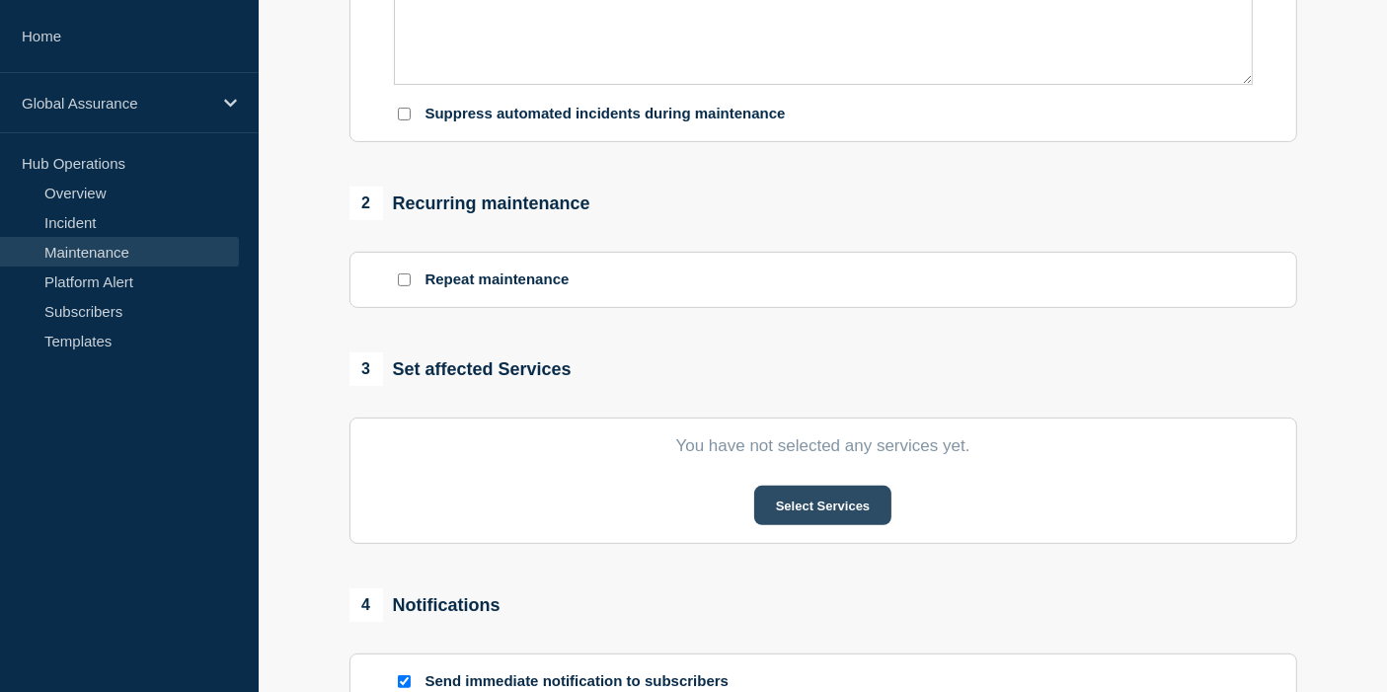
click at [780, 514] on button "Select Services" at bounding box center [822, 505] width 137 height 39
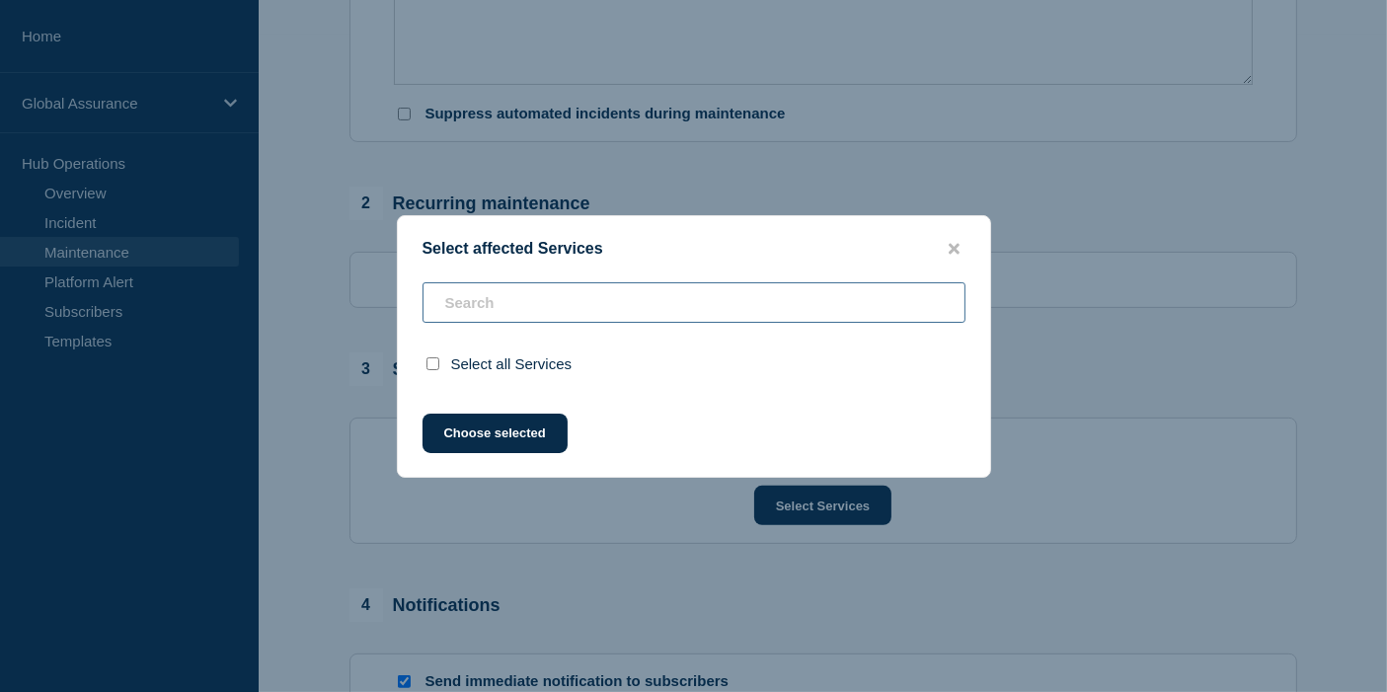
click at [567, 295] on input "text" at bounding box center [693, 302] width 543 height 40
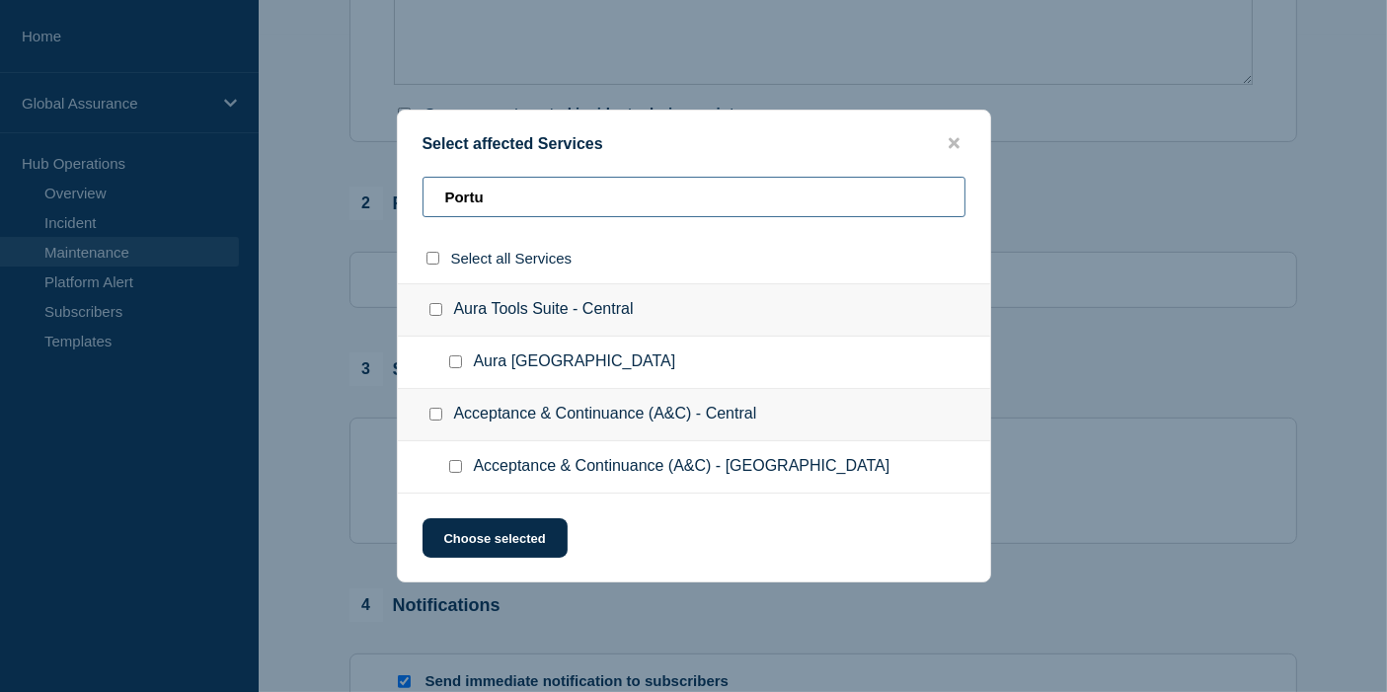
type input "Portu"
click at [494, 372] on span "Aura [GEOGRAPHIC_DATA]" at bounding box center [575, 362] width 202 height 20
click at [459, 361] on input "Aura Portugal checkbox" at bounding box center [455, 361] width 13 height 13
checkbox input "true"
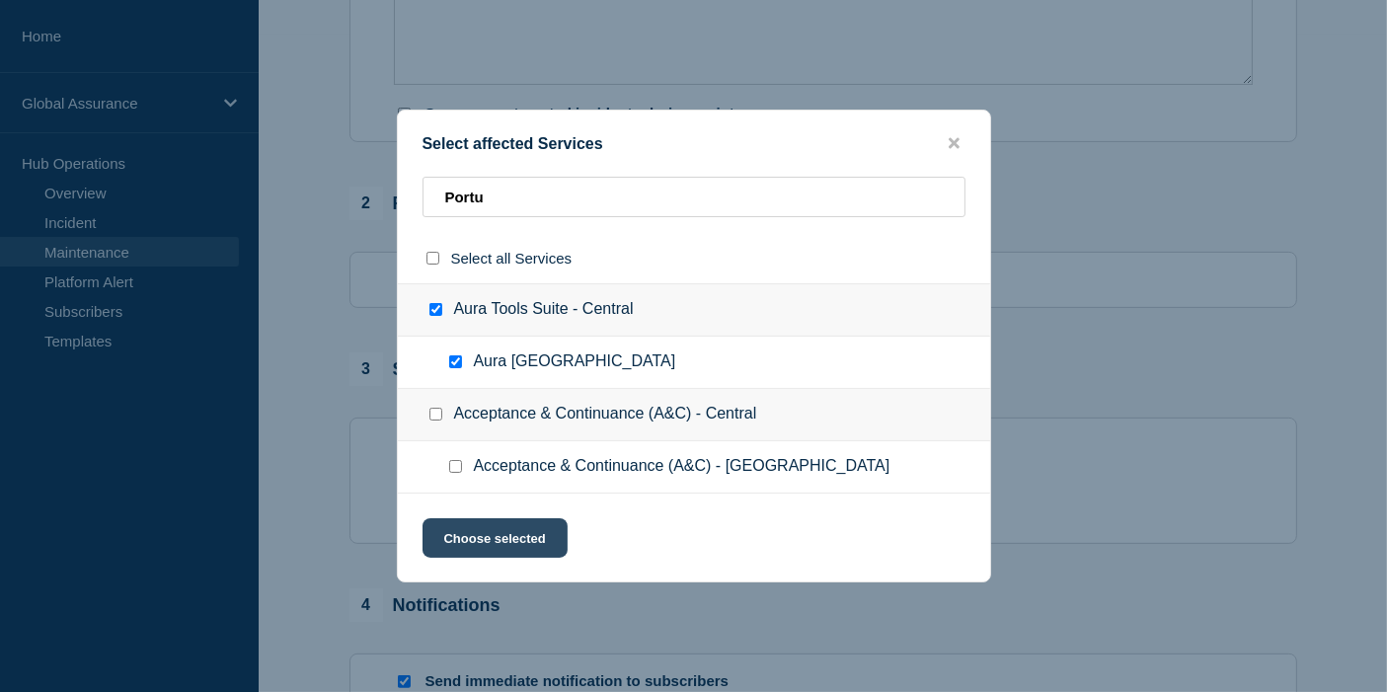
click at [445, 554] on button "Choose selected" at bounding box center [494, 537] width 145 height 39
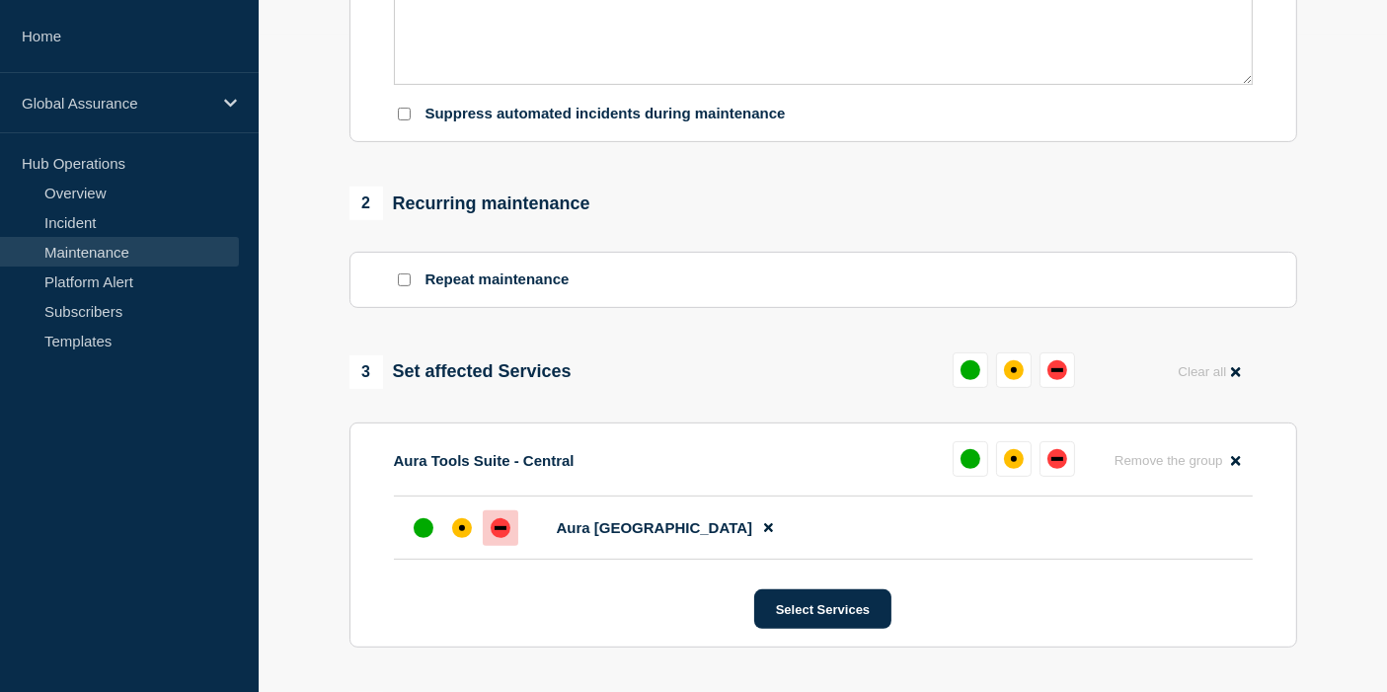
click at [510, 533] on div at bounding box center [501, 528] width 36 height 36
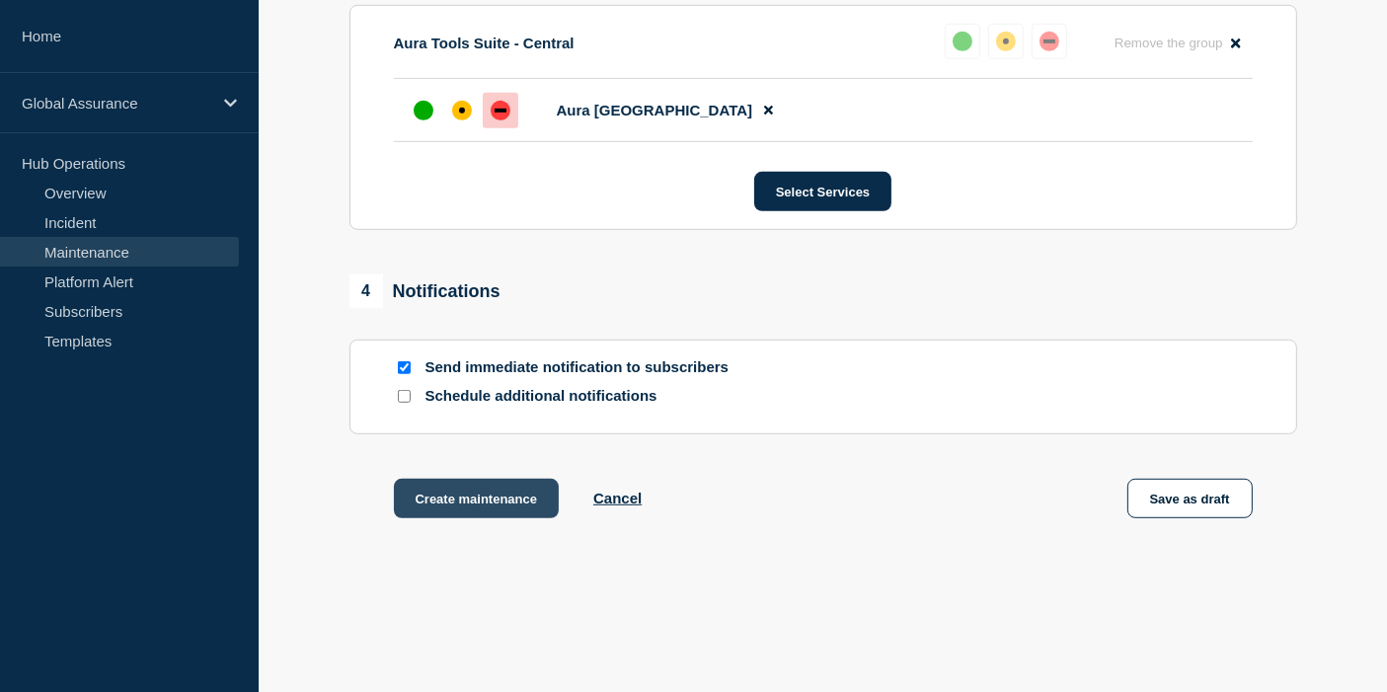
scroll to position [1132, 0]
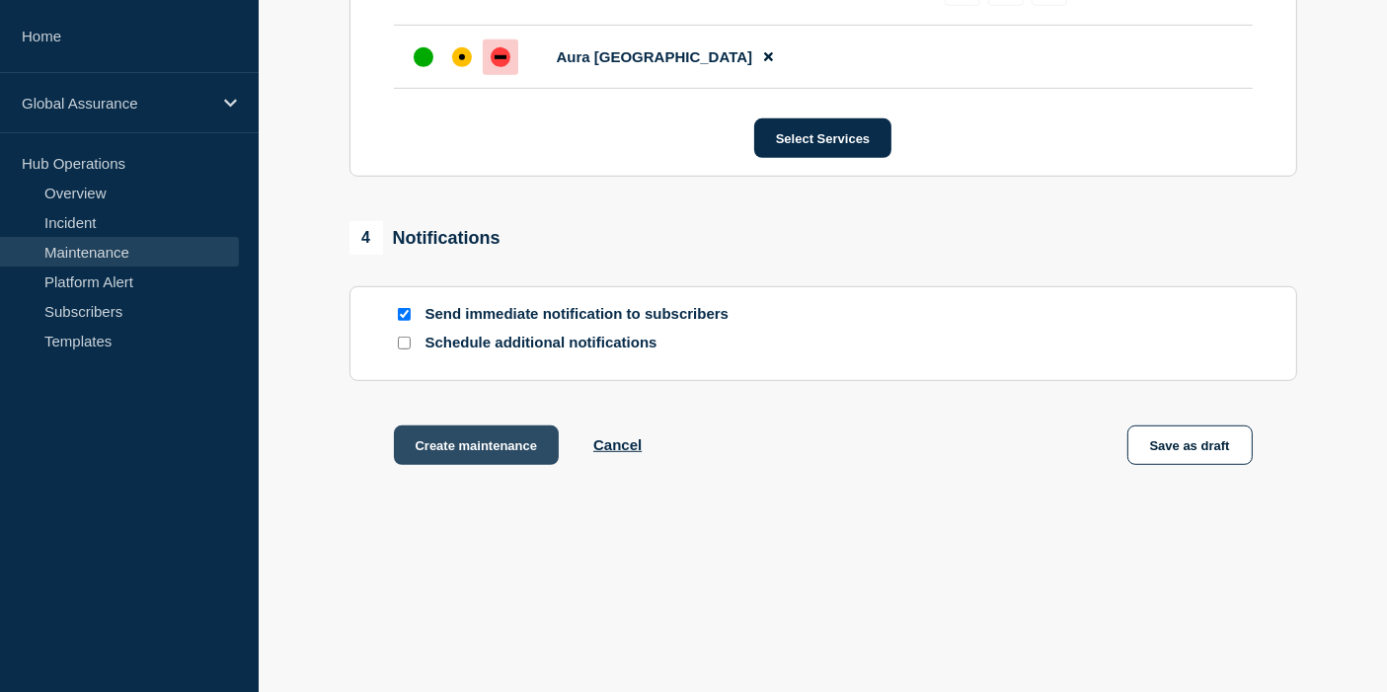
click at [505, 454] on button "Create maintenance" at bounding box center [477, 444] width 166 height 39
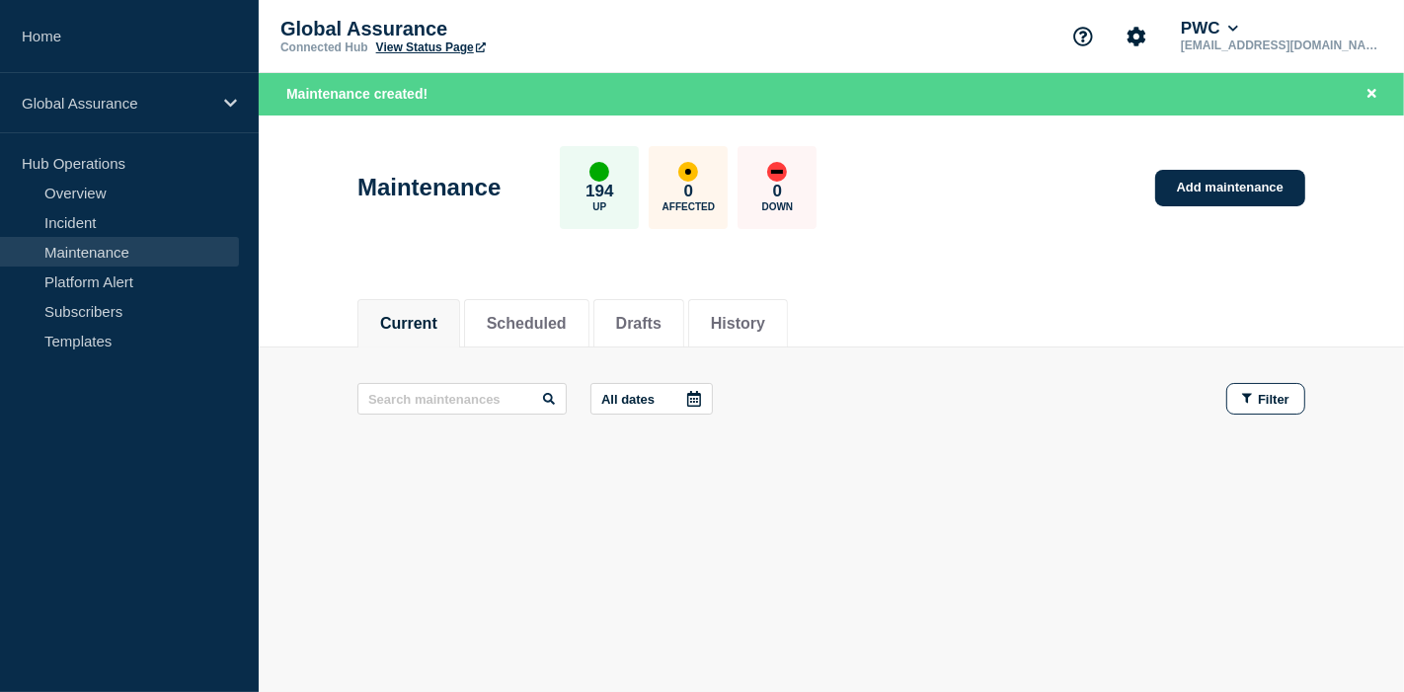
click at [1046, 301] on div "Current Scheduled Drafts History" at bounding box center [831, 312] width 948 height 67
click at [552, 318] on button "Scheduled" at bounding box center [527, 324] width 80 height 18
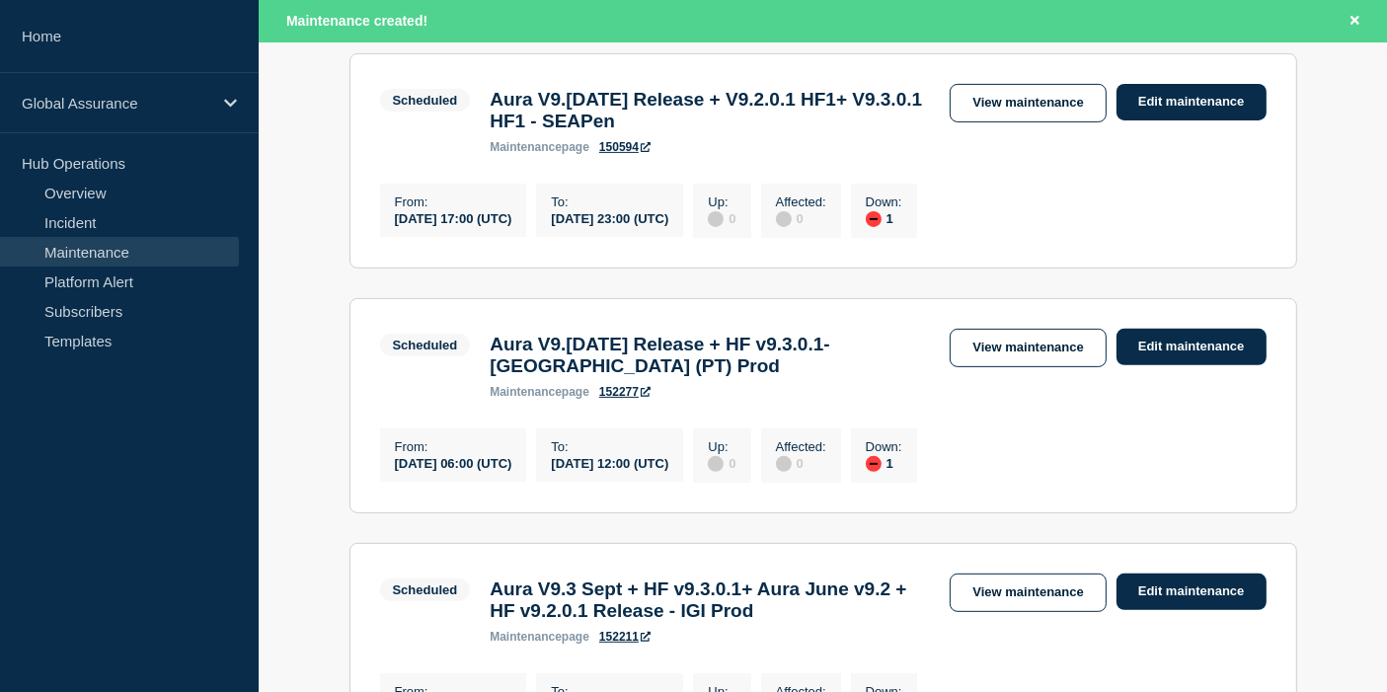
scroll to position [657, 0]
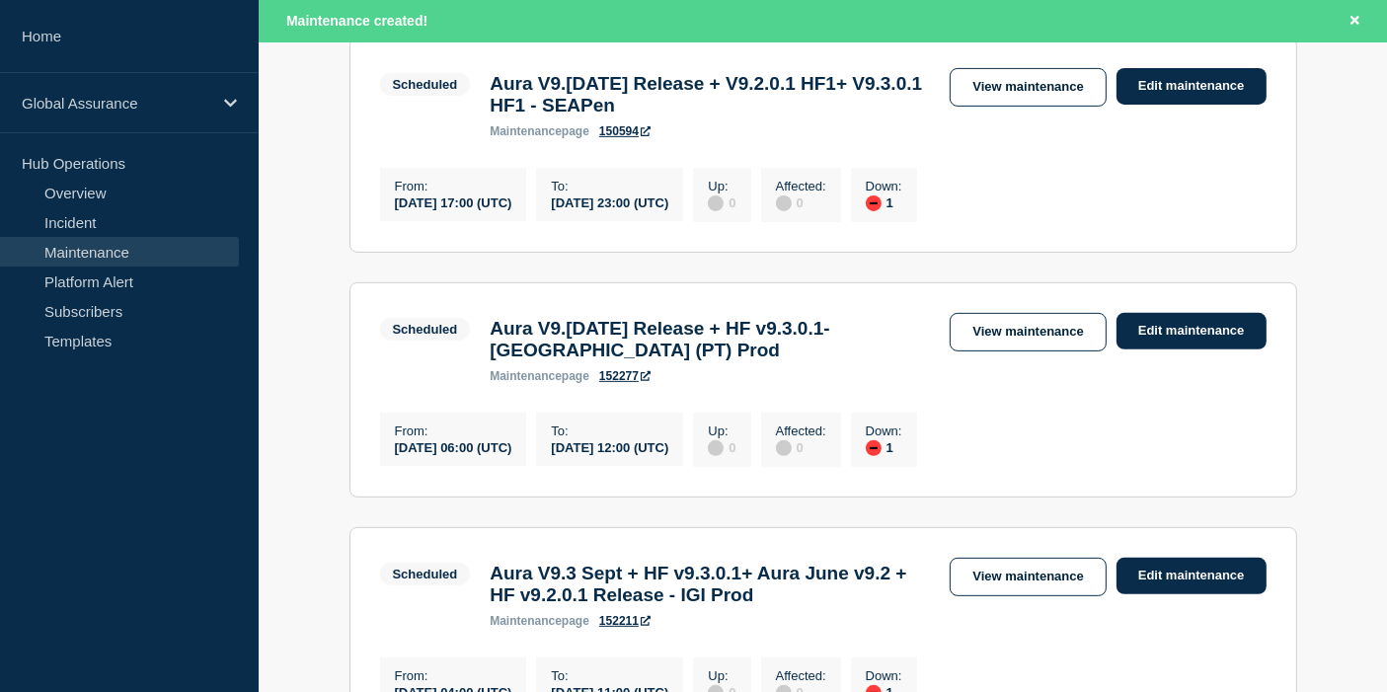
click at [629, 383] on link "152277" at bounding box center [624, 376] width 51 height 14
